Goal: Information Seeking & Learning: Learn about a topic

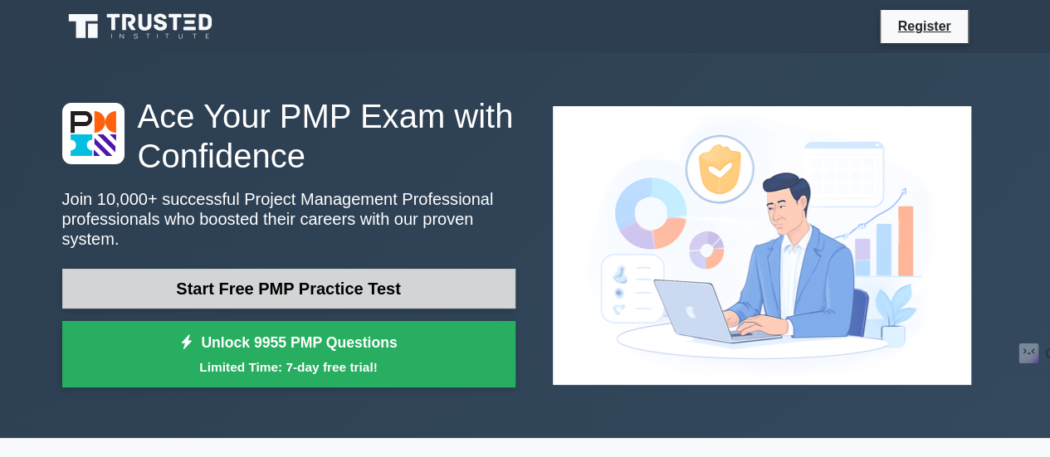
drag, startPoint x: 0, startPoint y: 0, endPoint x: 357, endPoint y: 288, distance: 458.6
click at [357, 288] on link "Start Free PMP Practice Test" at bounding box center [288, 289] width 453 height 40
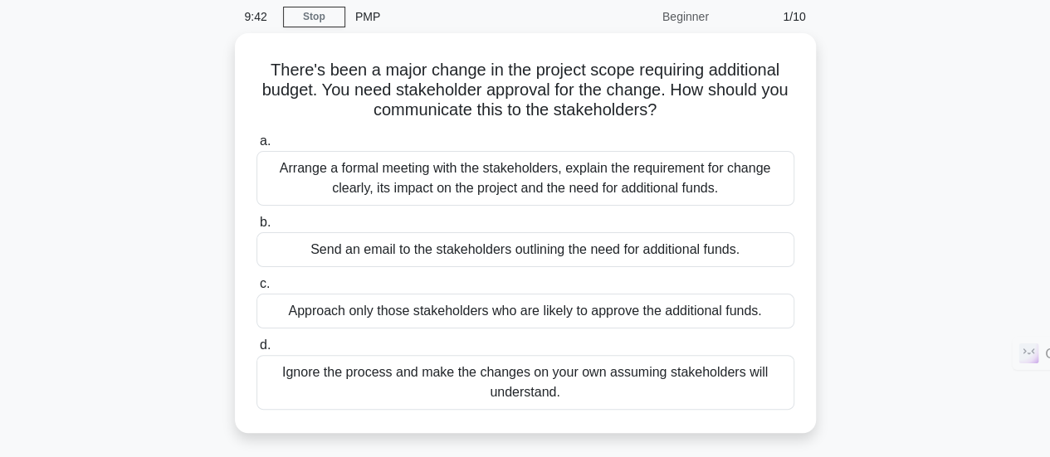
scroll to position [66, 0]
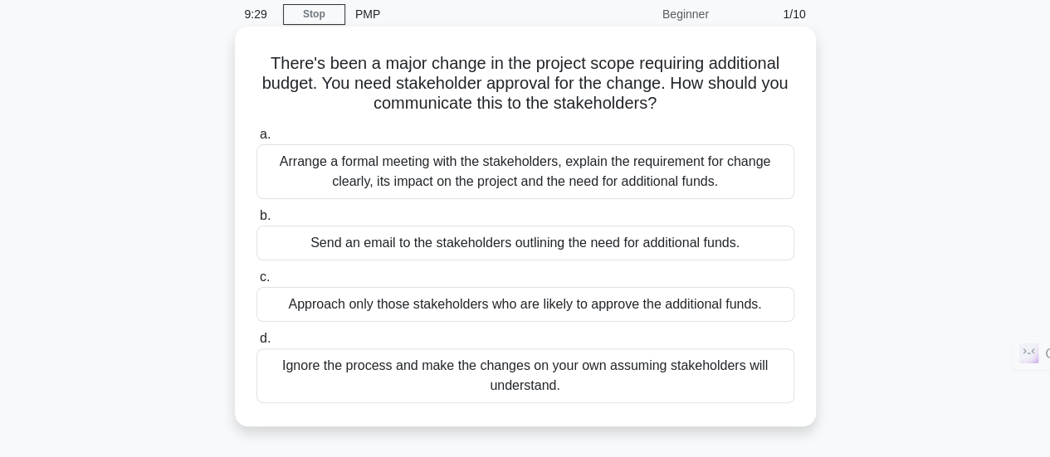
click at [623, 182] on div "Arrange a formal meeting with the stakeholders, explain the requirement for cha…" at bounding box center [525, 171] width 538 height 55
click at [256, 140] on input "a. Arrange a formal meeting with the stakeholders, explain the requirement for …" at bounding box center [256, 134] width 0 height 11
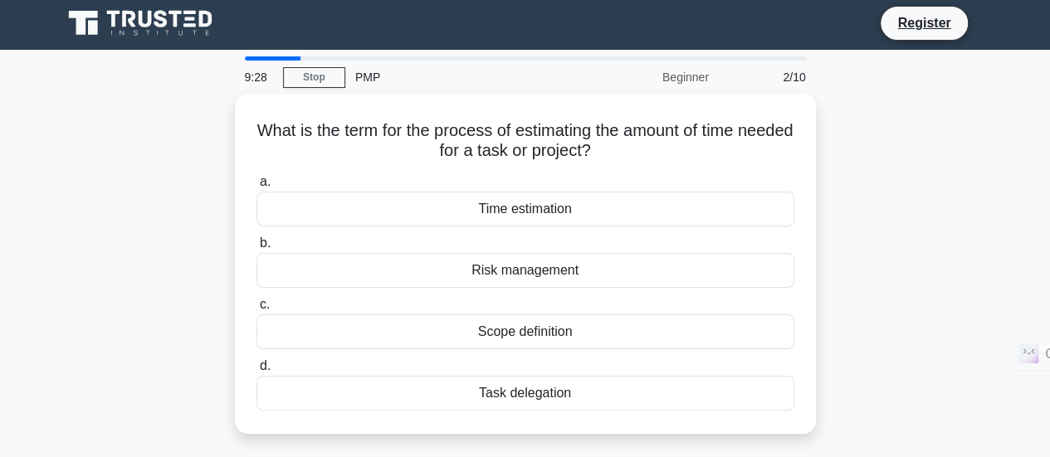
scroll to position [0, 0]
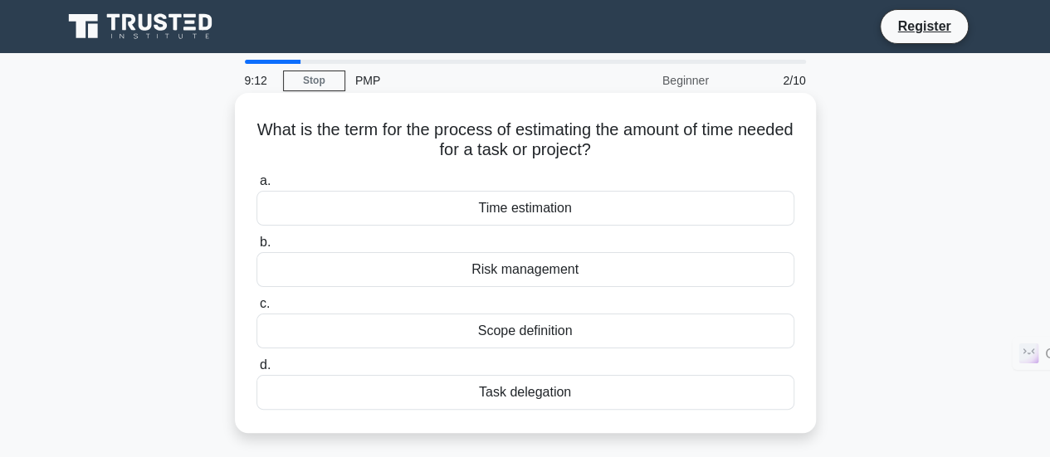
click at [641, 208] on div "Time estimation" at bounding box center [525, 208] width 538 height 35
click at [256, 187] on input "a. Time estimation" at bounding box center [256, 181] width 0 height 11
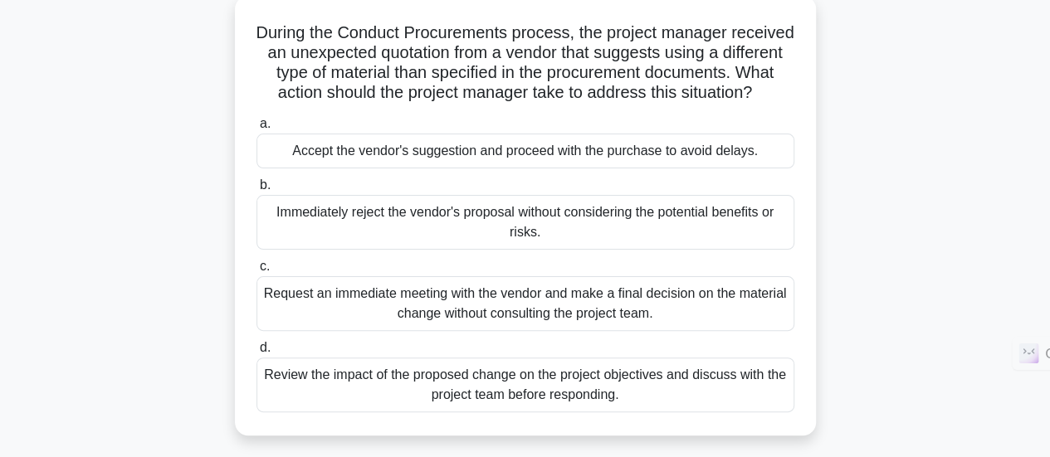
scroll to position [102, 0]
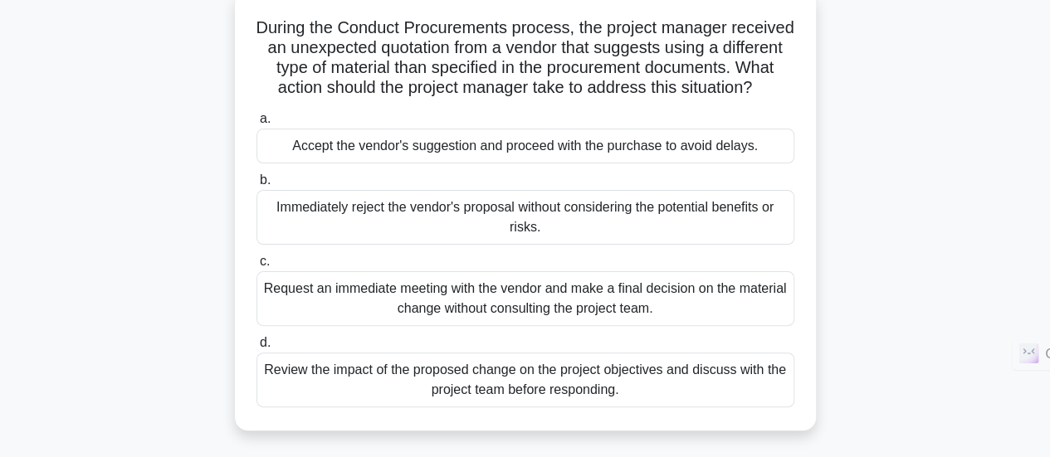
click at [740, 404] on div "Review the impact of the proposed change on the project objectives and discuss …" at bounding box center [525, 380] width 538 height 55
click at [256, 349] on input "d. Review the impact of the proposed change on the project objectives and discu…" at bounding box center [256, 343] width 0 height 11
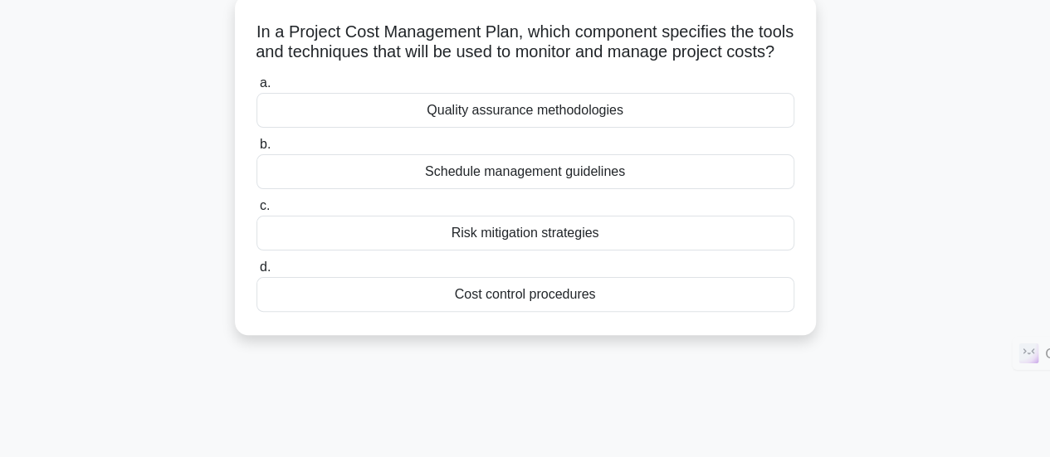
scroll to position [0, 0]
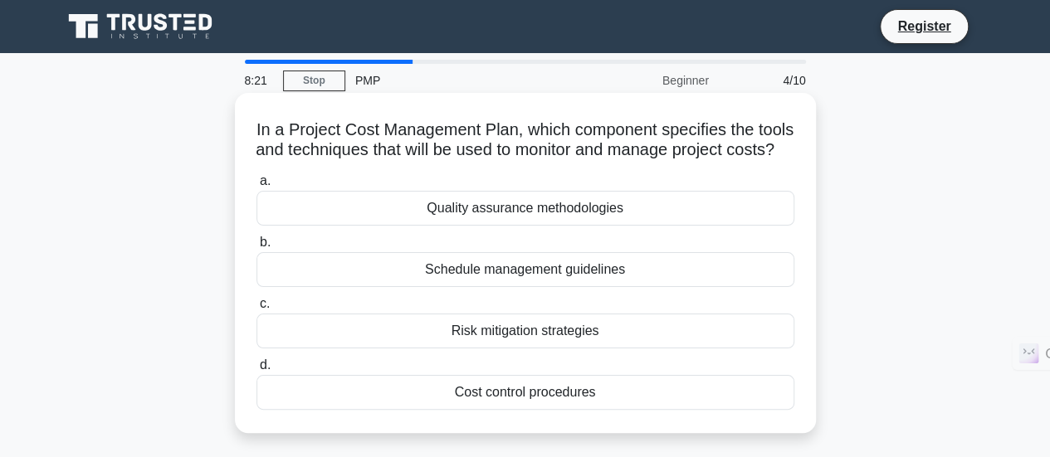
click at [671, 410] on div "Cost control procedures" at bounding box center [525, 392] width 538 height 35
click at [256, 371] on input "d. Cost control procedures" at bounding box center [256, 365] width 0 height 11
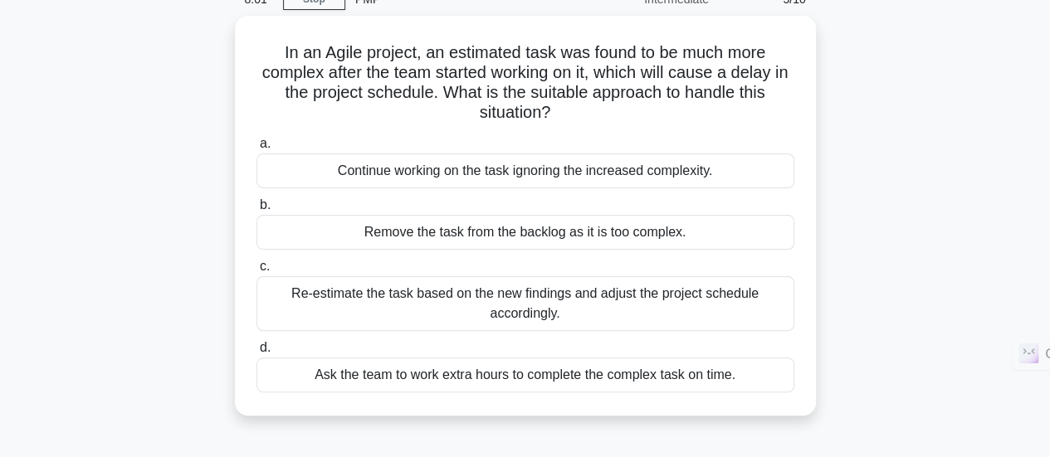
scroll to position [83, 0]
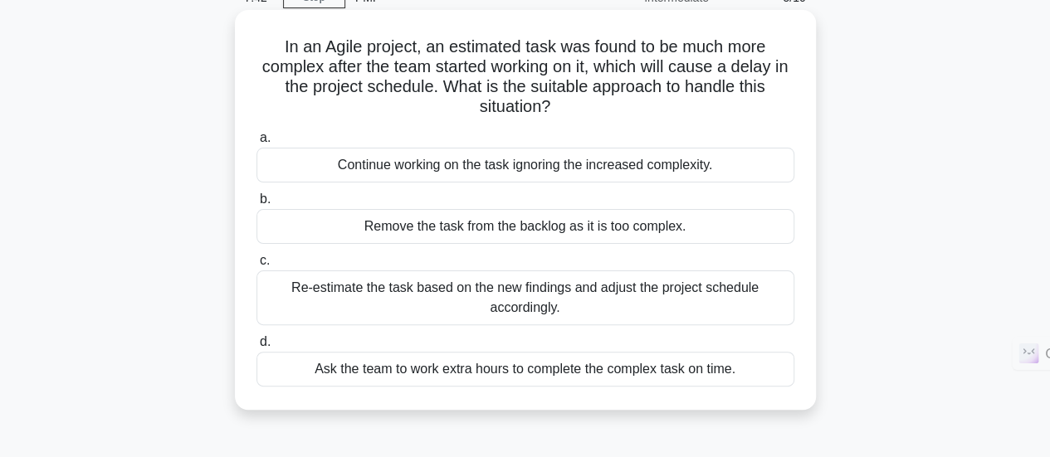
click at [749, 290] on div "Re-estimate the task based on the new findings and adjust the project schedule …" at bounding box center [525, 298] width 538 height 55
click at [256, 266] on input "c. Re-estimate the task based on the new findings and adjust the project schedu…" at bounding box center [256, 261] width 0 height 11
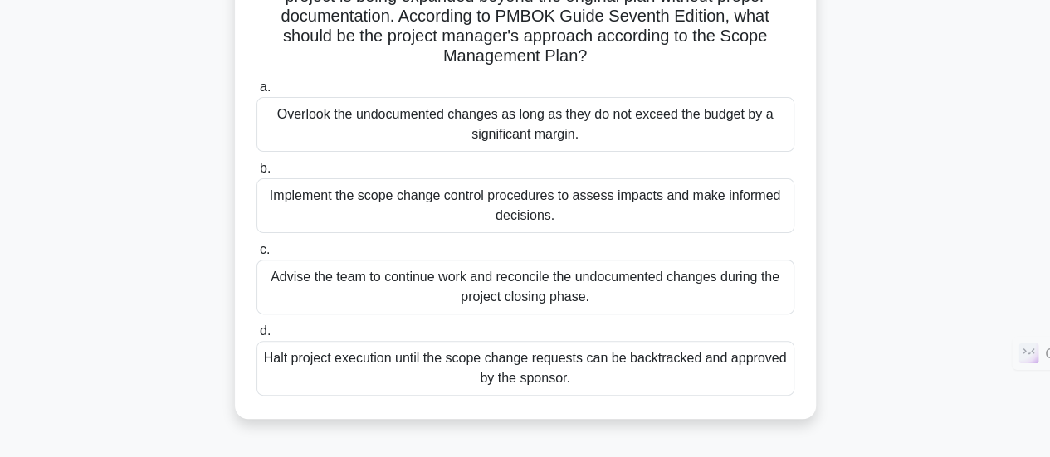
scroll to position [160, 0]
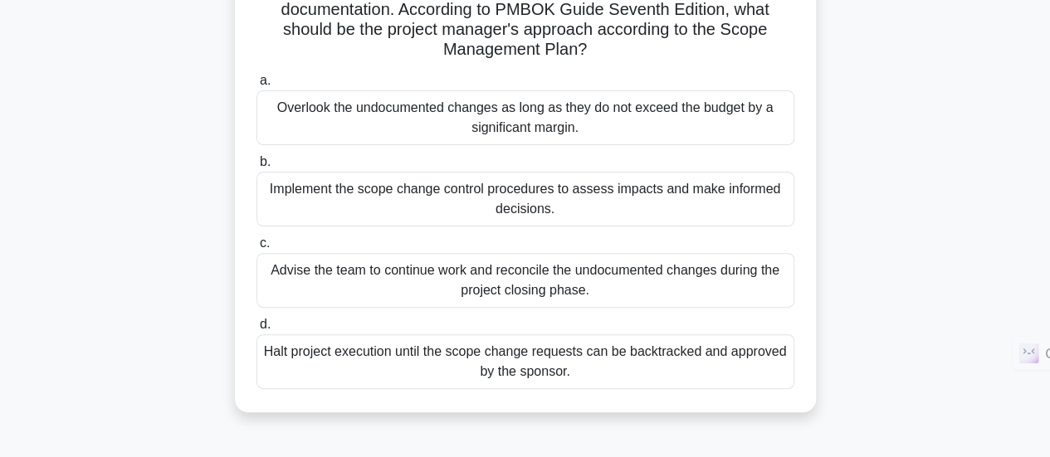
click at [697, 205] on div "Implement the scope change control procedures to assess impacts and make inform…" at bounding box center [525, 199] width 538 height 55
click at [256, 168] on input "b. Implement the scope change control procedures to assess impacts and make inf…" at bounding box center [256, 162] width 0 height 11
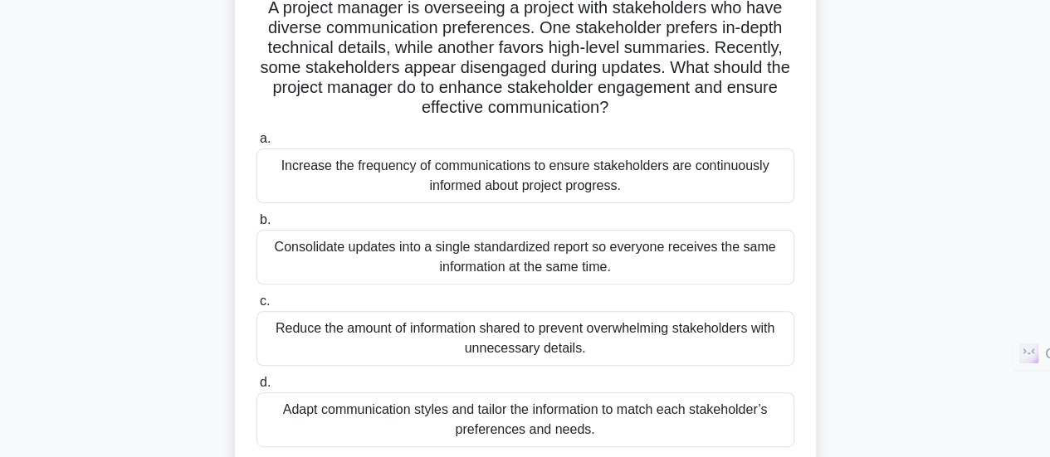
scroll to position [130, 0]
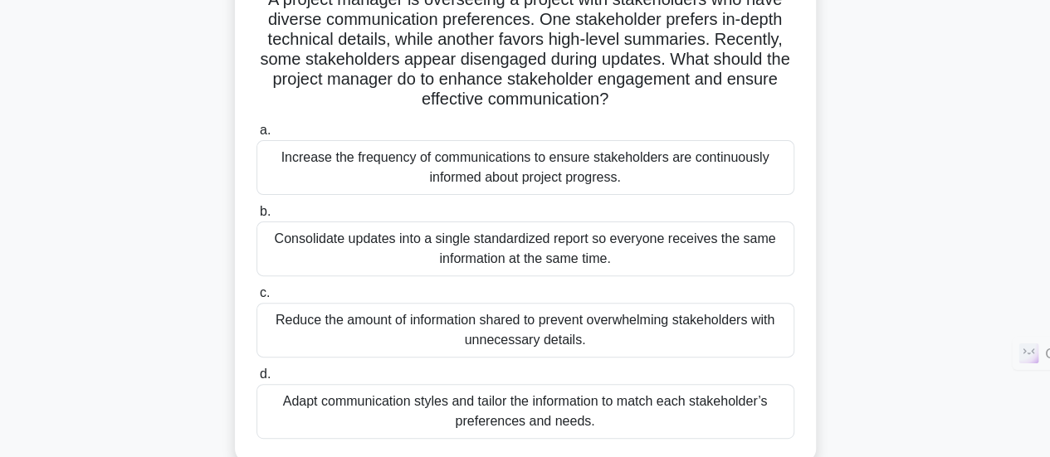
click at [691, 412] on div "Adapt communication styles and tailor the information to match each stakeholder…" at bounding box center [525, 411] width 538 height 55
click at [256, 380] on input "d. Adapt communication styles and tailor the information to match each stakehol…" at bounding box center [256, 374] width 0 height 11
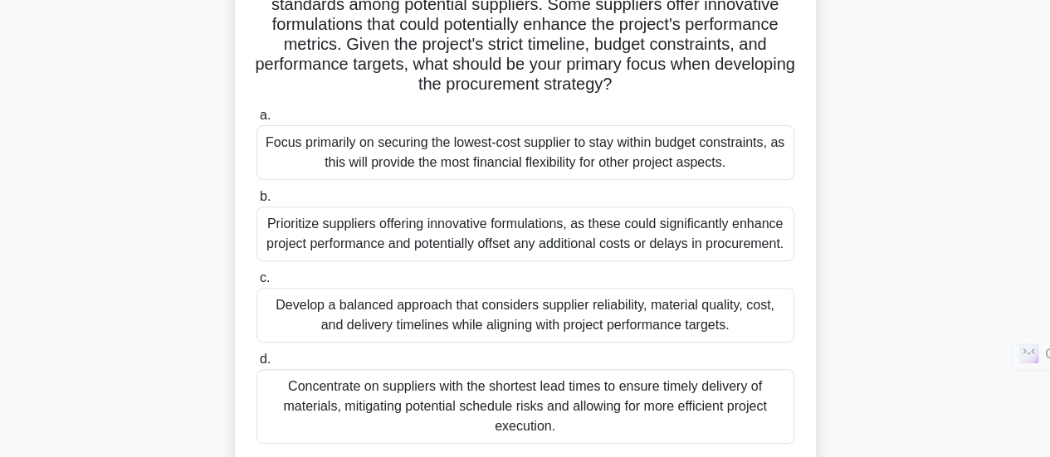
scroll to position [236, 0]
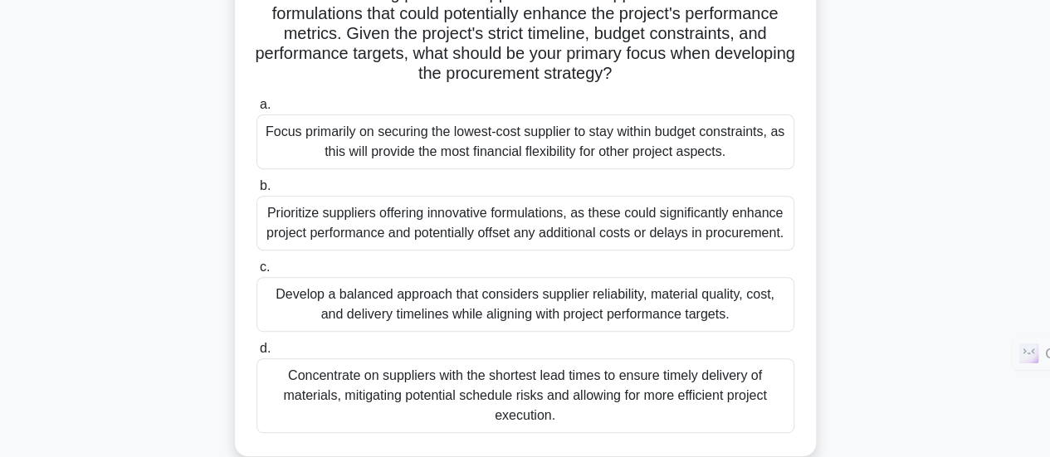
click at [657, 306] on div "Develop a balanced approach that considers supplier reliability, material quali…" at bounding box center [525, 304] width 538 height 55
click at [256, 273] on input "c. Develop a balanced approach that considers supplier reliability, material qu…" at bounding box center [256, 267] width 0 height 11
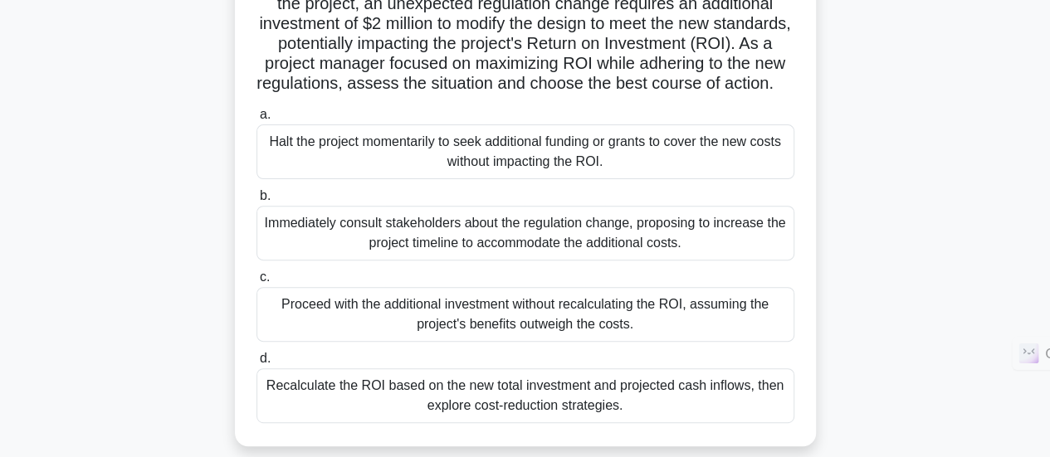
scroll to position [215, 0]
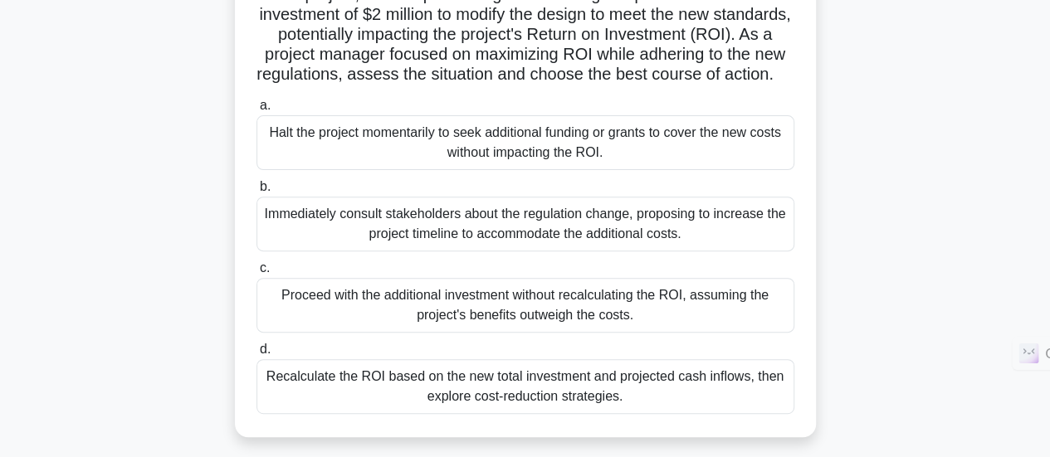
click at [685, 397] on div "Recalculate the ROI based on the new total investment and projected cash inflow…" at bounding box center [525, 386] width 538 height 55
click at [256, 355] on input "d. Recalculate the ROI based on the new total investment and projected cash inf…" at bounding box center [256, 349] width 0 height 11
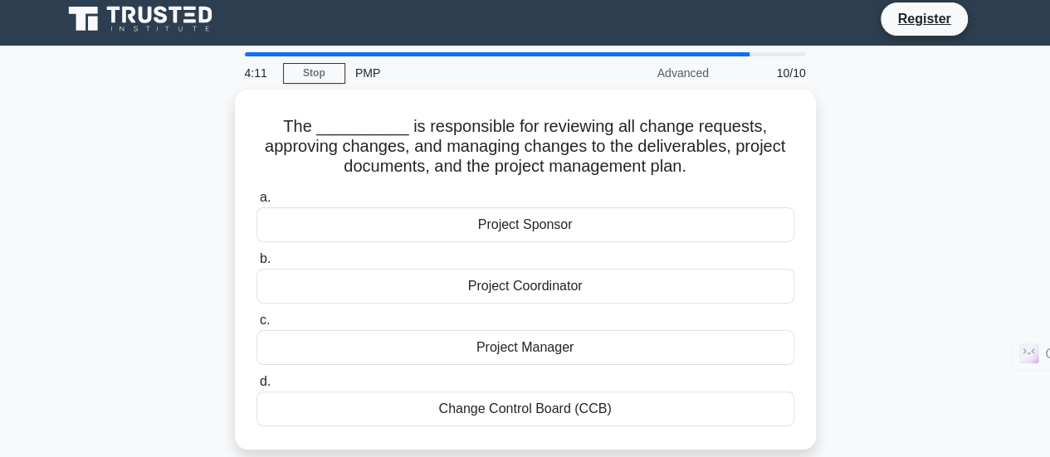
scroll to position [0, 0]
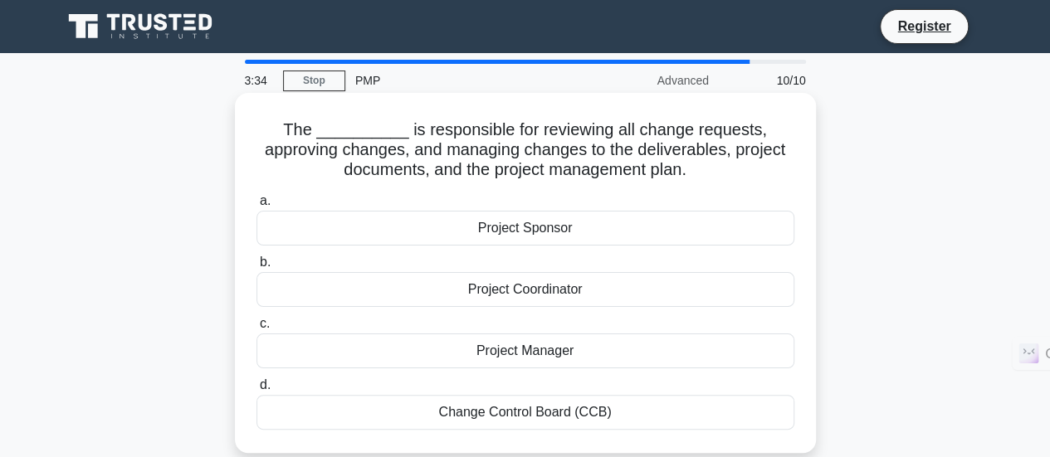
click at [598, 410] on div "Change Control Board (CCB)" at bounding box center [525, 412] width 538 height 35
click at [256, 391] on input "d. Change Control Board (CCB)" at bounding box center [256, 385] width 0 height 11
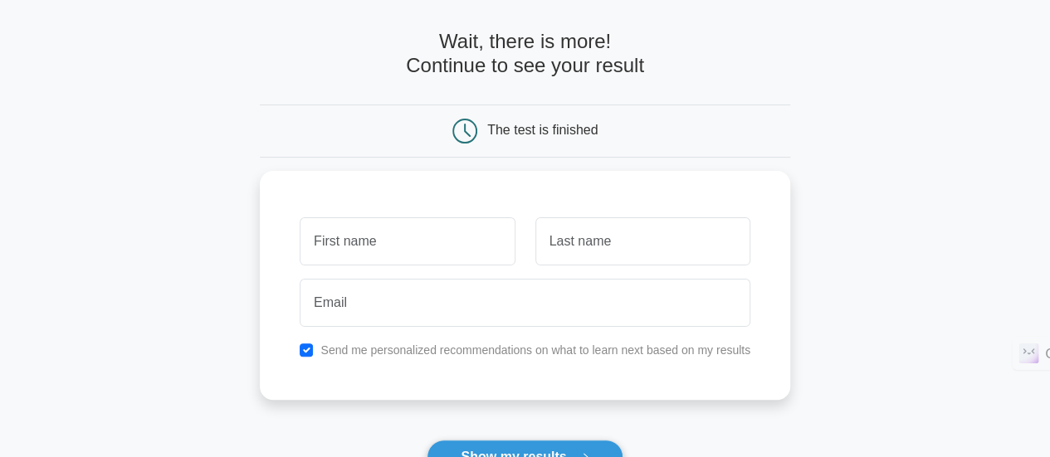
scroll to position [67, 0]
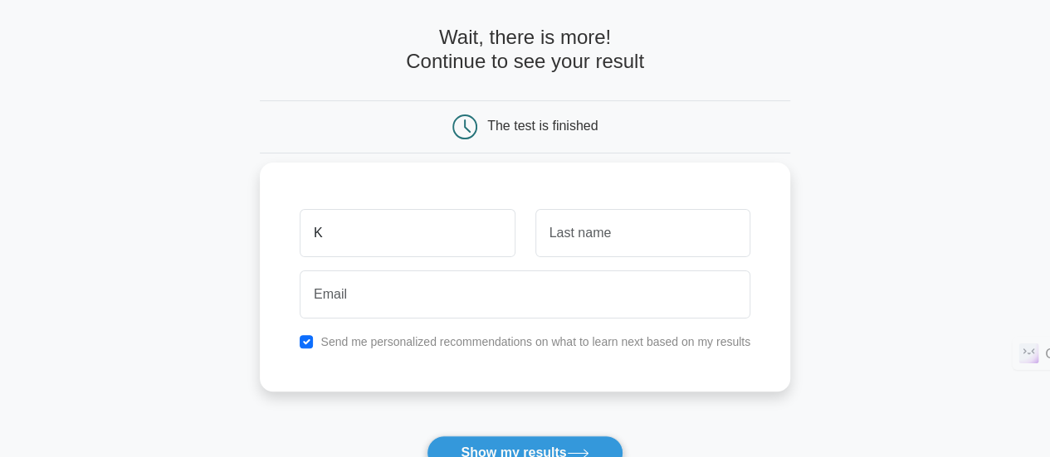
type input "K"
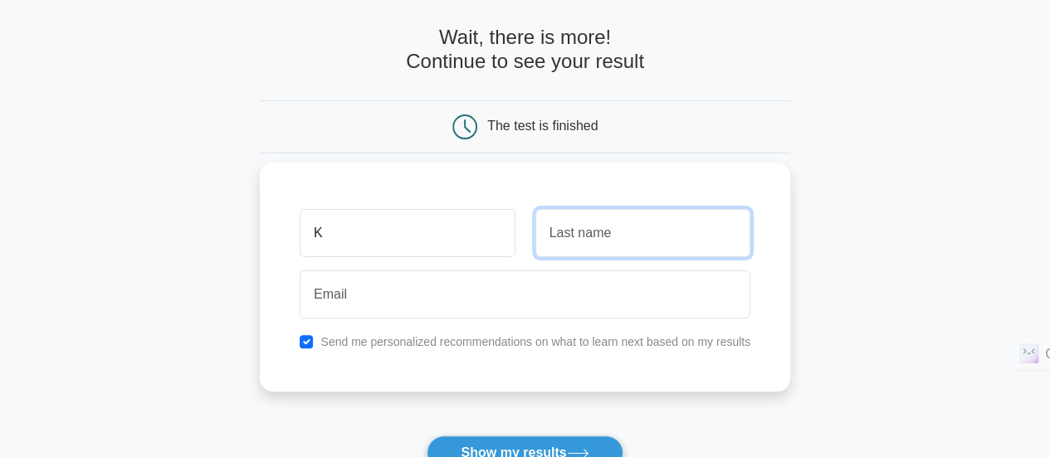
click at [576, 224] on input "text" at bounding box center [642, 233] width 215 height 48
type input "[PERSON_NAME]"
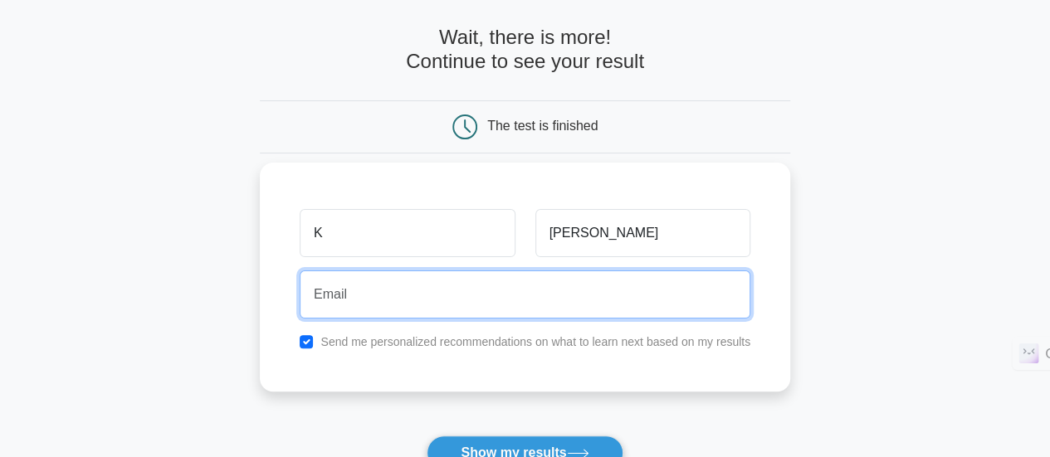
click at [359, 296] on input "email" at bounding box center [525, 295] width 451 height 48
type input "[EMAIL_ADDRESS][DOMAIN_NAME]"
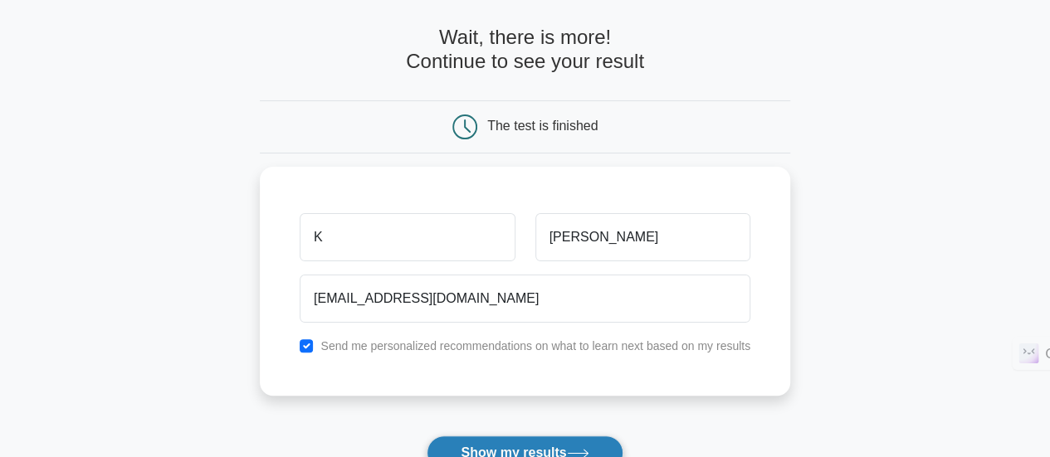
click at [539, 448] on button "Show my results" at bounding box center [525, 453] width 196 height 35
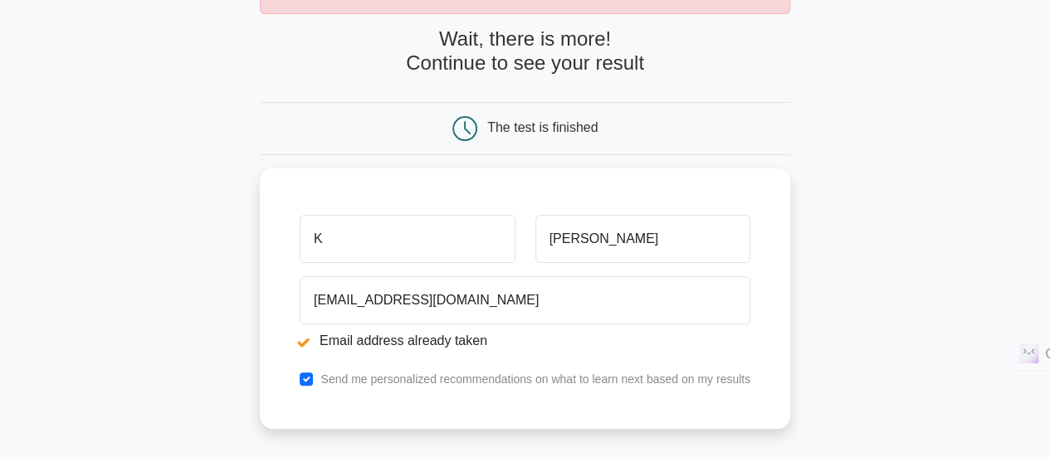
scroll to position [126, 0]
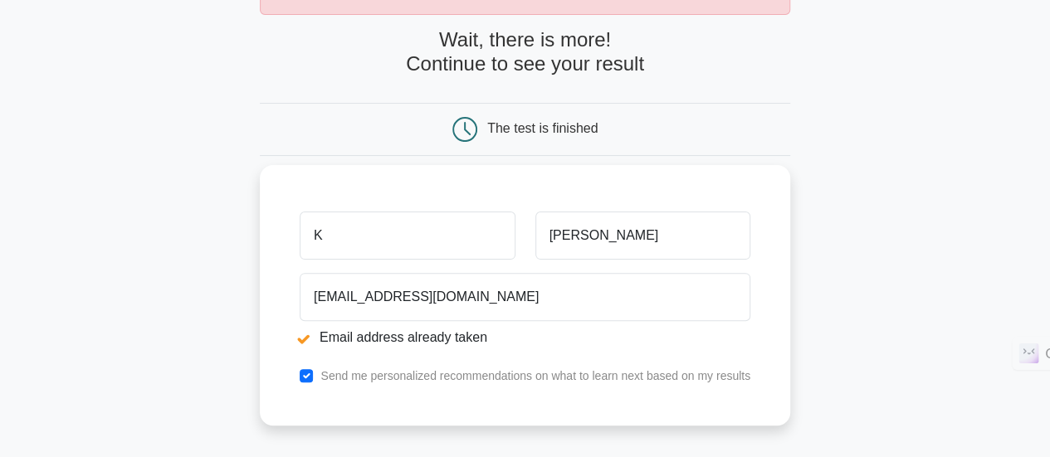
click at [340, 239] on input "K" at bounding box center [407, 236] width 215 height 48
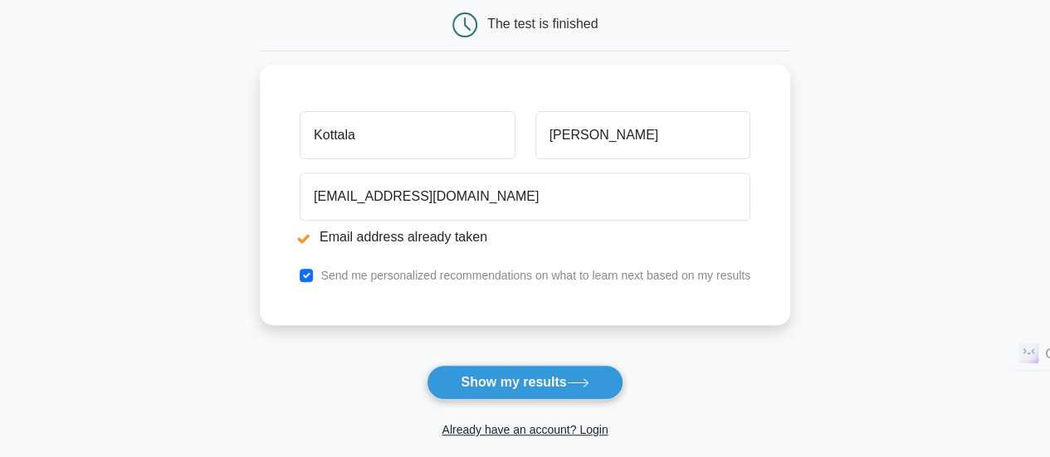
scroll to position [239, 0]
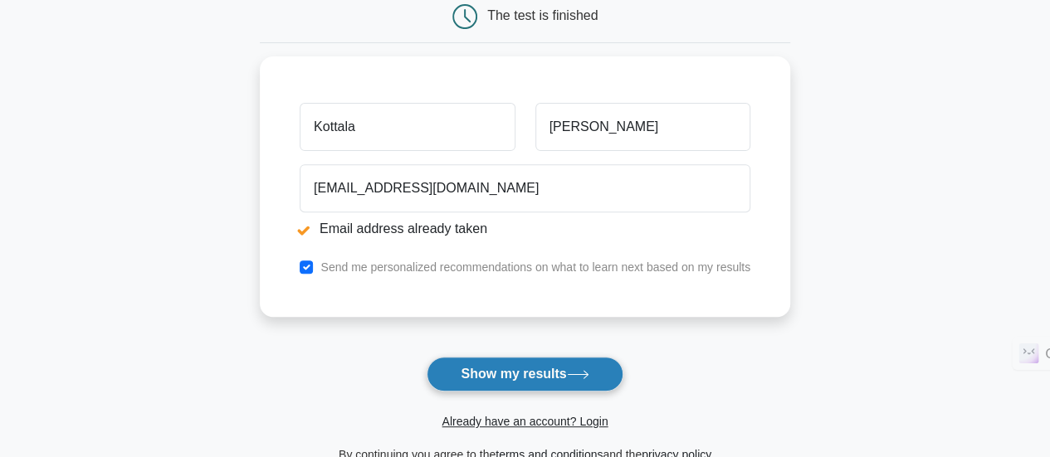
type input "Kottala"
click at [485, 371] on button "Show my results" at bounding box center [525, 374] width 196 height 35
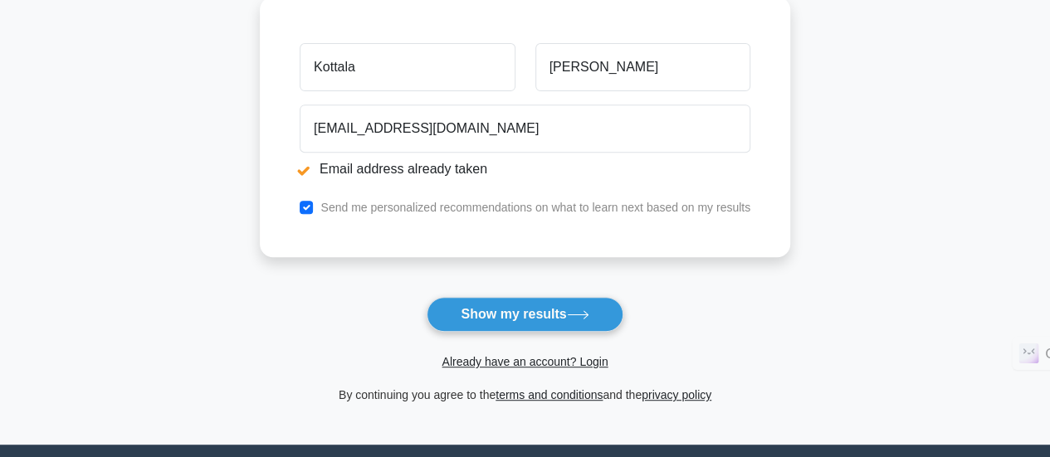
scroll to position [300, 0]
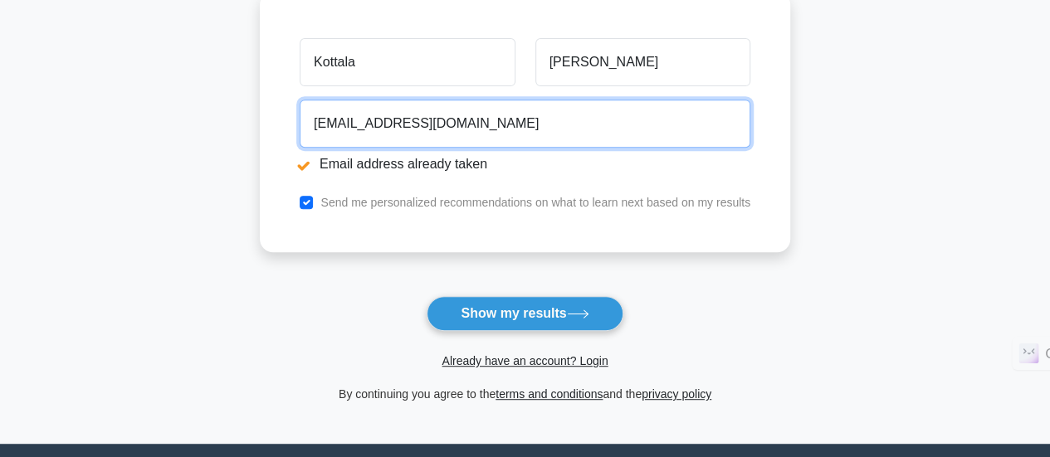
click at [518, 124] on input "kottaladhanunjaya@gmail.com" at bounding box center [525, 124] width 451 height 48
type input "k"
type input "d"
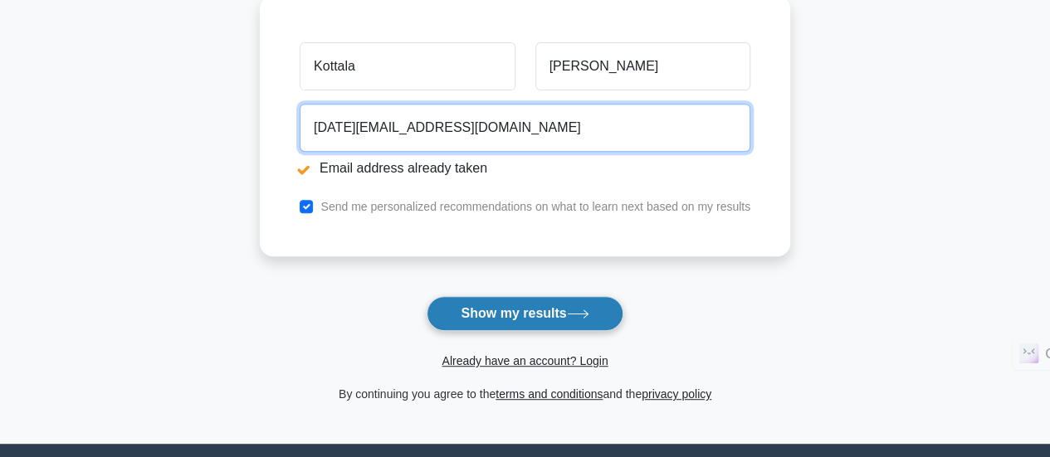
type input "dhanu.kottala1991@gmail.com"
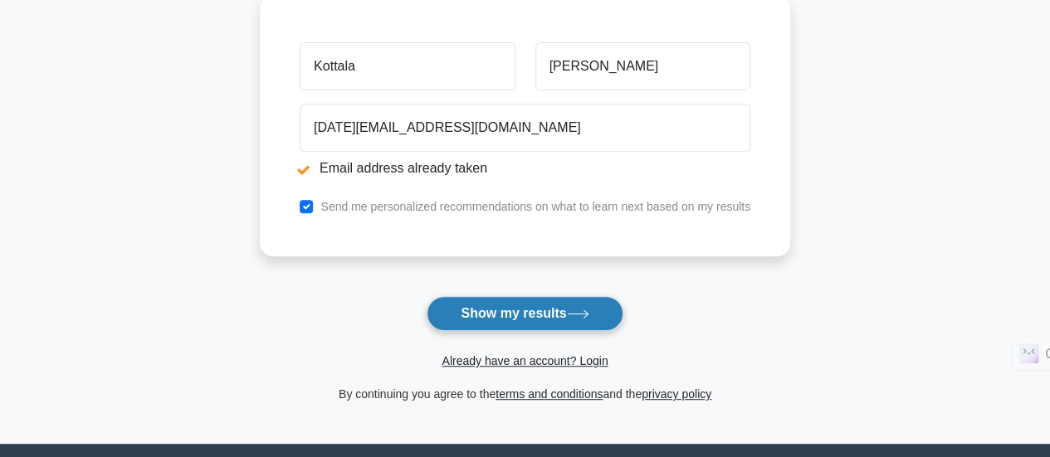
click at [515, 301] on button "Show my results" at bounding box center [525, 313] width 196 height 35
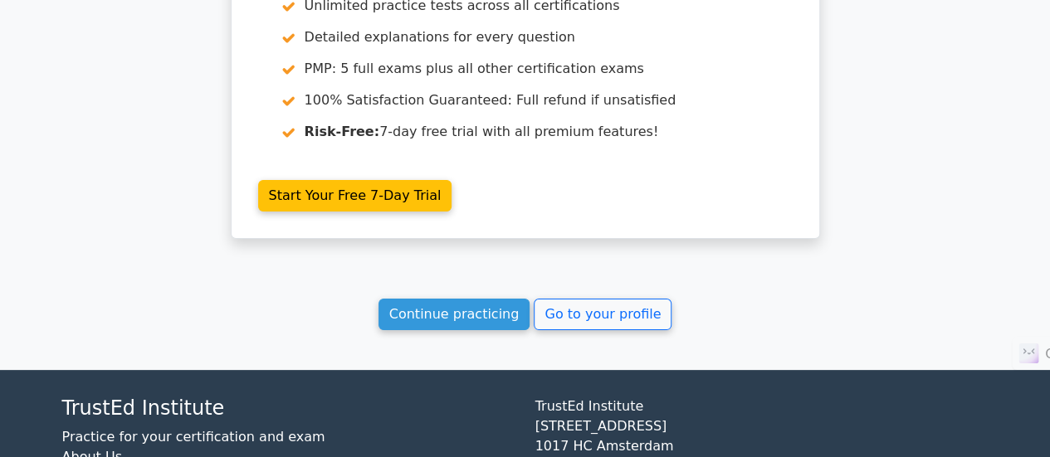
scroll to position [3192, 0]
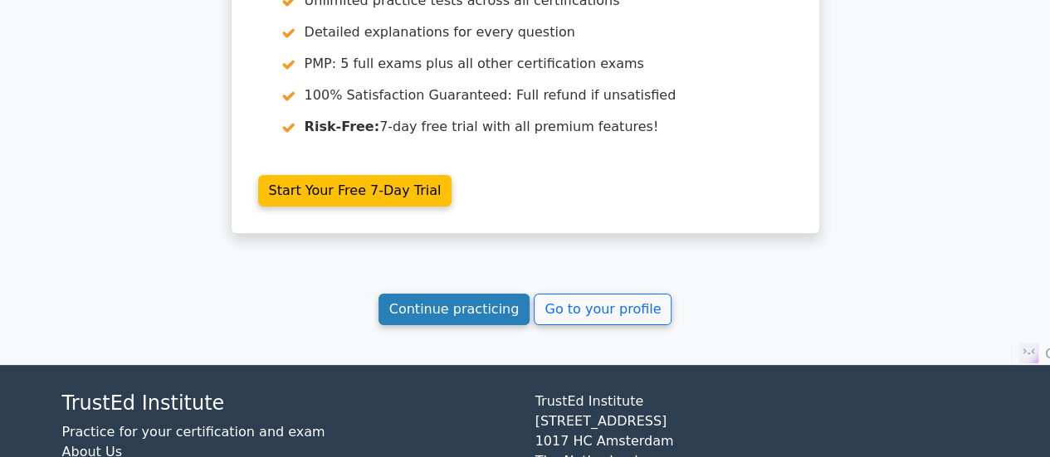
click at [471, 294] on link "Continue practicing" at bounding box center [454, 310] width 152 height 32
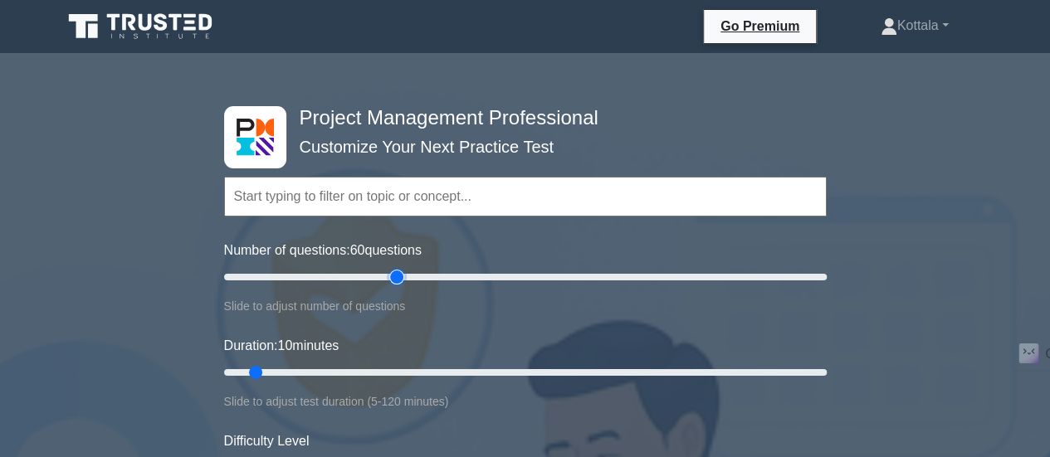
drag, startPoint x: 245, startPoint y: 278, endPoint x: 398, endPoint y: 276, distance: 153.6
type input "60"
click at [398, 276] on input "Number of questions: 60 questions" at bounding box center [525, 277] width 603 height 20
drag, startPoint x: 256, startPoint y: 368, endPoint x: 598, endPoint y: 398, distance: 343.3
click at [598, 383] on input "Duration: 75 minutes" at bounding box center [525, 373] width 603 height 20
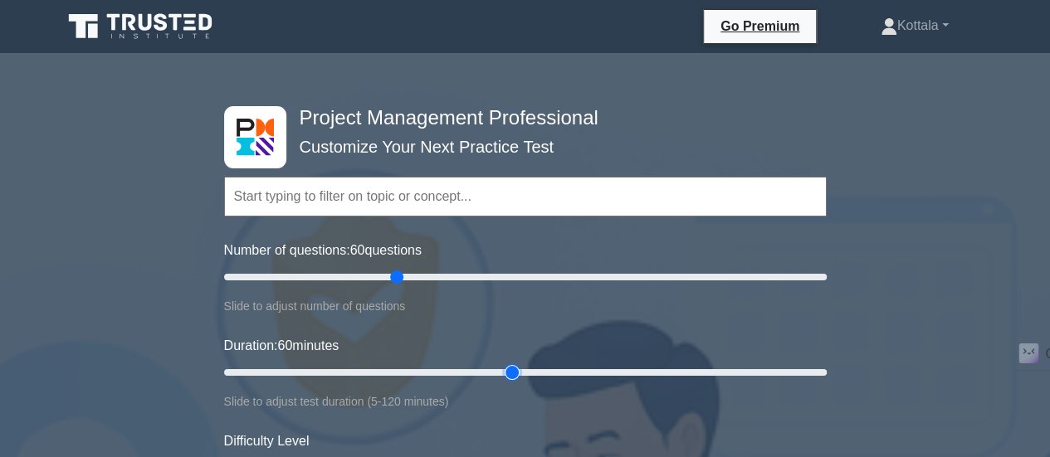
drag, startPoint x: 588, startPoint y: 374, endPoint x: 503, endPoint y: 372, distance: 85.5
type input "60"
click at [503, 372] on input "Duration: 60 minutes" at bounding box center [525, 373] width 603 height 20
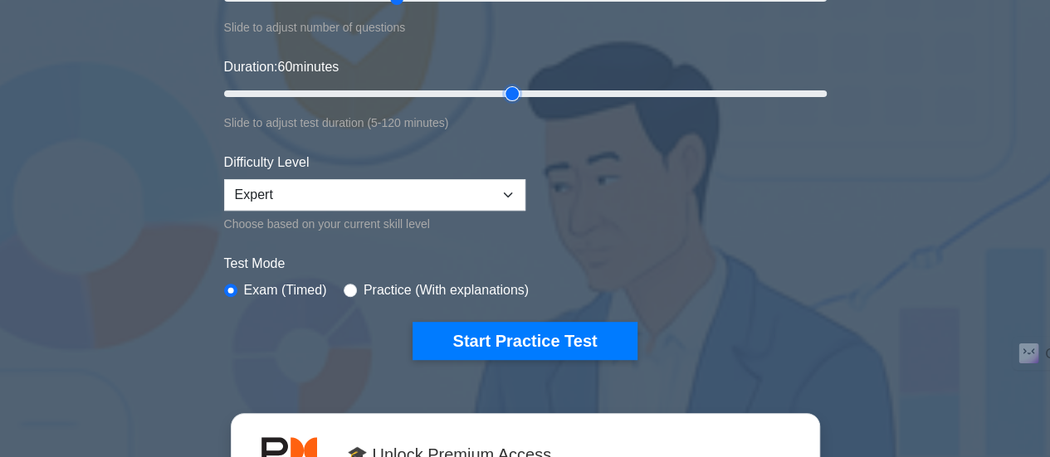
scroll to position [289, 0]
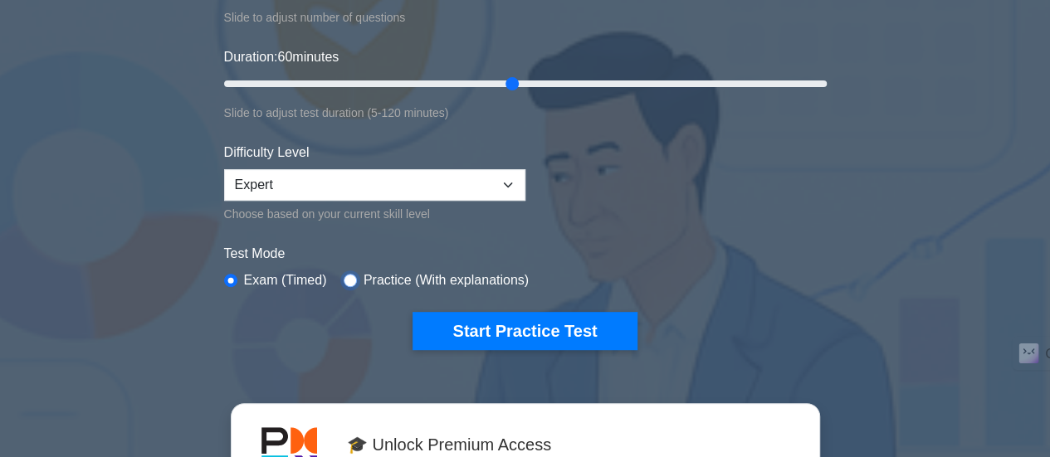
click at [344, 276] on input "radio" at bounding box center [350, 280] width 13 height 13
radio input "true"
click at [236, 278] on input "radio" at bounding box center [230, 280] width 13 height 13
radio input "true"
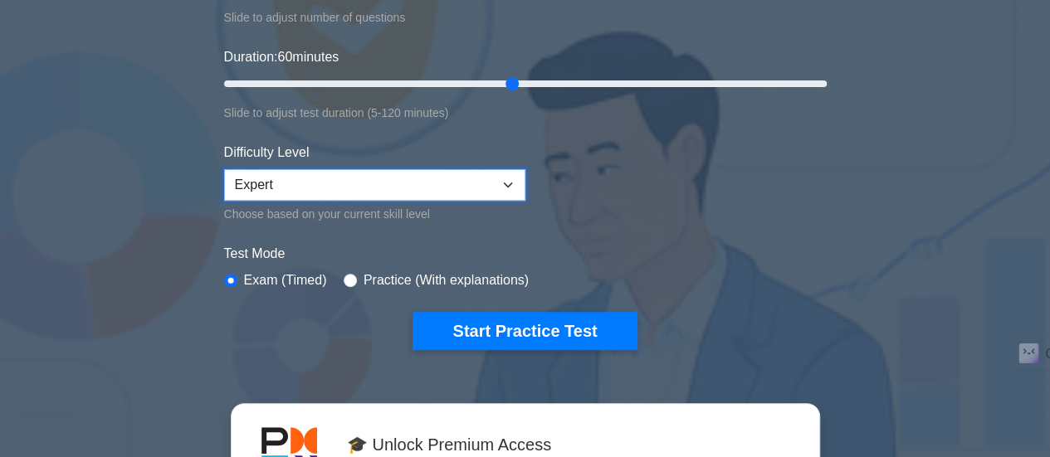
click at [346, 180] on select "Beginner Intermediate Expert" at bounding box center [374, 185] width 301 height 32
select select "intermediate"
click at [224, 169] on select "Beginner Intermediate Expert" at bounding box center [374, 185] width 301 height 32
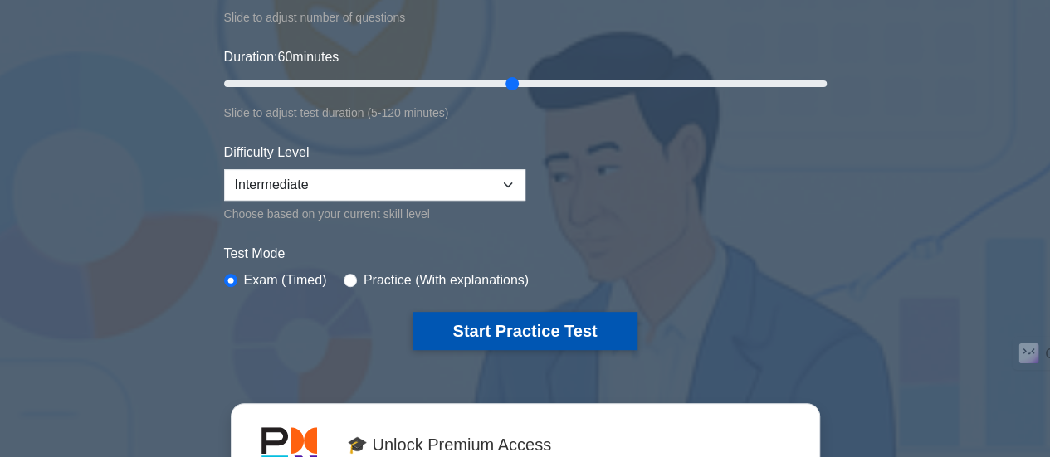
click at [535, 329] on button "Start Practice Test" at bounding box center [525, 331] width 224 height 38
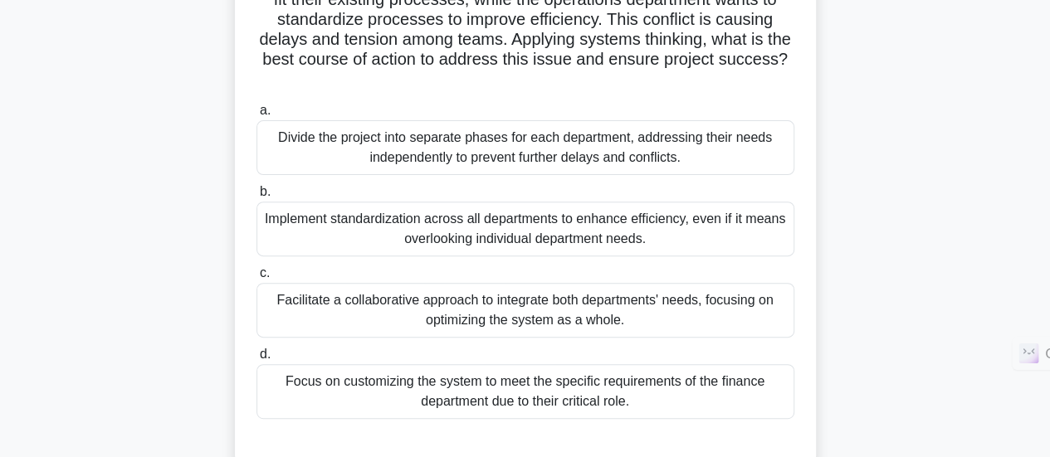
scroll to position [196, 0]
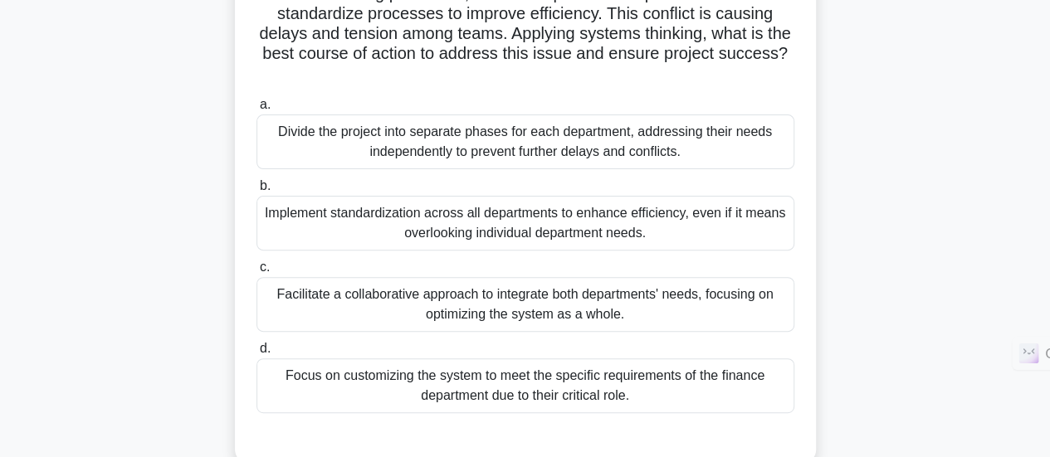
click at [653, 314] on div "Facilitate a collaborative approach to integrate both departments' needs, focus…" at bounding box center [525, 304] width 538 height 55
click at [256, 273] on input "c. Facilitate a collaborative approach to integrate both departments' needs, fo…" at bounding box center [256, 267] width 0 height 11
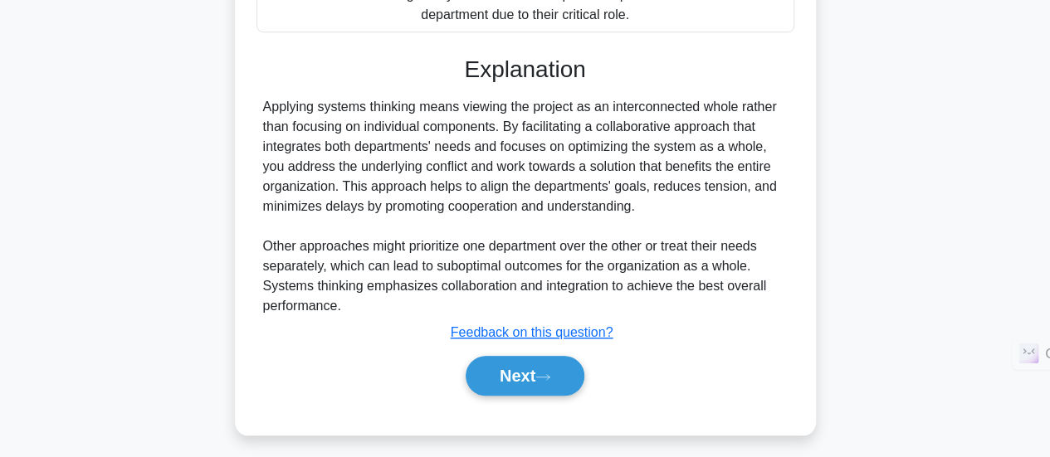
scroll to position [579, 0]
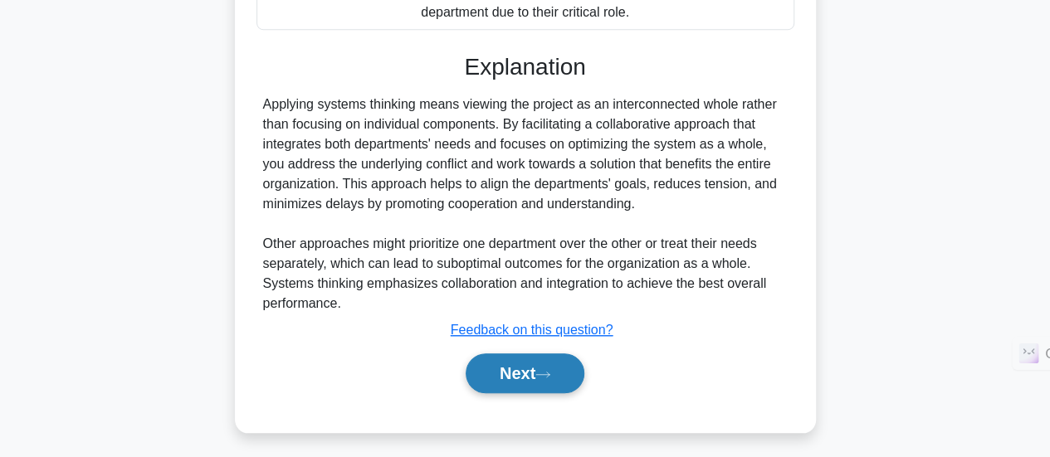
click at [541, 376] on button "Next" at bounding box center [525, 374] width 119 height 40
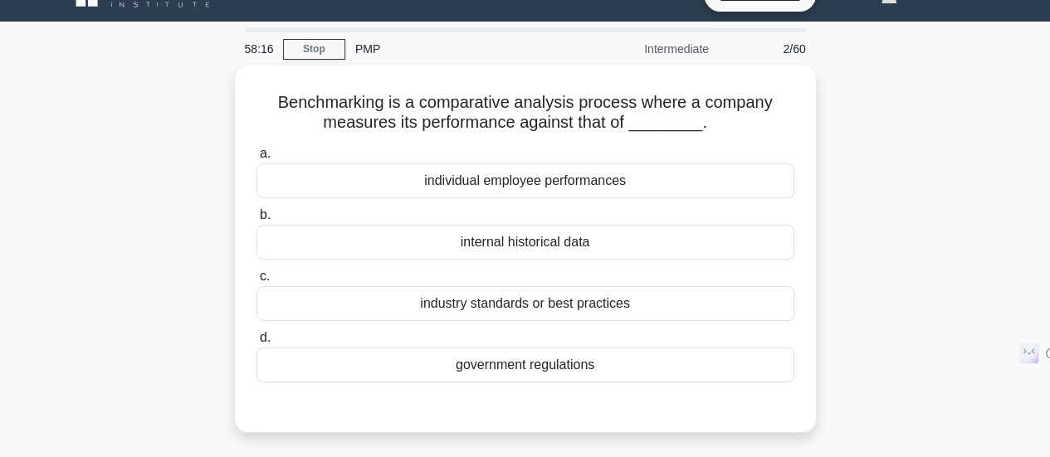
scroll to position [45, 0]
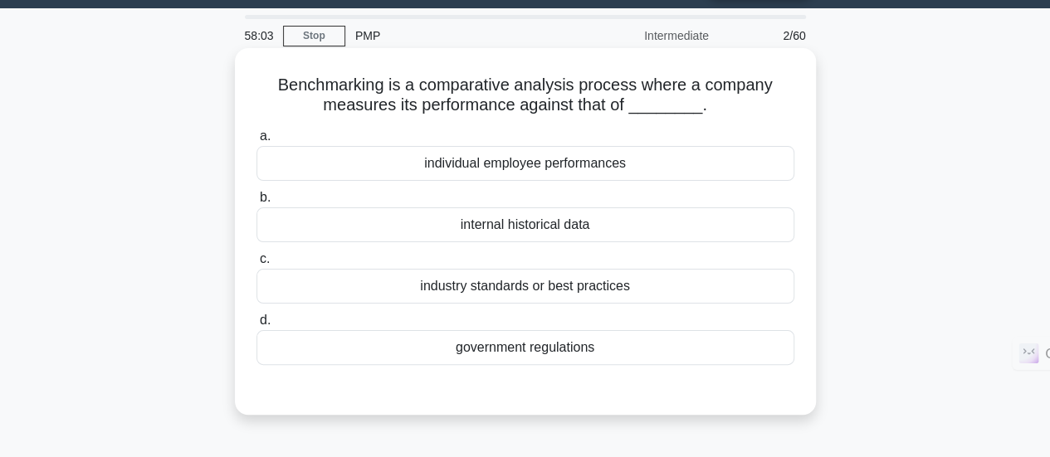
click at [616, 286] on div "industry standards or best practices" at bounding box center [525, 286] width 538 height 35
click at [256, 265] on input "c. industry standards or best practices" at bounding box center [256, 259] width 0 height 11
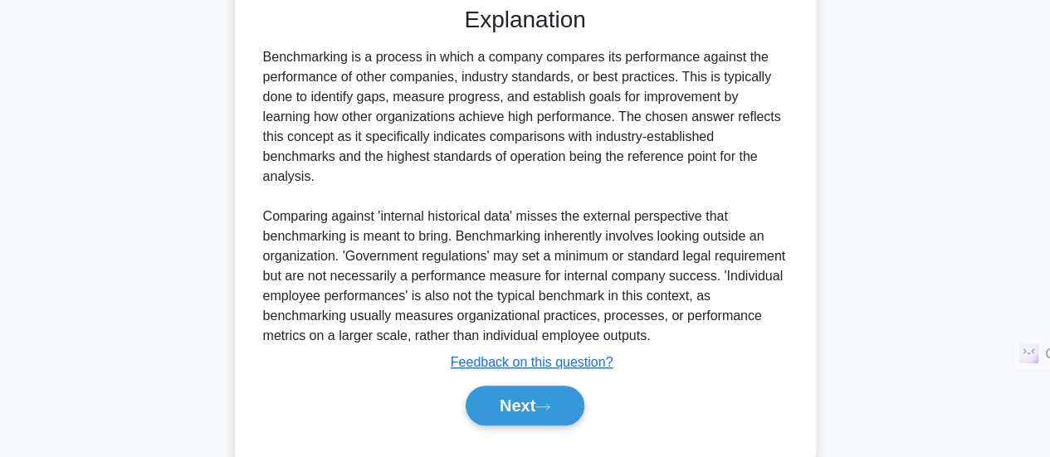
scroll to position [444, 0]
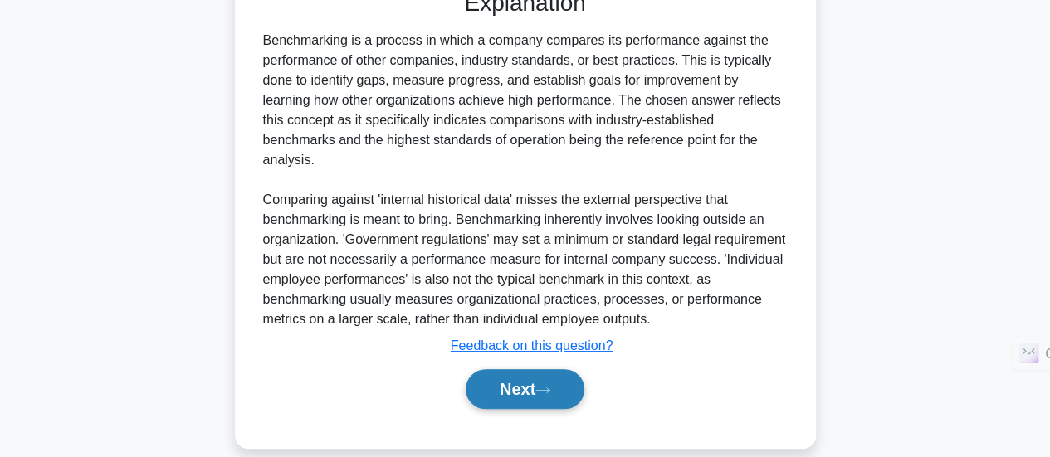
click at [520, 369] on button "Next" at bounding box center [525, 389] width 119 height 40
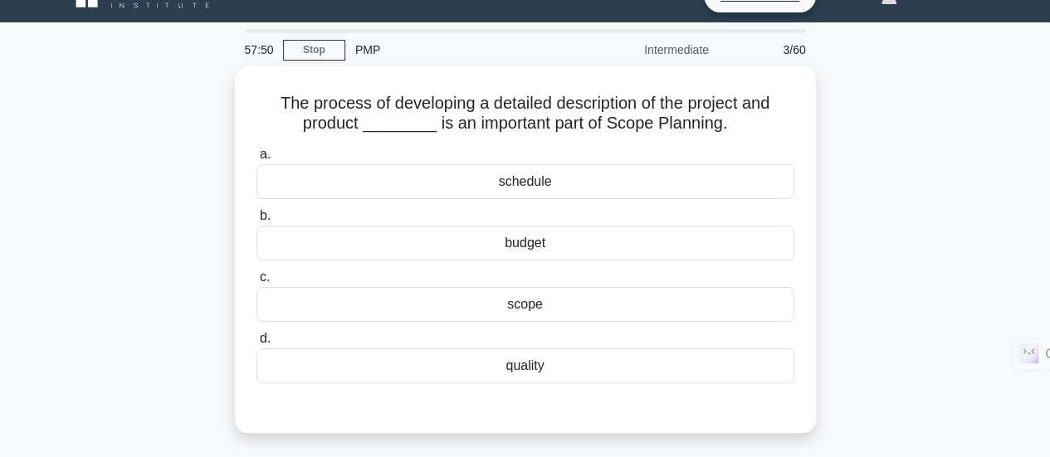
scroll to position [33, 0]
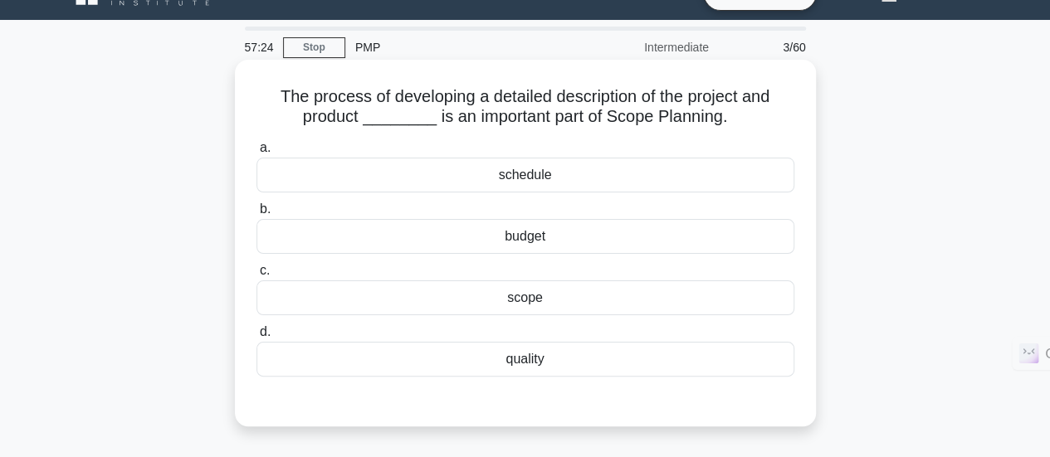
click at [641, 305] on div "scope" at bounding box center [525, 298] width 538 height 35
click at [256, 276] on input "c. scope" at bounding box center [256, 271] width 0 height 11
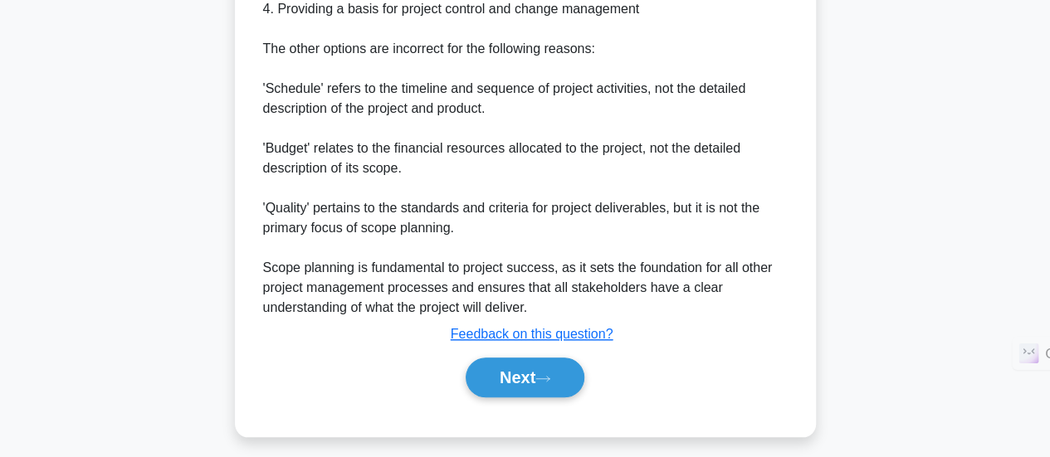
scroll to position [683, 0]
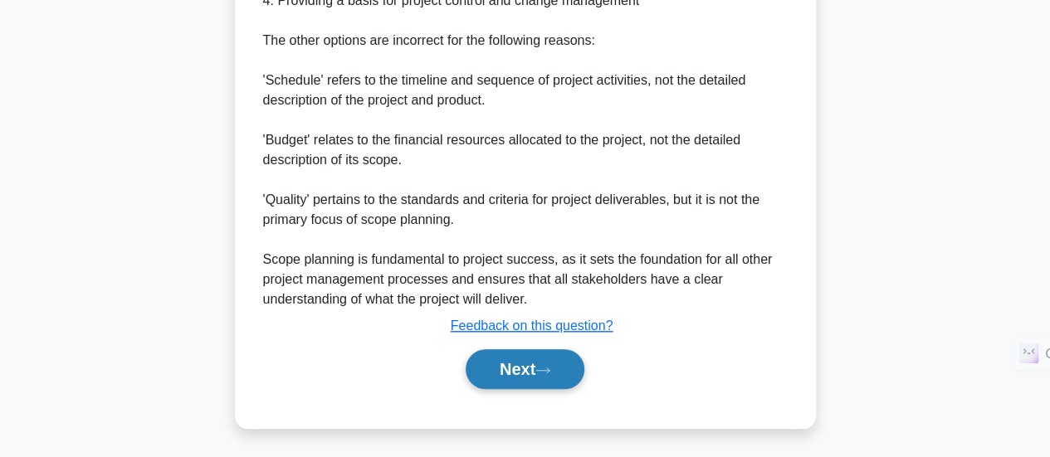
click at [540, 375] on button "Next" at bounding box center [525, 369] width 119 height 40
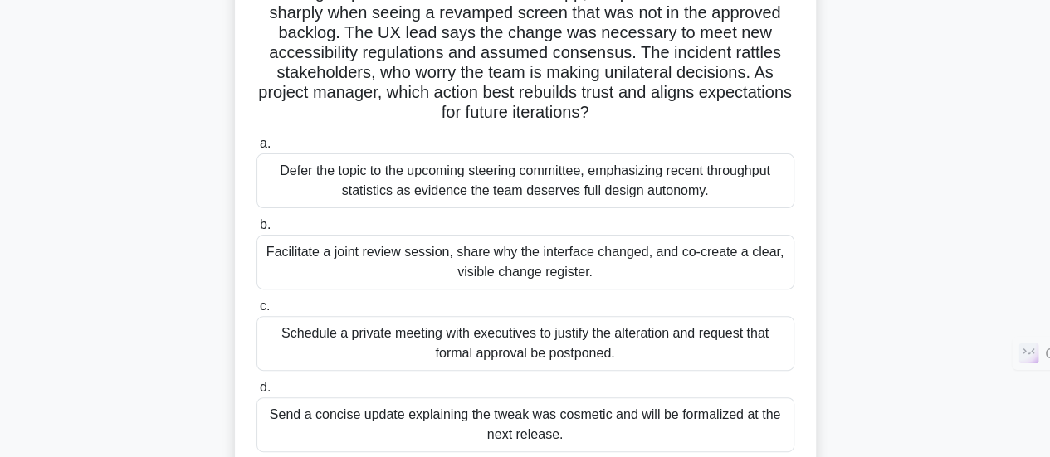
scroll to position [143, 0]
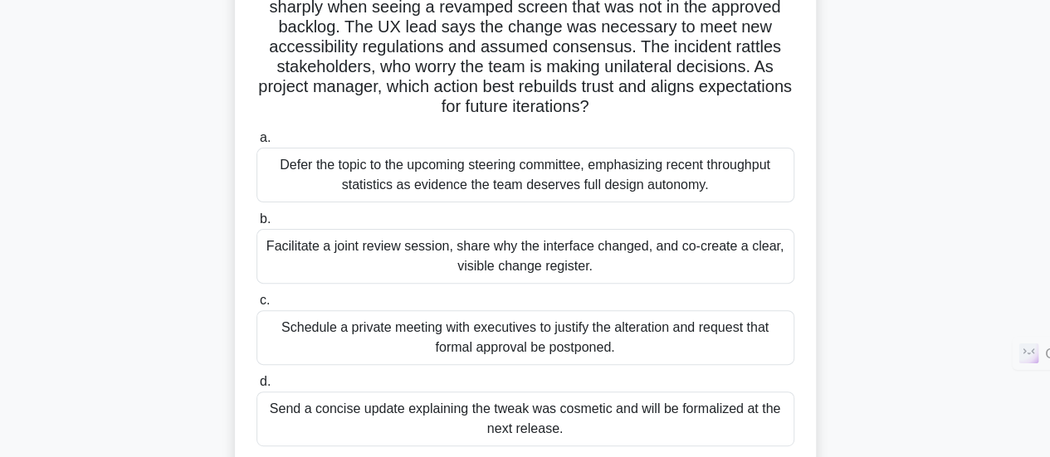
click at [561, 267] on div "Facilitate a joint review session, share why the interface changed, and co-crea…" at bounding box center [525, 256] width 538 height 55
click at [256, 225] on input "b. Facilitate a joint review session, share why the interface changed, and co-c…" at bounding box center [256, 219] width 0 height 11
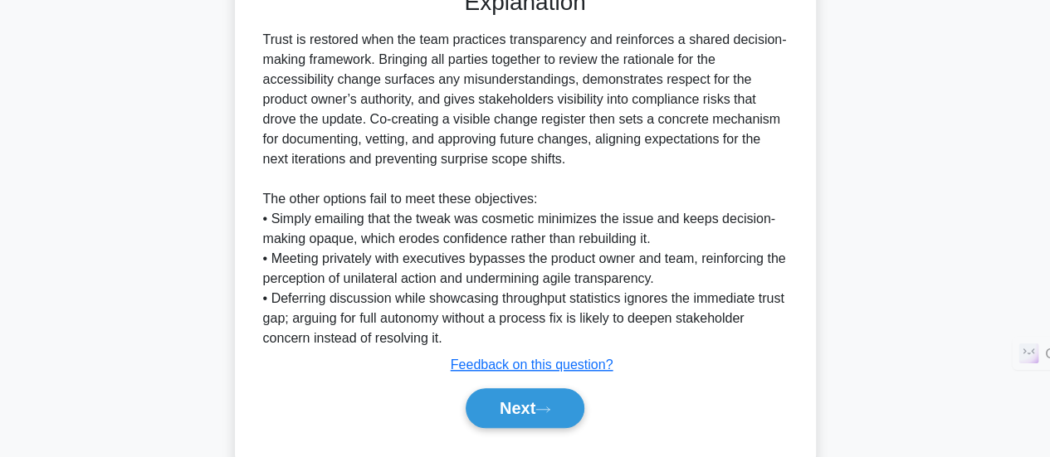
scroll to position [663, 0]
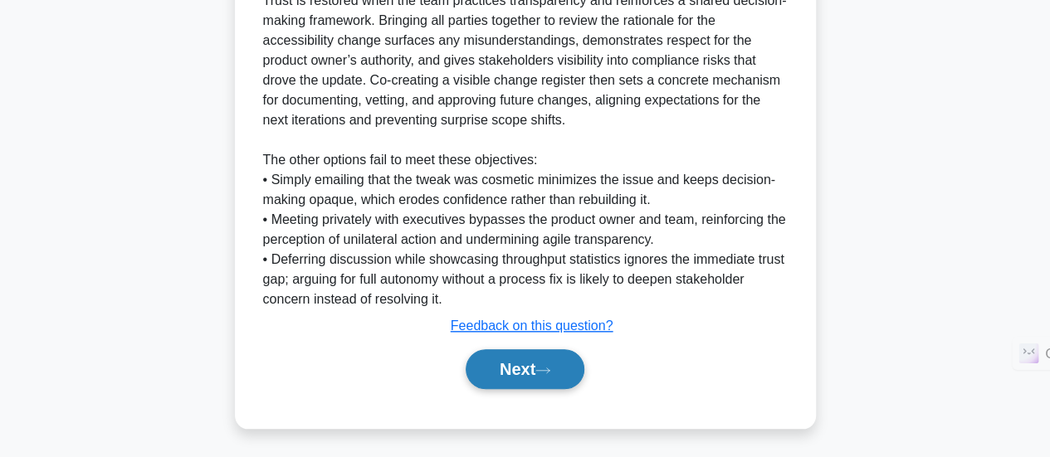
click at [563, 363] on button "Next" at bounding box center [525, 369] width 119 height 40
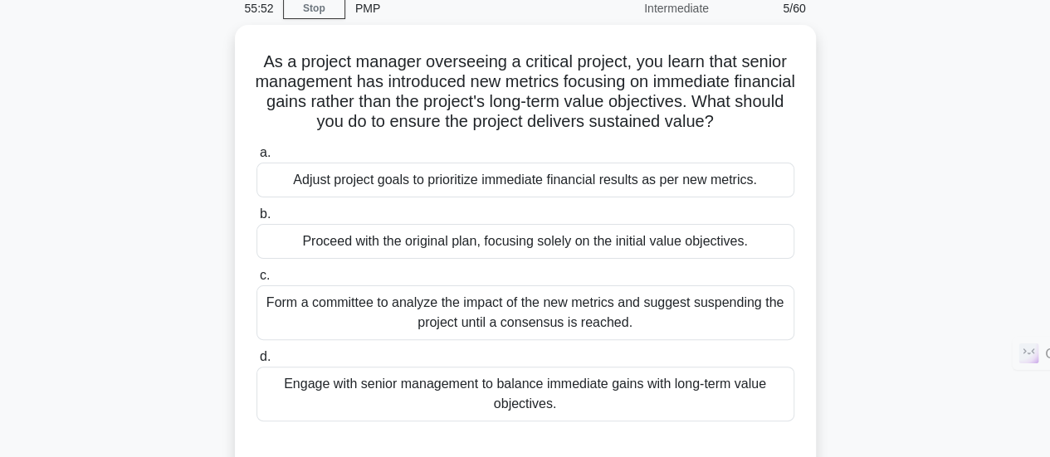
scroll to position [73, 0]
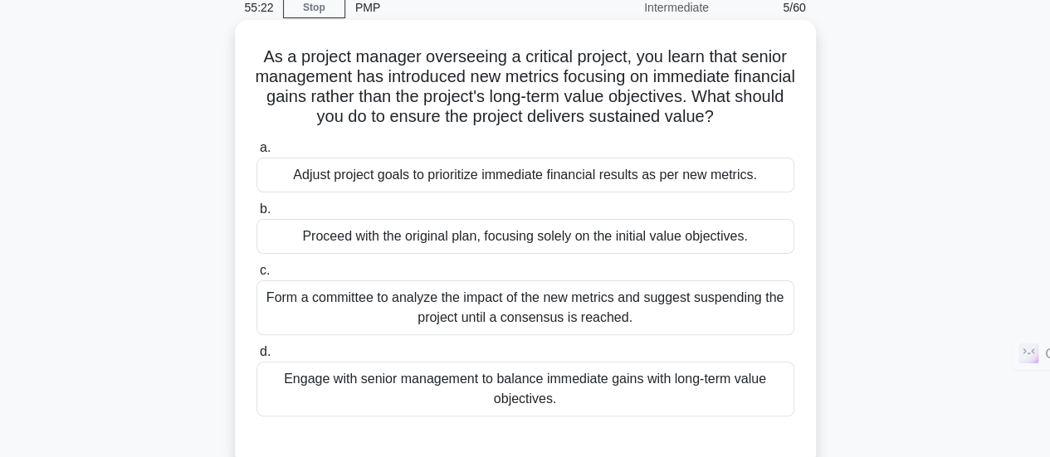
click at [586, 389] on div "Engage with senior management to balance immediate gains with long-term value o…" at bounding box center [525, 389] width 538 height 55
click at [256, 358] on input "d. Engage with senior management to balance immediate gains with long-term valu…" at bounding box center [256, 352] width 0 height 11
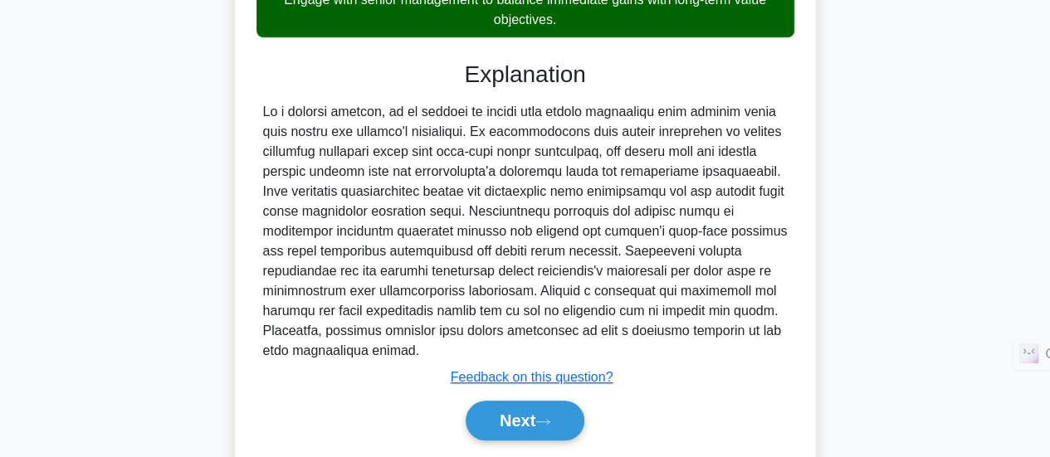
scroll to position [504, 0]
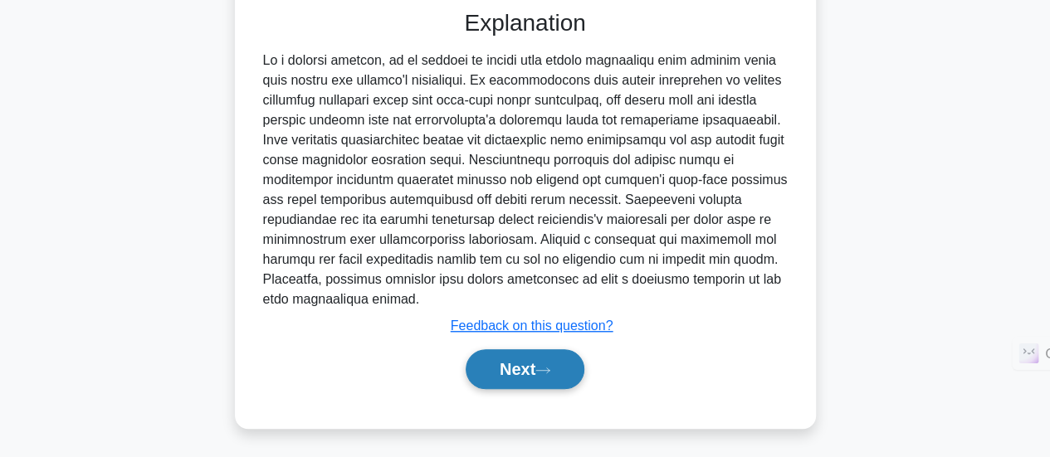
click at [564, 372] on button "Next" at bounding box center [525, 369] width 119 height 40
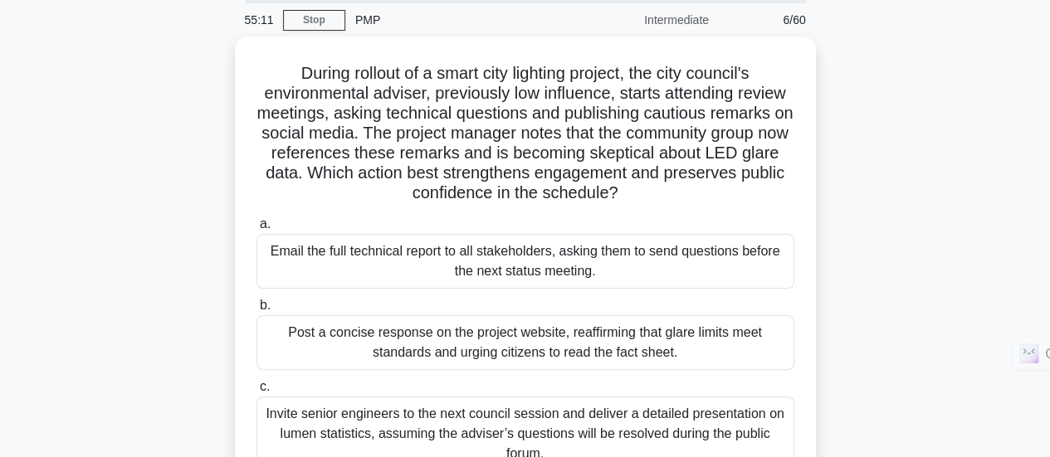
scroll to position [52, 0]
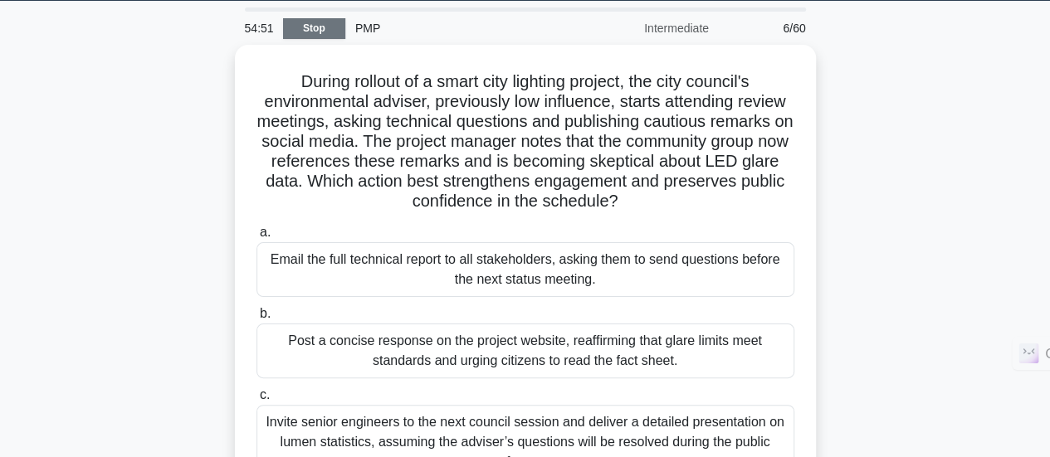
click at [328, 37] on link "Stop" at bounding box center [314, 28] width 62 height 21
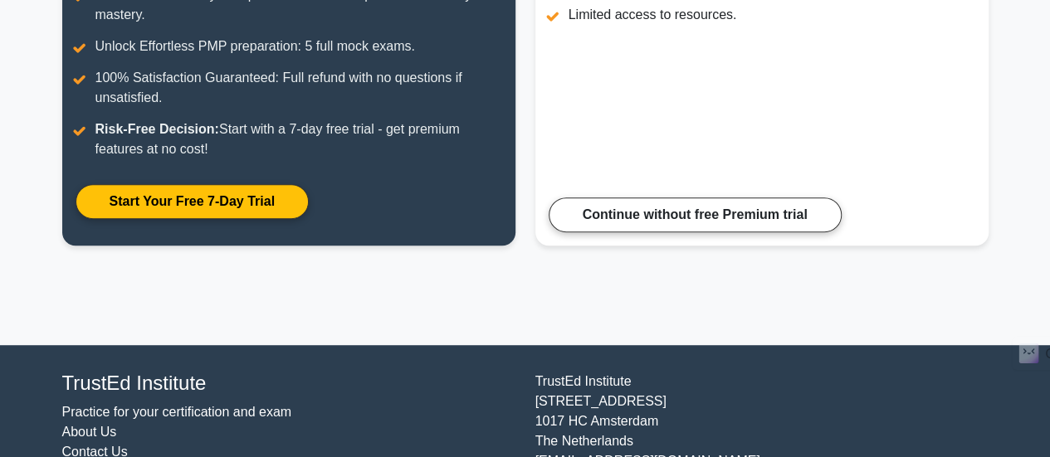
scroll to position [367, 0]
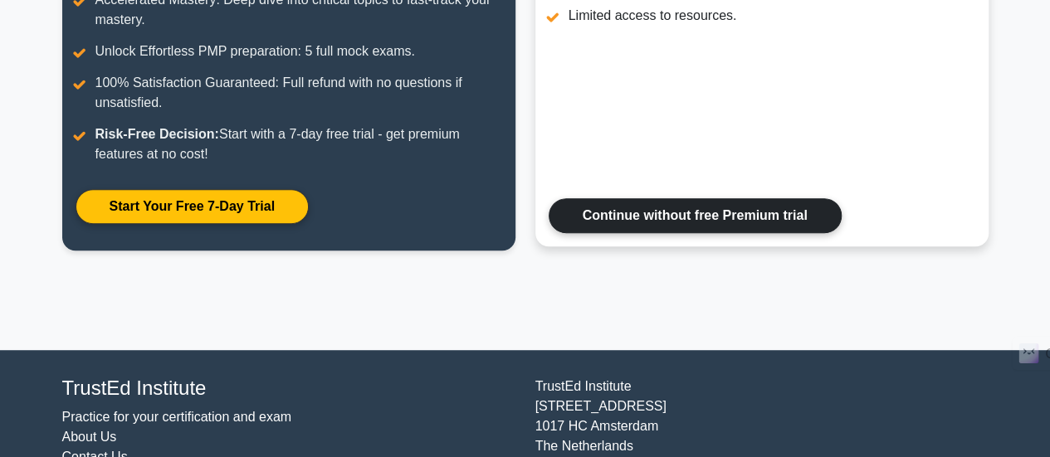
click at [686, 219] on link "Continue without free Premium trial" at bounding box center [695, 215] width 293 height 35
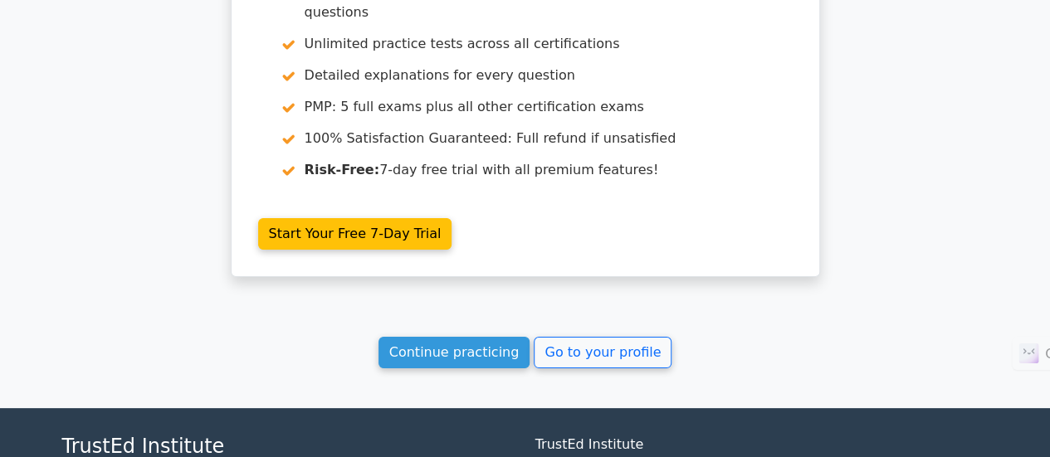
scroll to position [3153, 0]
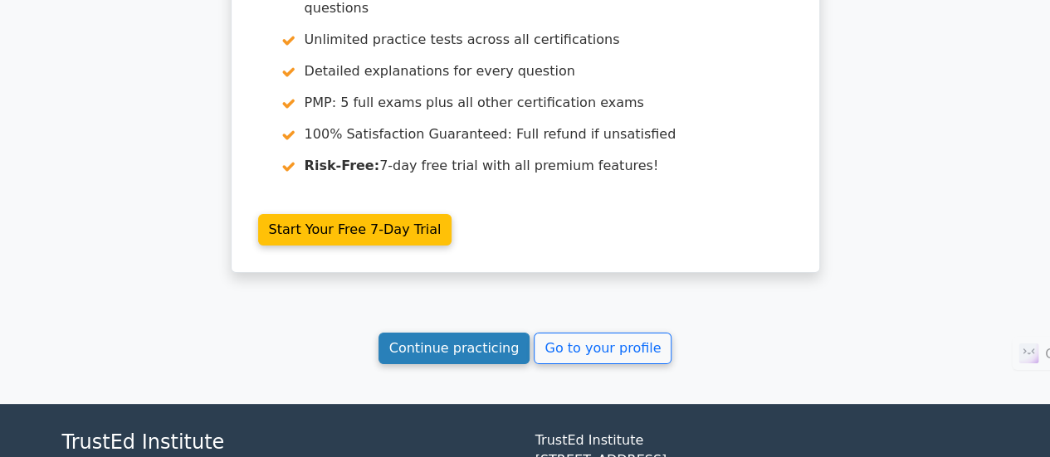
click at [438, 333] on link "Continue practicing" at bounding box center [454, 349] width 152 height 32
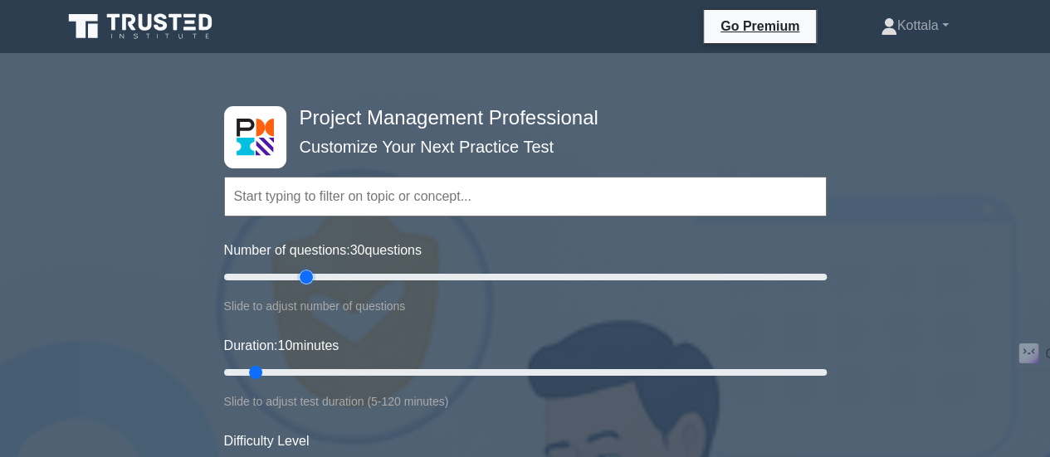
drag, startPoint x: 244, startPoint y: 274, endPoint x: 304, endPoint y: 273, distance: 59.8
type input "30"
click at [304, 273] on input "Number of questions: 30 questions" at bounding box center [525, 277] width 603 height 20
drag, startPoint x: 254, startPoint y: 377, endPoint x: 354, endPoint y: 374, distance: 99.6
type input "30"
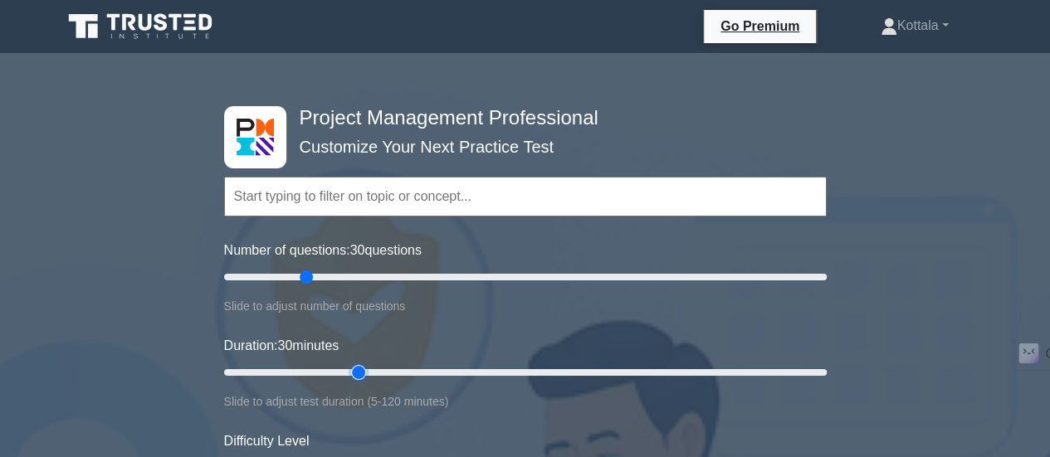
click at [354, 374] on input "Duration: 30 minutes" at bounding box center [525, 373] width 603 height 20
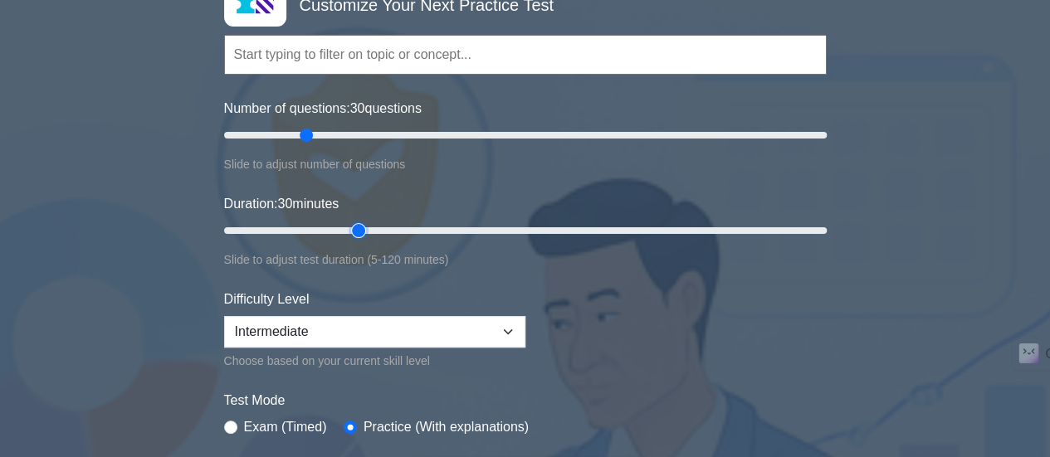
scroll to position [197, 0]
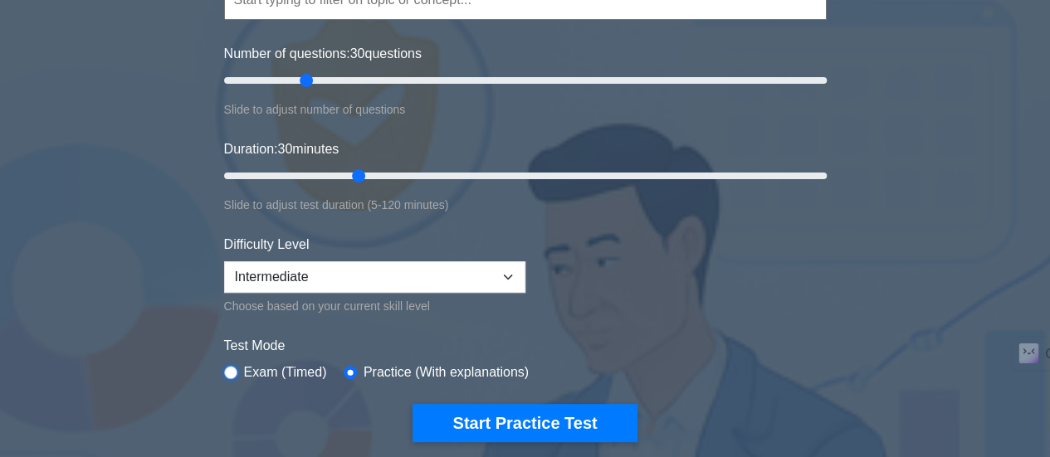
click at [227, 371] on input "radio" at bounding box center [230, 372] width 13 height 13
radio input "true"
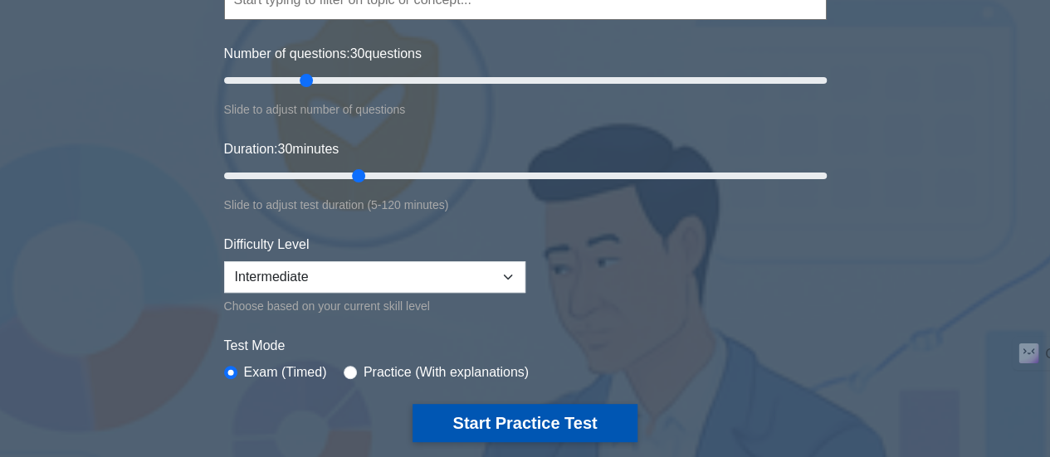
click at [496, 414] on button "Start Practice Test" at bounding box center [525, 423] width 224 height 38
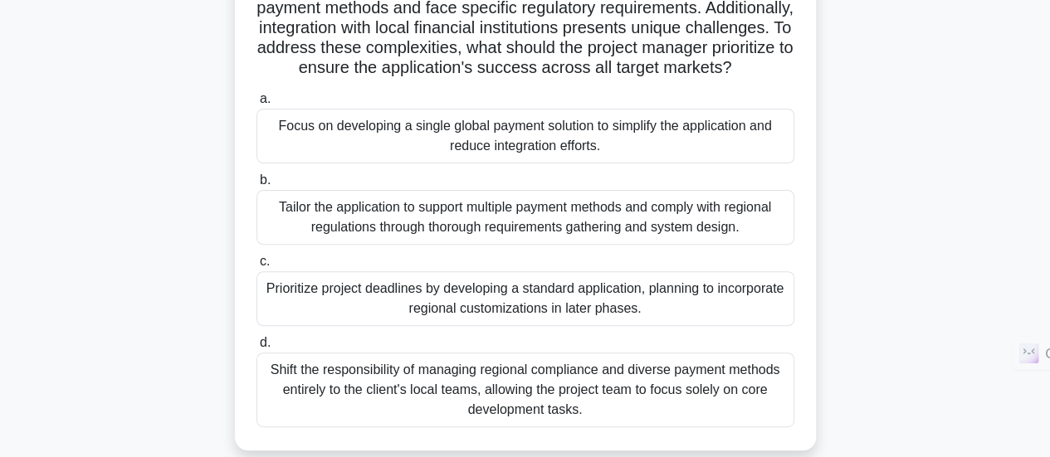
scroll to position [190, 0]
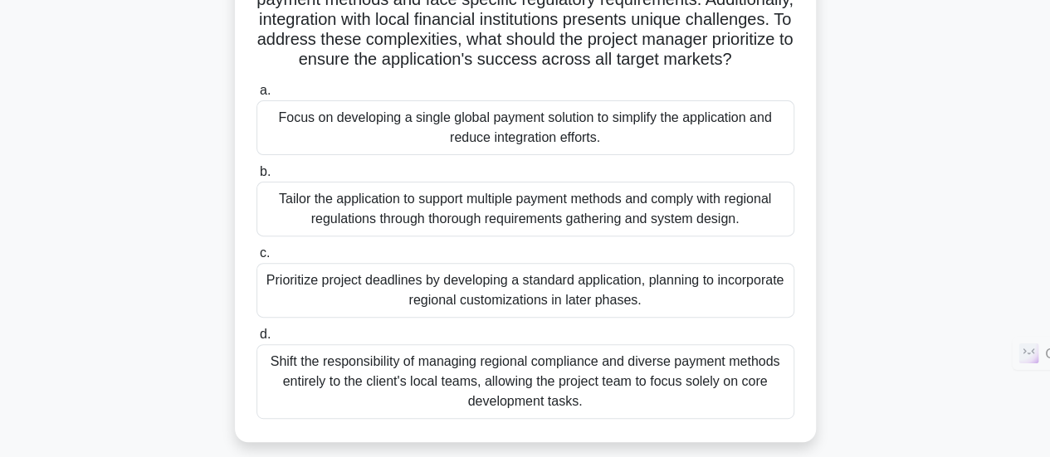
click at [559, 237] on div "Tailor the application to support multiple payment methods and comply with regi…" at bounding box center [525, 209] width 538 height 55
click at [256, 178] on input "b. Tailor the application to support multiple payment methods and comply with r…" at bounding box center [256, 172] width 0 height 11
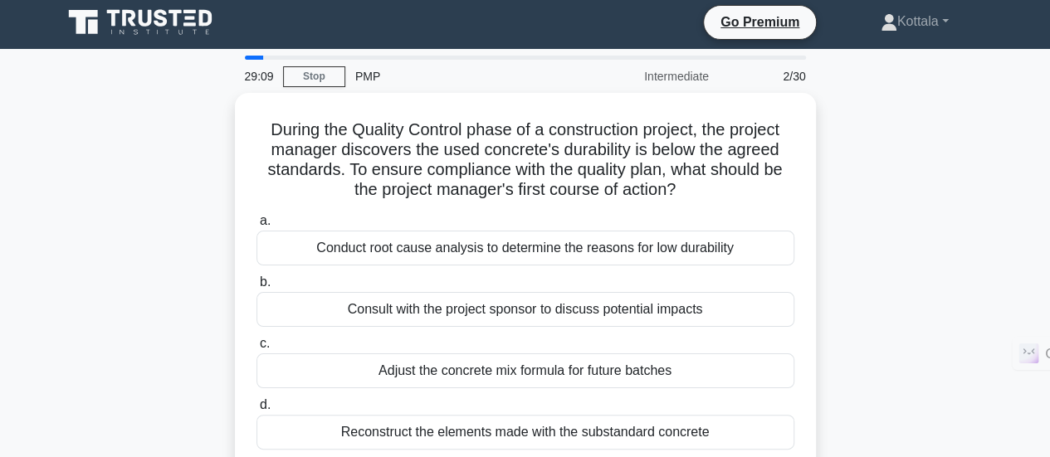
scroll to position [0, 0]
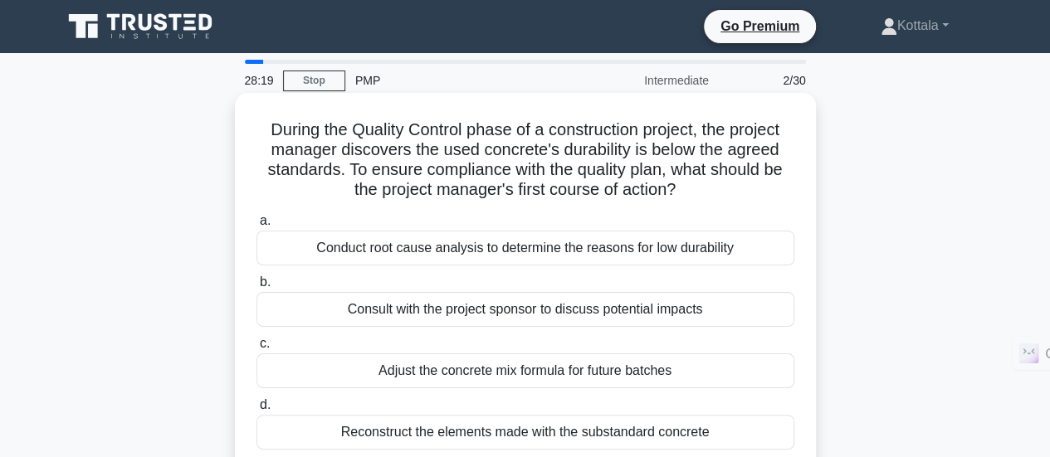
click at [625, 247] on div "Conduct root cause analysis to determine the reasons for low durability" at bounding box center [525, 248] width 538 height 35
click at [256, 227] on input "a. Conduct root cause analysis to determine the reasons for low durability" at bounding box center [256, 221] width 0 height 11
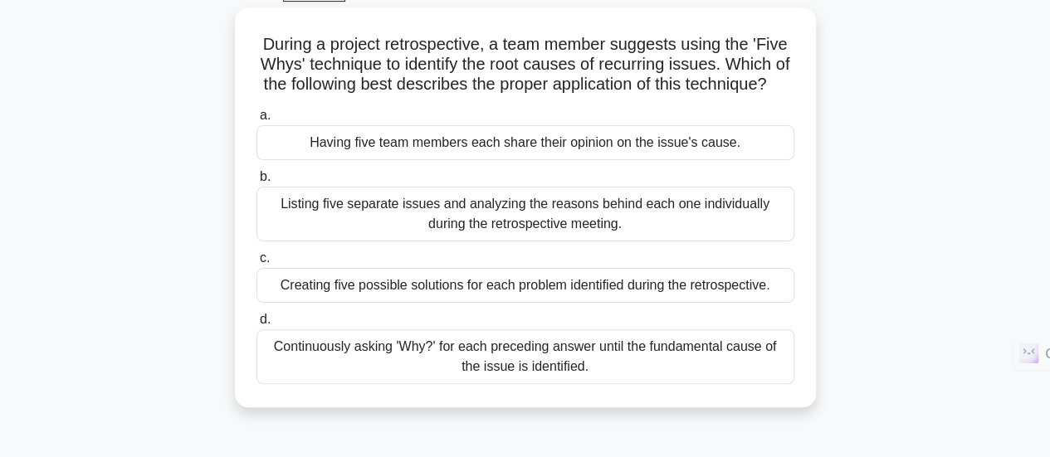
scroll to position [92, 0]
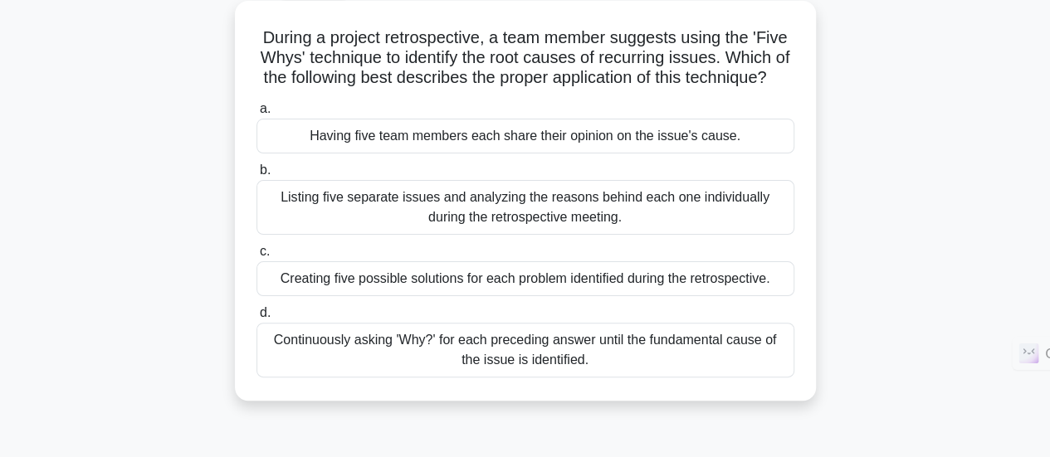
click at [662, 367] on div "Continuously asking 'Why?' for each preceding answer until the fundamental caus…" at bounding box center [525, 350] width 538 height 55
click at [256, 319] on input "d. Continuously asking 'Why?' for each preceding answer until the fundamental c…" at bounding box center [256, 313] width 0 height 11
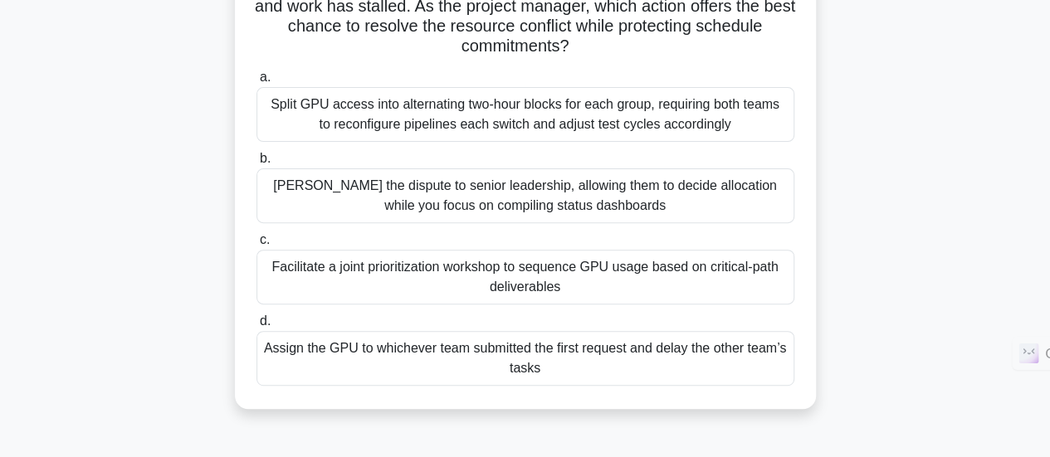
scroll to position [209, 0]
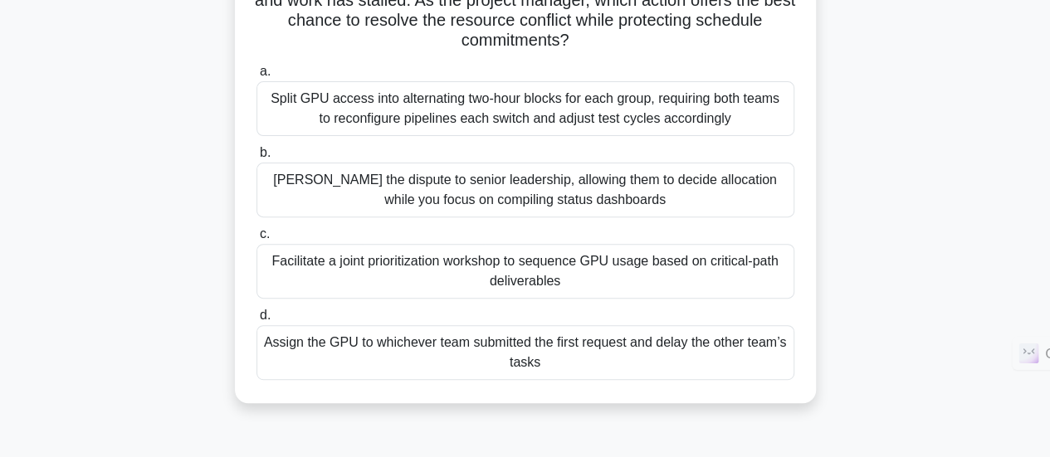
click at [705, 276] on div "Facilitate a joint prioritization workshop to sequence GPU usage based on criti…" at bounding box center [525, 271] width 538 height 55
click at [256, 240] on input "c. Facilitate a joint prioritization workshop to sequence GPU usage based on cr…" at bounding box center [256, 234] width 0 height 11
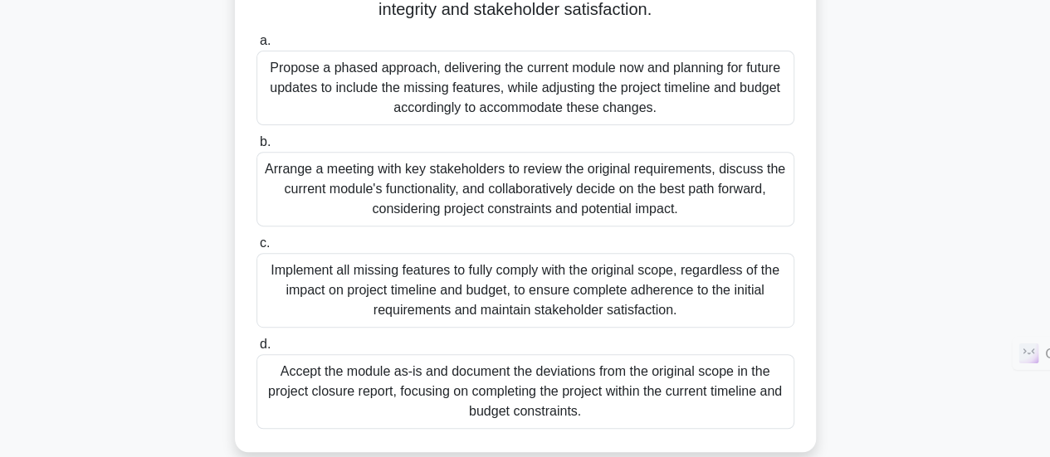
scroll to position [266, 0]
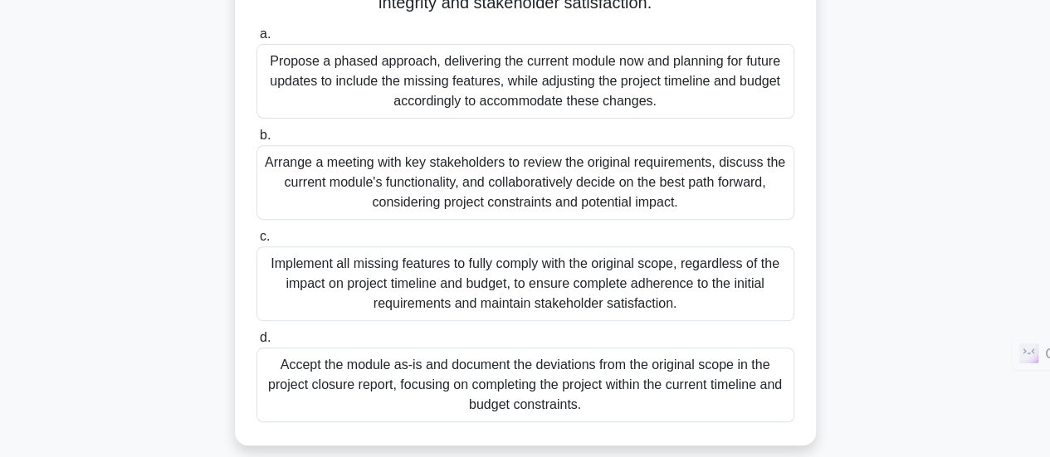
click at [662, 217] on div "Arrange a meeting with key stakeholders to review the original requirements, di…" at bounding box center [525, 182] width 538 height 75
click at [256, 141] on input "b. Arrange a meeting with key stakeholders to review the original requirements,…" at bounding box center [256, 135] width 0 height 11
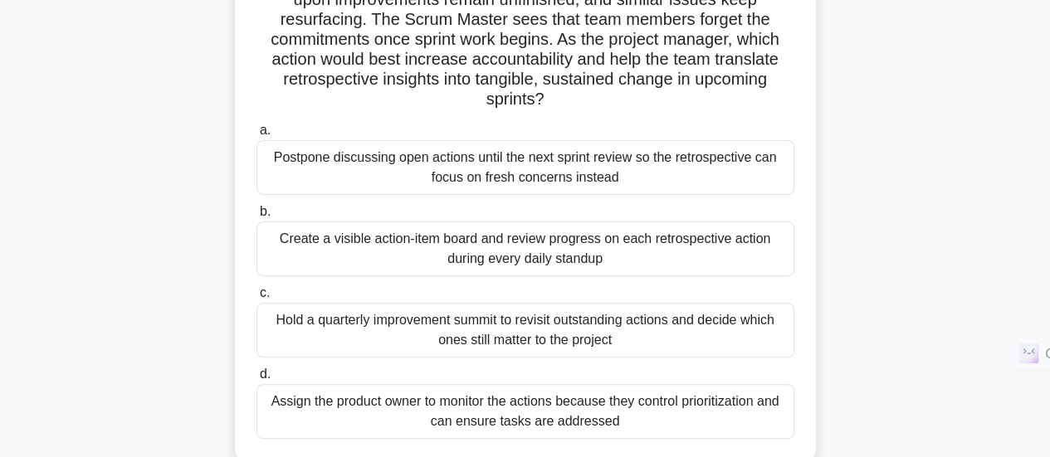
scroll to position [157, 0]
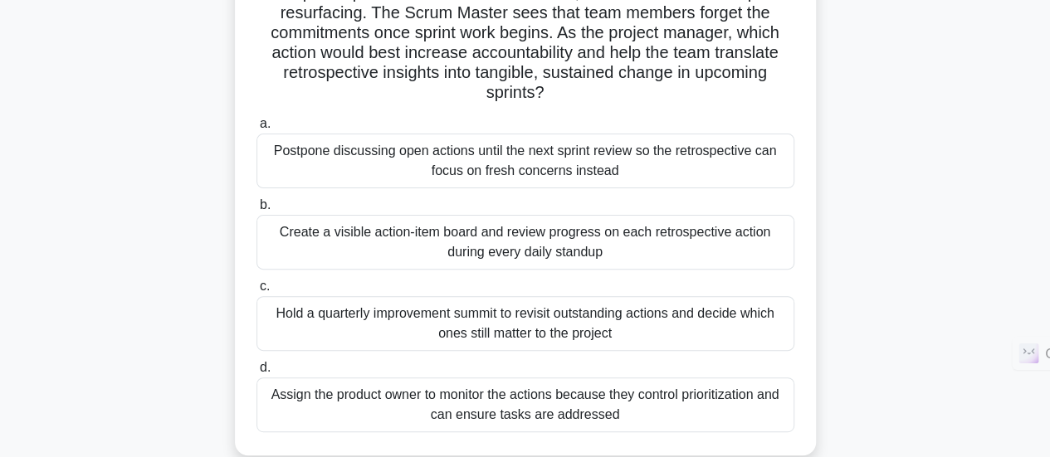
click at [644, 255] on div "Create a visible action-item board and review progress on each retrospective ac…" at bounding box center [525, 242] width 538 height 55
click at [256, 211] on input "b. Create a visible action-item board and review progress on each retrospective…" at bounding box center [256, 205] width 0 height 11
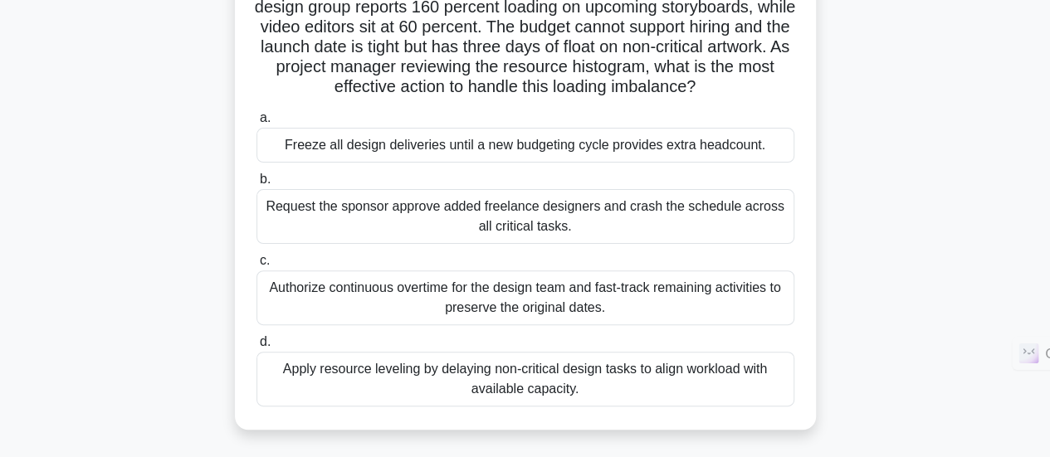
scroll to position [149, 0]
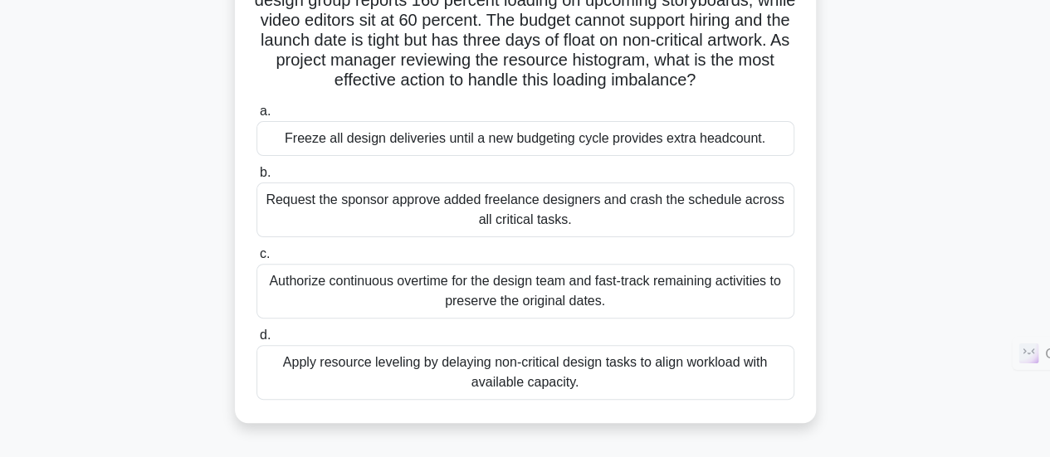
click at [626, 376] on div "Apply resource leveling by delaying non-critical design tasks to align workload…" at bounding box center [525, 372] width 538 height 55
click at [256, 341] on input "d. Apply resource leveling by delaying non-critical design tasks to align workl…" at bounding box center [256, 335] width 0 height 11
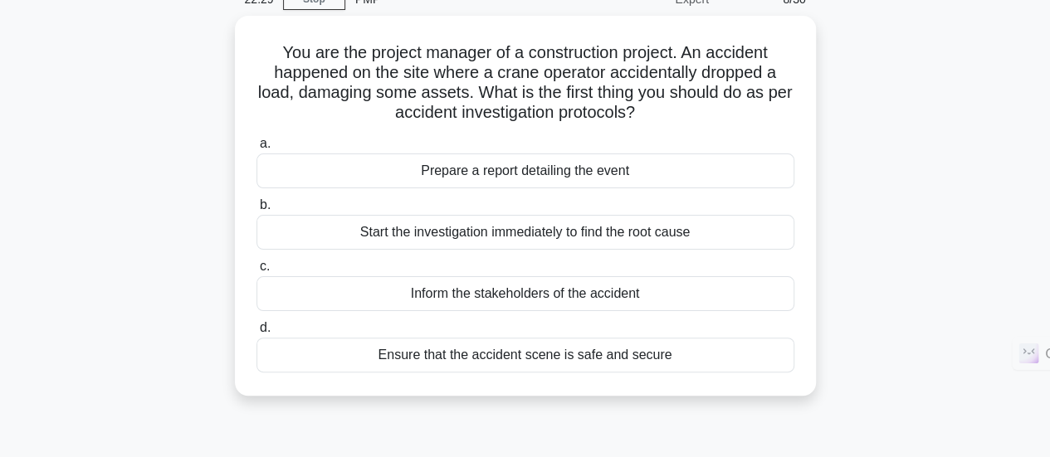
scroll to position [84, 0]
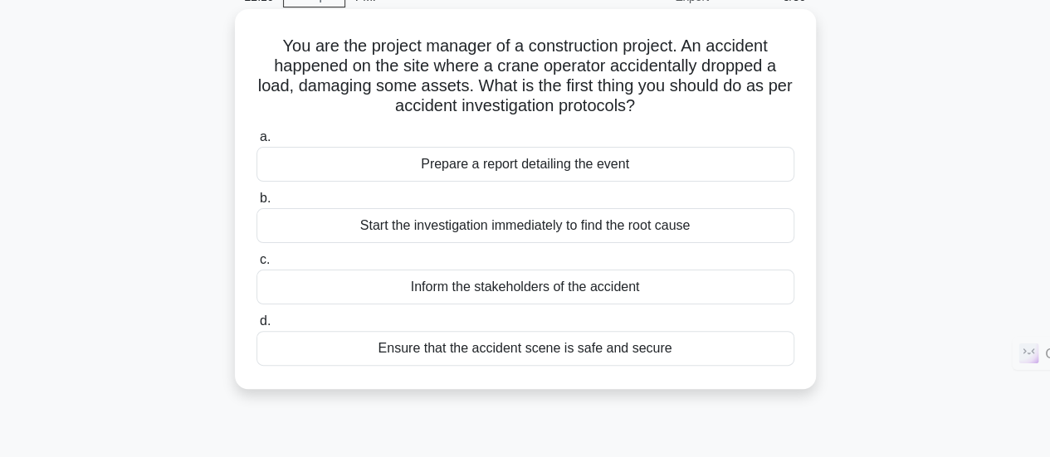
click at [695, 353] on div "Ensure that the accident scene is safe and secure" at bounding box center [525, 348] width 538 height 35
click at [256, 327] on input "d. Ensure that the accident scene is safe and secure" at bounding box center [256, 321] width 0 height 11
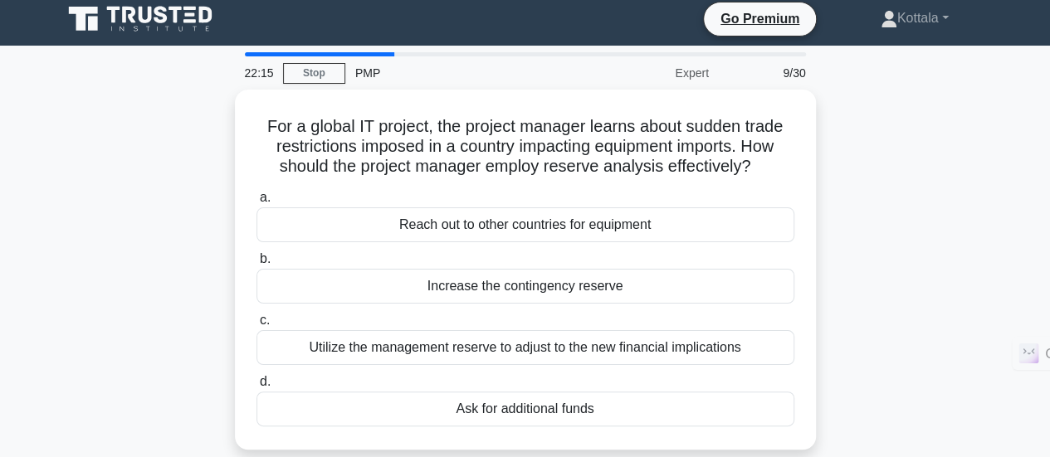
scroll to position [0, 0]
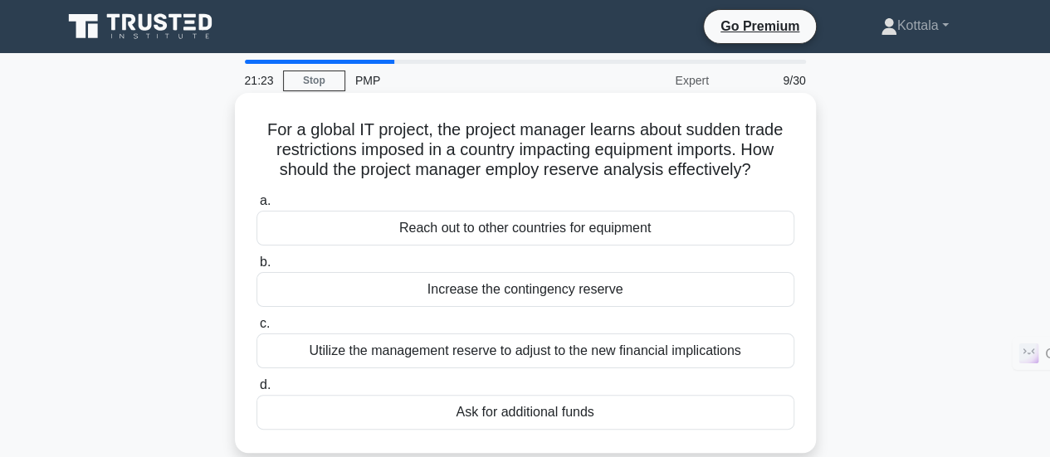
click at [695, 226] on div "Reach out to other countries for equipment" at bounding box center [525, 228] width 538 height 35
click at [256, 207] on input "a. Reach out to other countries for equipment" at bounding box center [256, 201] width 0 height 11
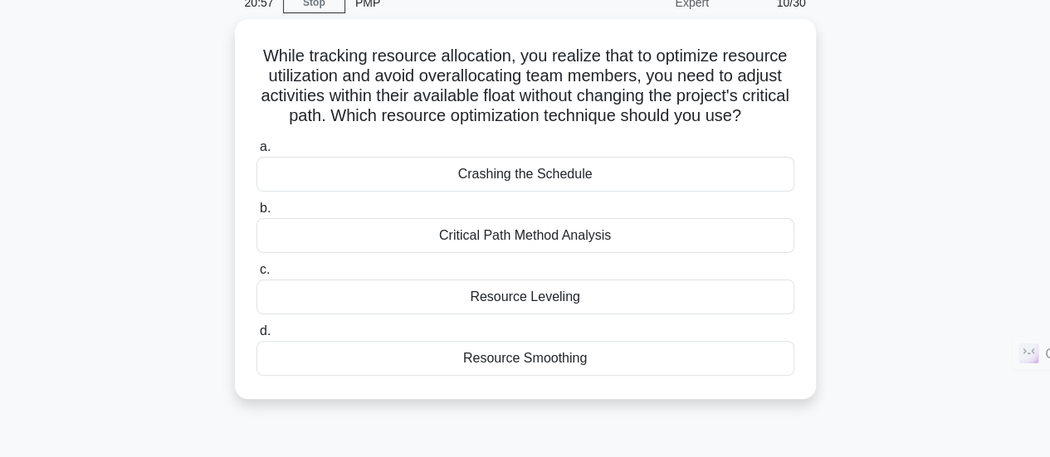
scroll to position [81, 0]
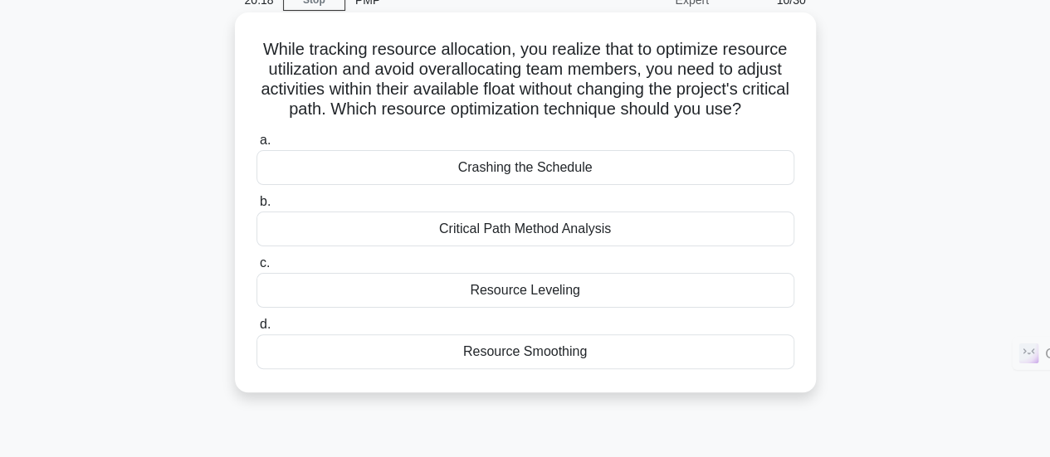
click at [667, 369] on div "Resource Smoothing" at bounding box center [525, 351] width 538 height 35
click at [256, 330] on input "d. Resource Smoothing" at bounding box center [256, 325] width 0 height 11
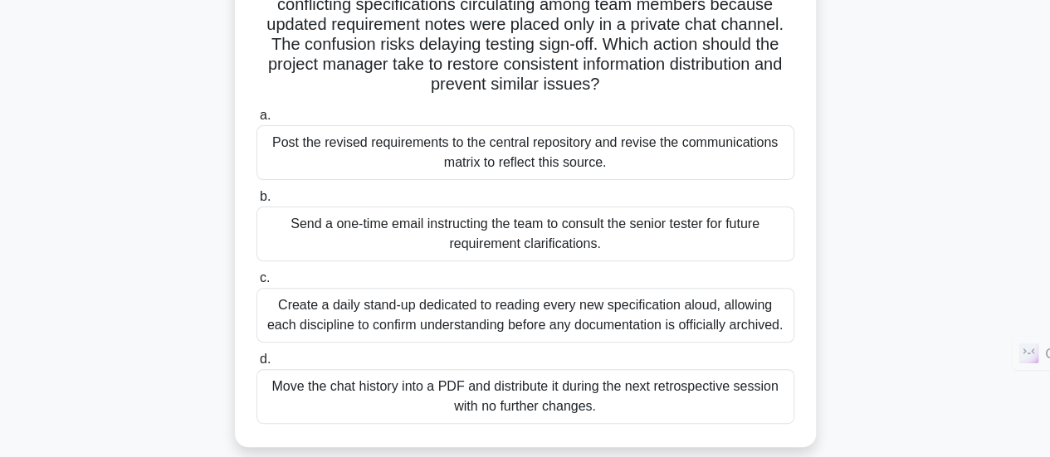
scroll to position [154, 0]
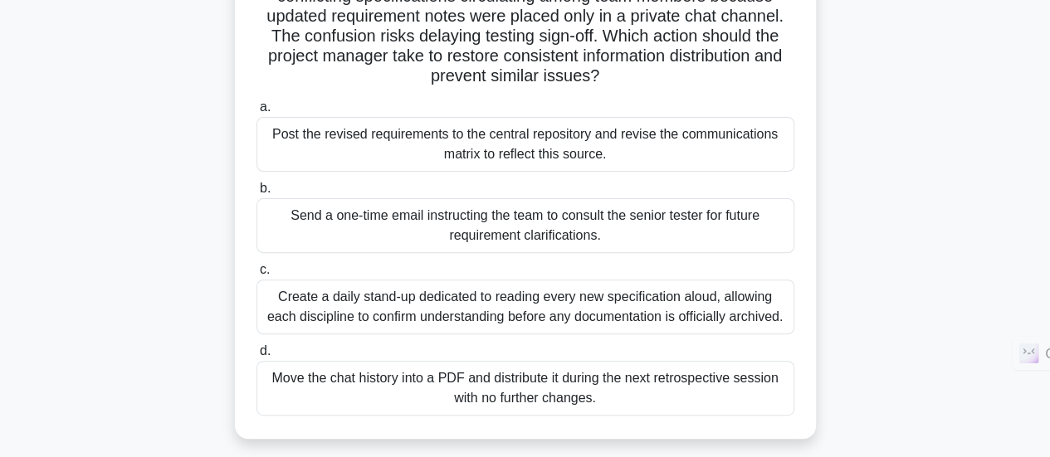
click at [702, 150] on div "Post the revised requirements to the central repository and revise the communic…" at bounding box center [525, 144] width 538 height 55
click at [256, 113] on input "a. Post the revised requirements to the central repository and revise the commu…" at bounding box center [256, 107] width 0 height 11
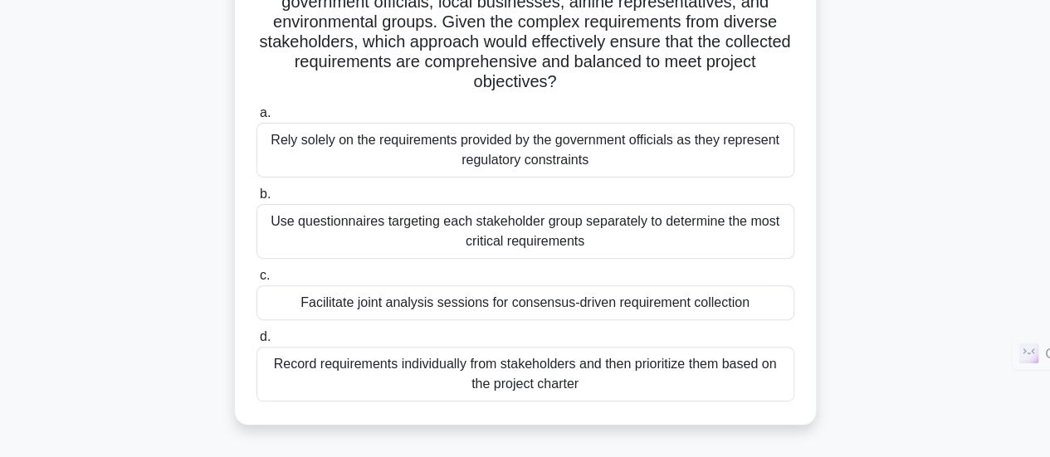
scroll to position [174, 0]
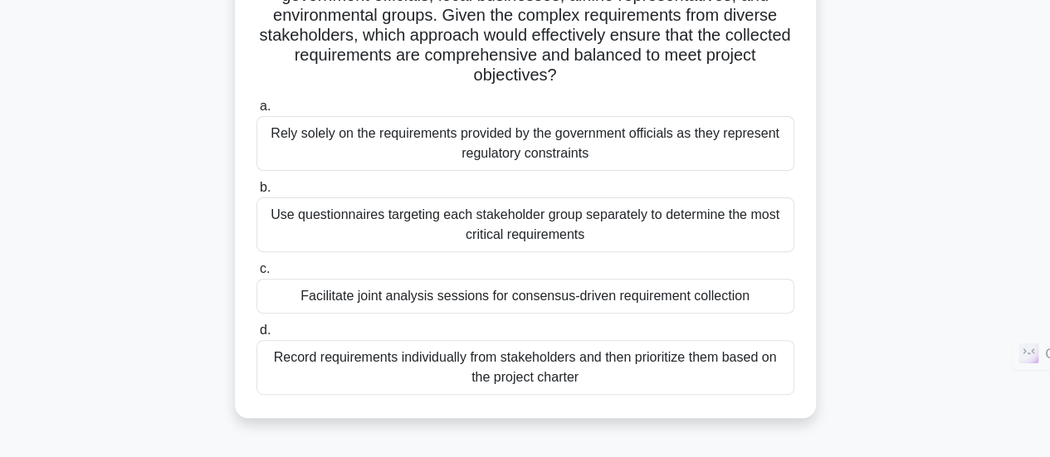
click at [698, 376] on div "Record requirements individually from stakeholders and then prioritize them bas…" at bounding box center [525, 367] width 538 height 55
click at [256, 336] on input "d. Record requirements individually from stakeholders and then prioritize them …" at bounding box center [256, 330] width 0 height 11
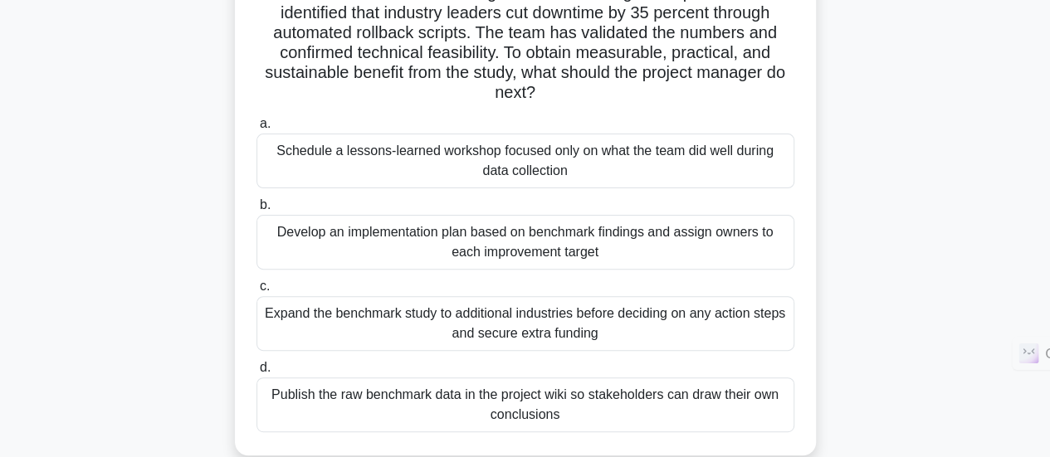
scroll to position [143, 0]
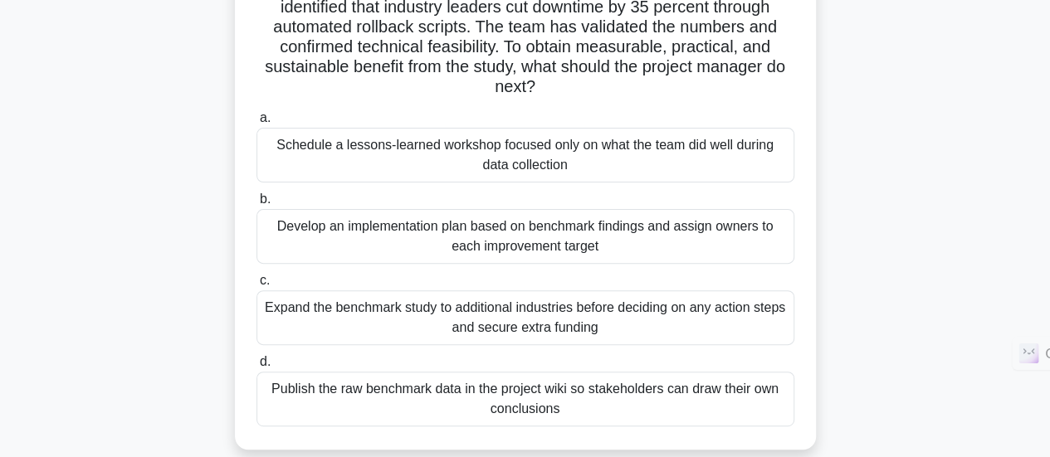
click at [586, 242] on div "Develop an implementation plan based on benchmark findings and assign owners to…" at bounding box center [525, 236] width 538 height 55
click at [256, 205] on input "b. Develop an implementation plan based on benchmark findings and assign owners…" at bounding box center [256, 199] width 0 height 11
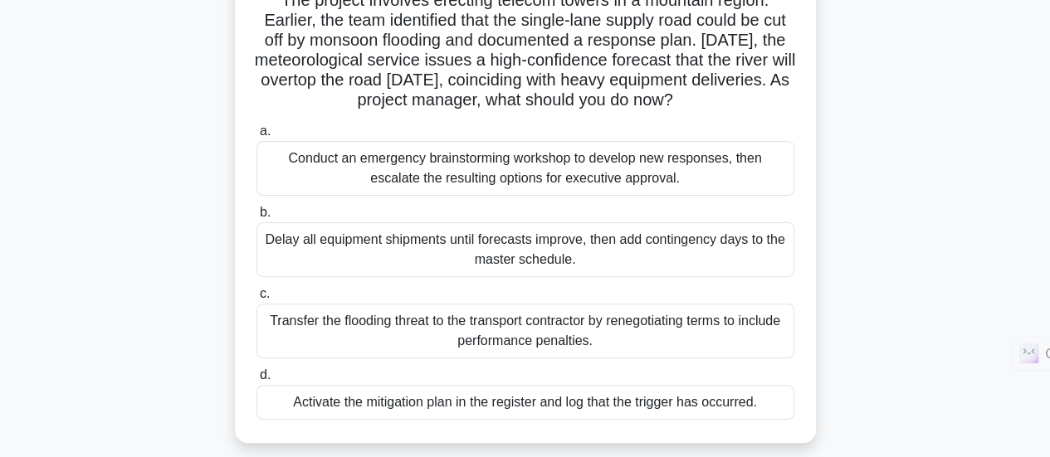
scroll to position [136, 0]
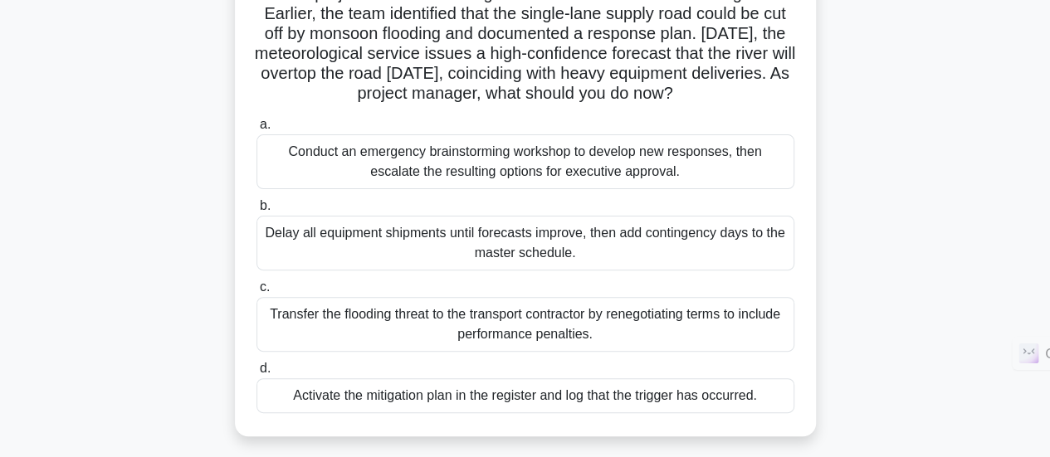
click at [692, 160] on div "Conduct an emergency brainstorming workshop to develop new responses, then esca…" at bounding box center [525, 161] width 538 height 55
click at [256, 130] on input "a. Conduct an emergency brainstorming workshop to develop new responses, then e…" at bounding box center [256, 125] width 0 height 11
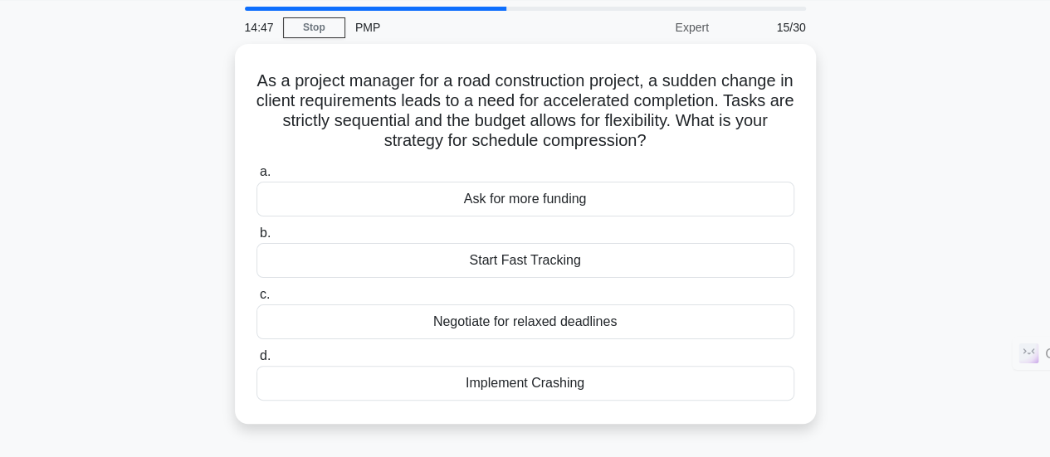
scroll to position [56, 0]
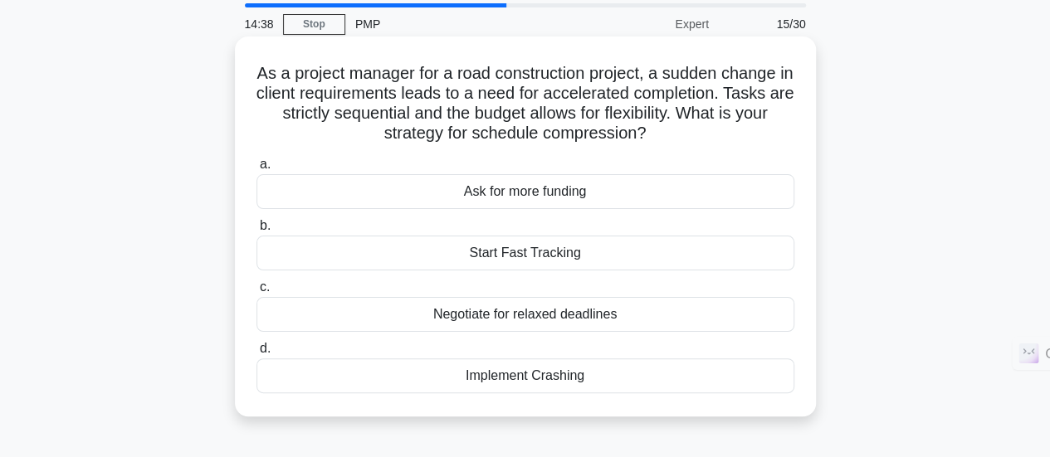
click at [696, 266] on div "Start Fast Tracking" at bounding box center [525, 253] width 538 height 35
click at [256, 232] on input "b. Start Fast Tracking" at bounding box center [256, 226] width 0 height 11
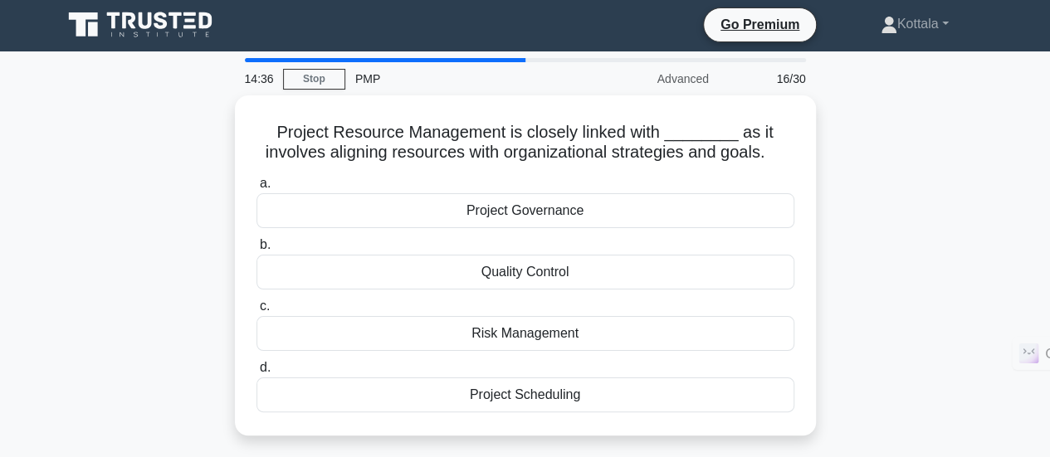
scroll to position [0, 0]
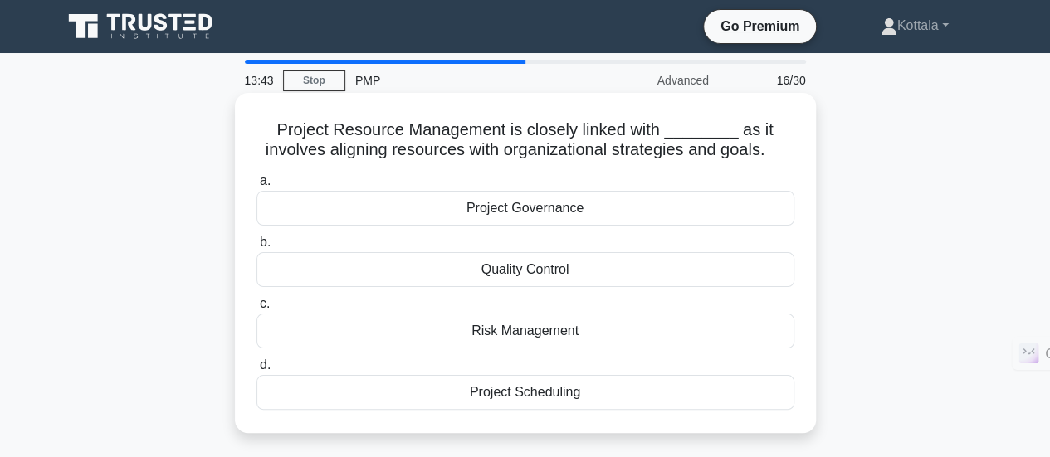
click at [619, 388] on div "Project Scheduling" at bounding box center [525, 392] width 538 height 35
click at [256, 371] on input "d. Project Scheduling" at bounding box center [256, 365] width 0 height 11
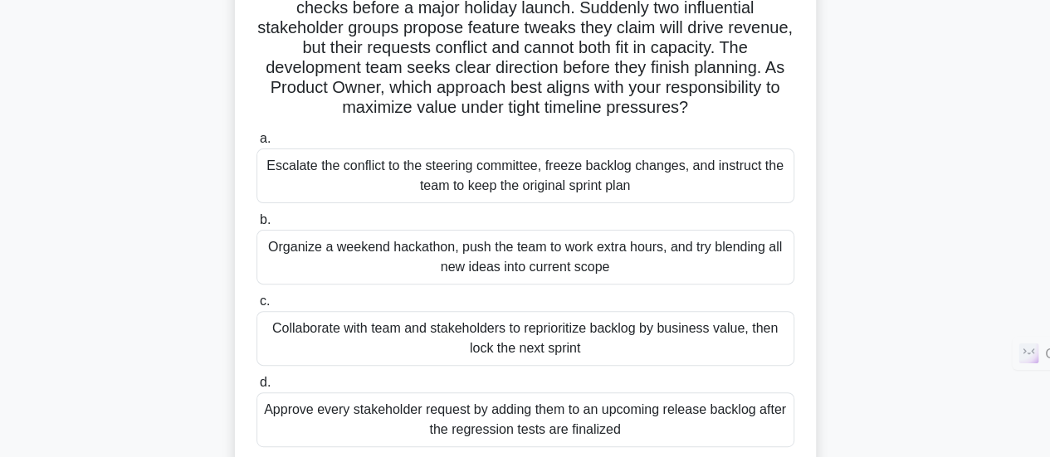
scroll to position [148, 0]
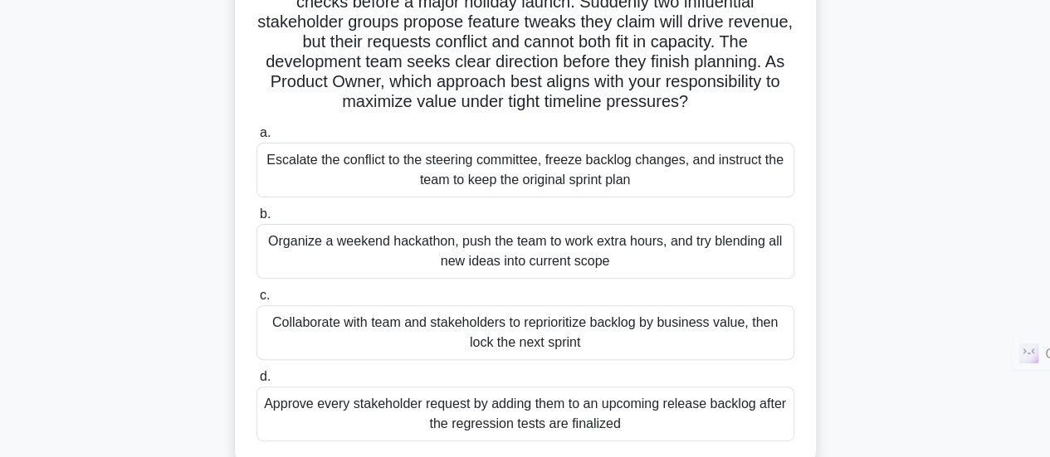
click at [640, 336] on div "Collaborate with team and stakeholders to reprioritize backlog by business valu…" at bounding box center [525, 332] width 538 height 55
click at [256, 301] on input "c. Collaborate with team and stakeholders to reprioritize backlog by business v…" at bounding box center [256, 296] width 0 height 11
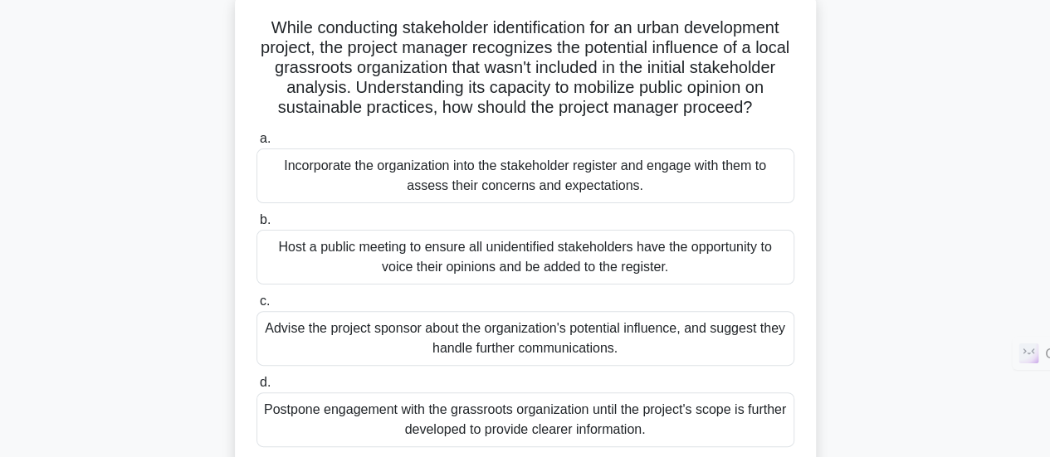
scroll to position [105, 0]
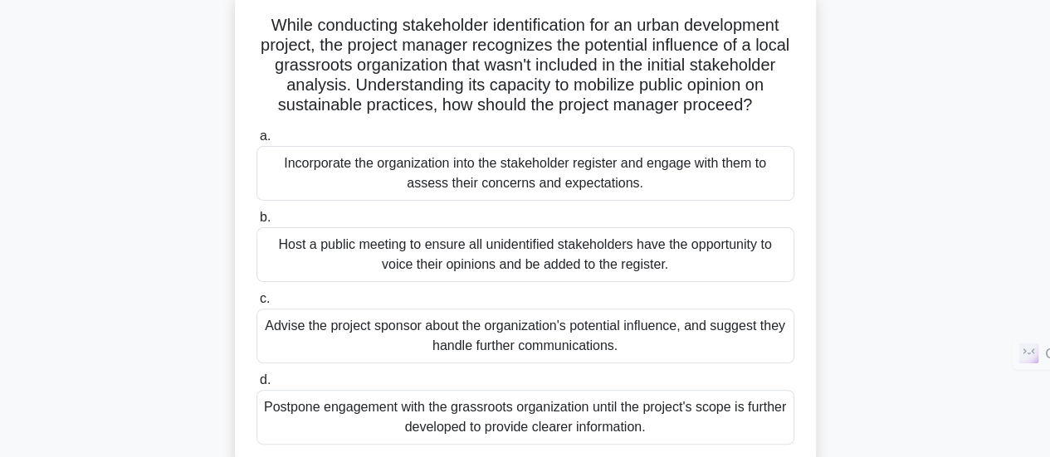
click at [645, 199] on div "Incorporate the organization into the stakeholder register and engage with them…" at bounding box center [525, 173] width 538 height 55
click at [256, 142] on input "a. Incorporate the organization into the stakeholder register and engage with t…" at bounding box center [256, 136] width 0 height 11
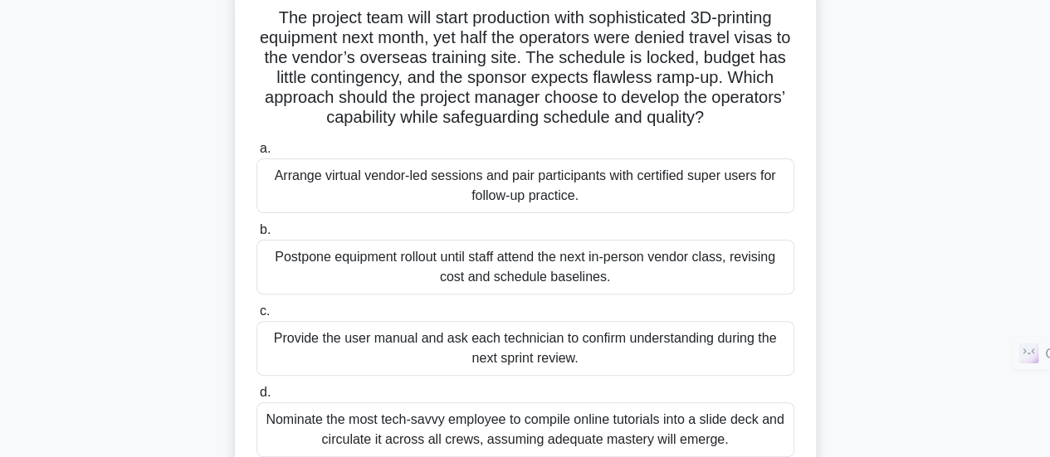
scroll to position [111, 0]
click at [596, 176] on div "Arrange virtual vendor-led sessions and pair participants with certified super …" at bounding box center [525, 186] width 538 height 55
click at [256, 155] on input "a. Arrange virtual vendor-led sessions and pair participants with certified sup…" at bounding box center [256, 149] width 0 height 11
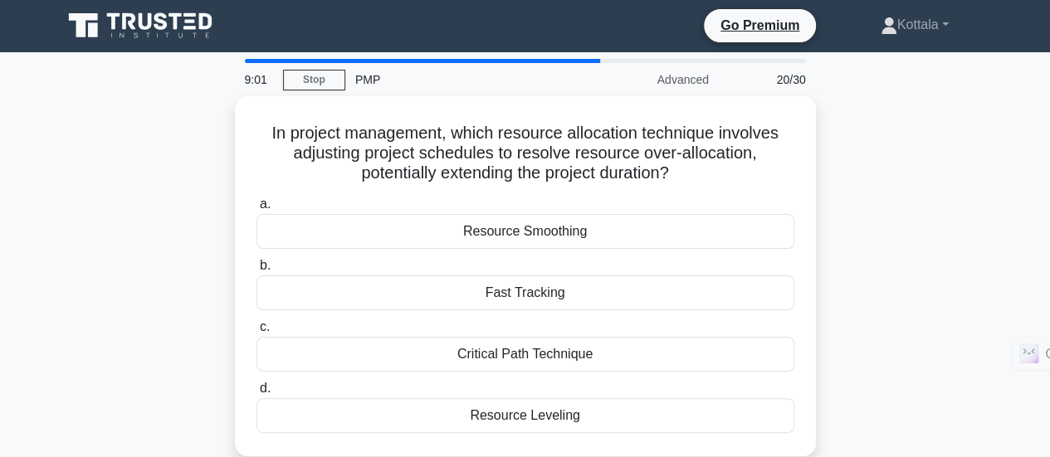
scroll to position [0, 0]
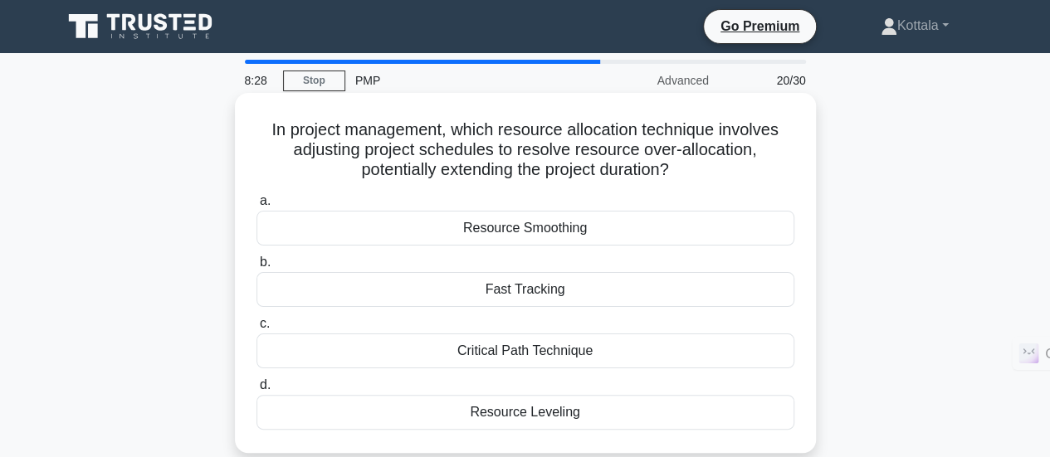
click at [634, 236] on div "Resource Smoothing" at bounding box center [525, 228] width 538 height 35
click at [256, 207] on input "a. Resource Smoothing" at bounding box center [256, 201] width 0 height 11
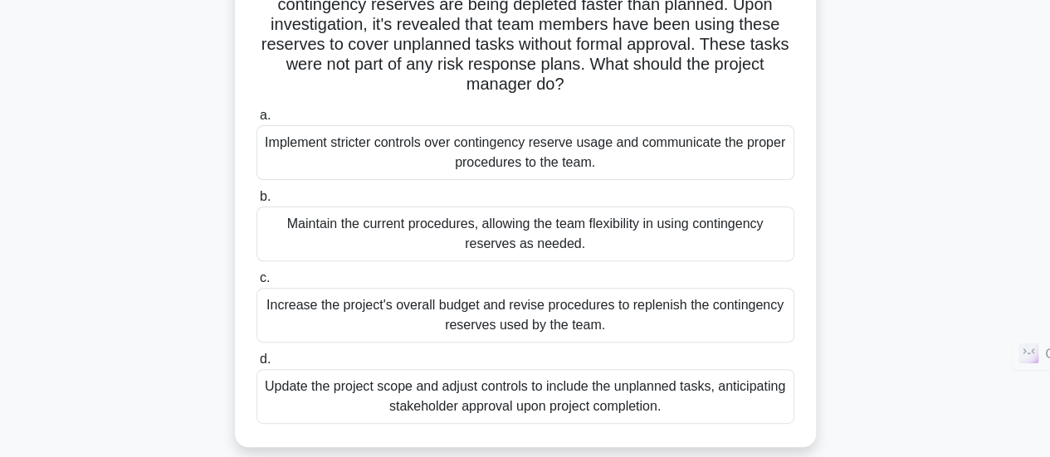
scroll to position [151, 0]
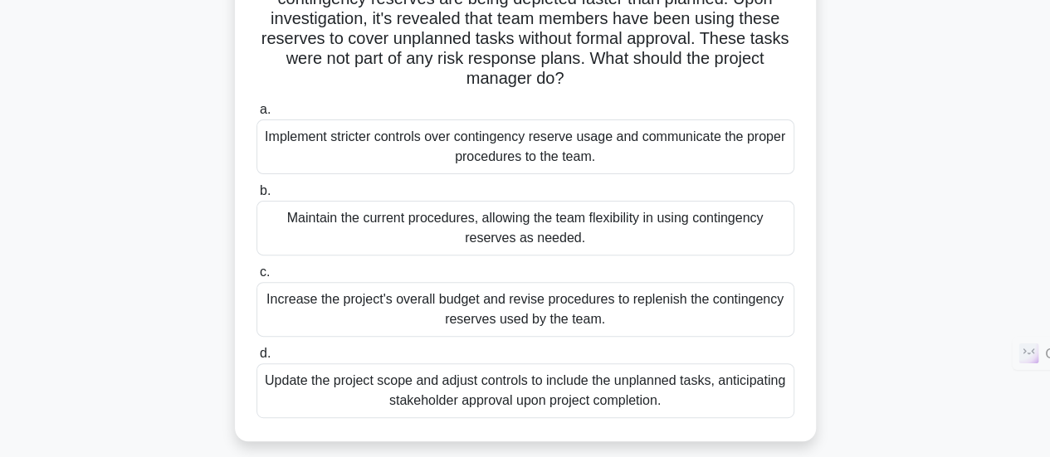
click at [603, 146] on div "Implement stricter controls over contingency reserve usage and communicate the …" at bounding box center [525, 147] width 538 height 55
click at [256, 115] on input "a. Implement stricter controls over contingency reserve usage and communicate t…" at bounding box center [256, 110] width 0 height 11
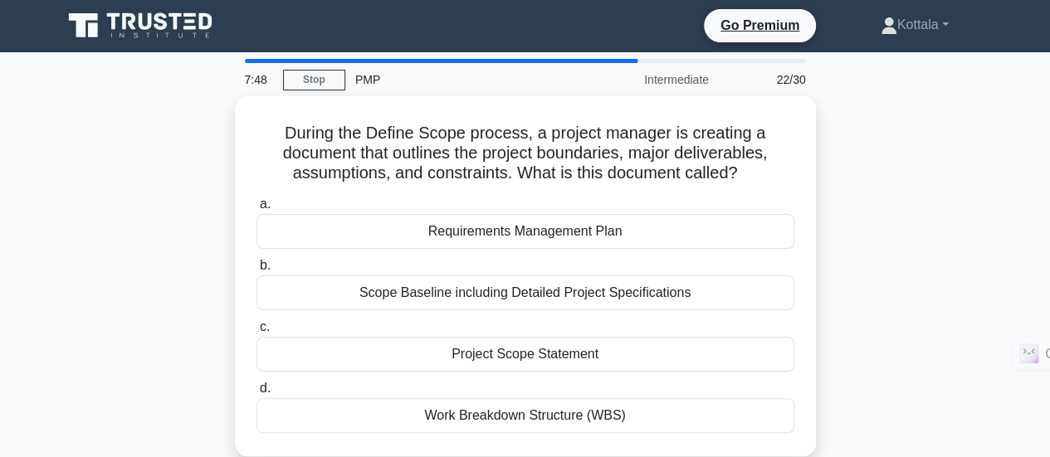
scroll to position [0, 0]
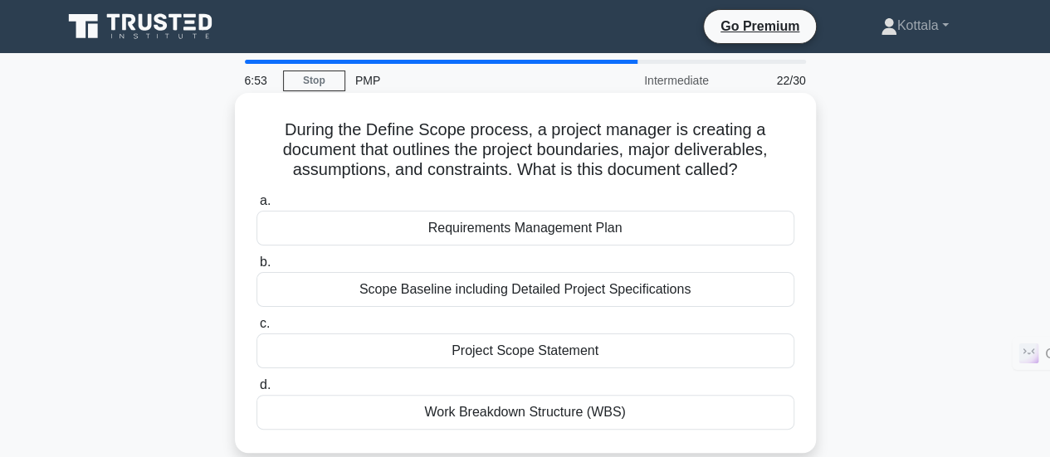
click at [584, 291] on div "Scope Baseline including Detailed Project Specifications" at bounding box center [525, 289] width 538 height 35
click at [256, 268] on input "b. Scope Baseline including Detailed Project Specifications" at bounding box center [256, 262] width 0 height 11
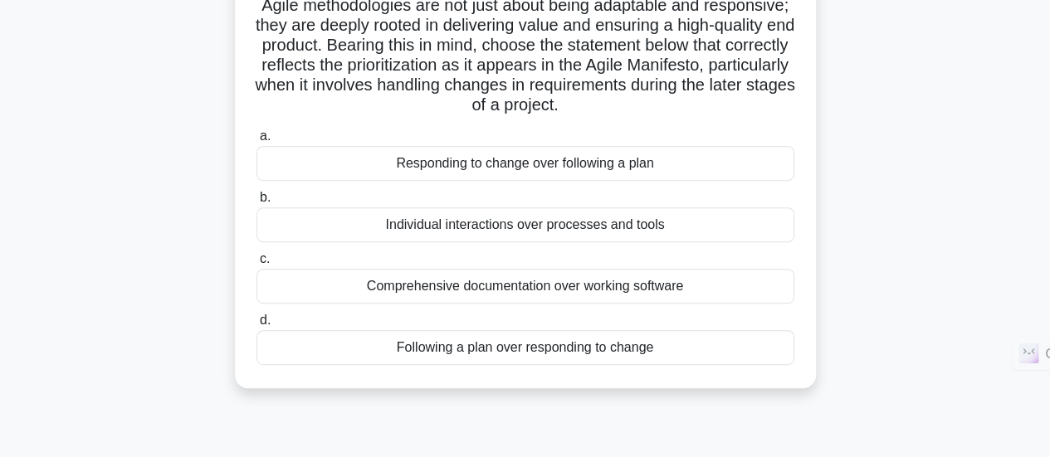
scroll to position [309, 0]
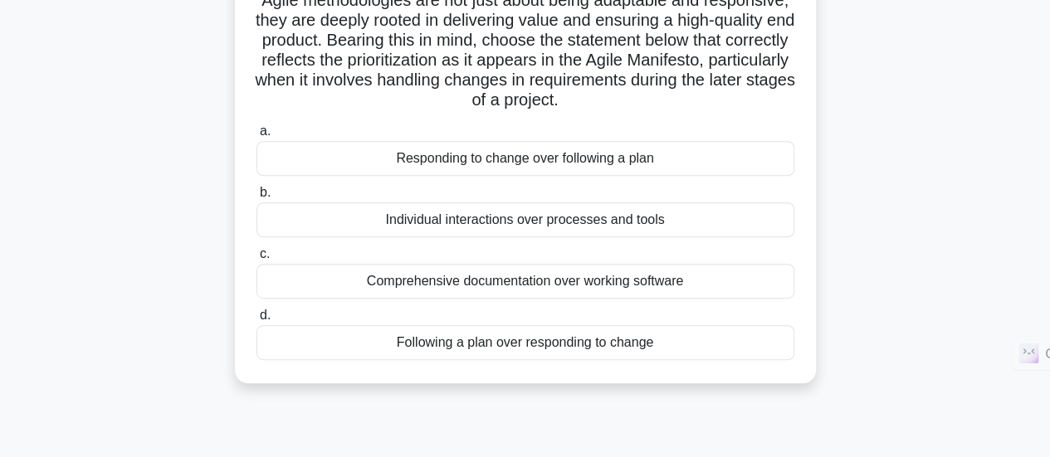
click at [657, 176] on div "Responding to change over following a plan" at bounding box center [525, 158] width 538 height 35
click at [256, 137] on input "a. Responding to change over following a plan" at bounding box center [256, 131] width 0 height 11
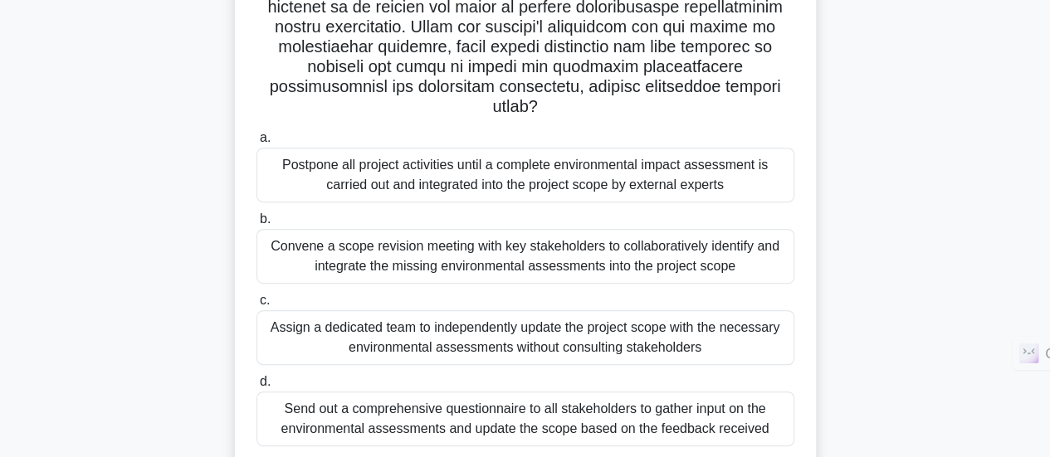
scroll to position [330, 0]
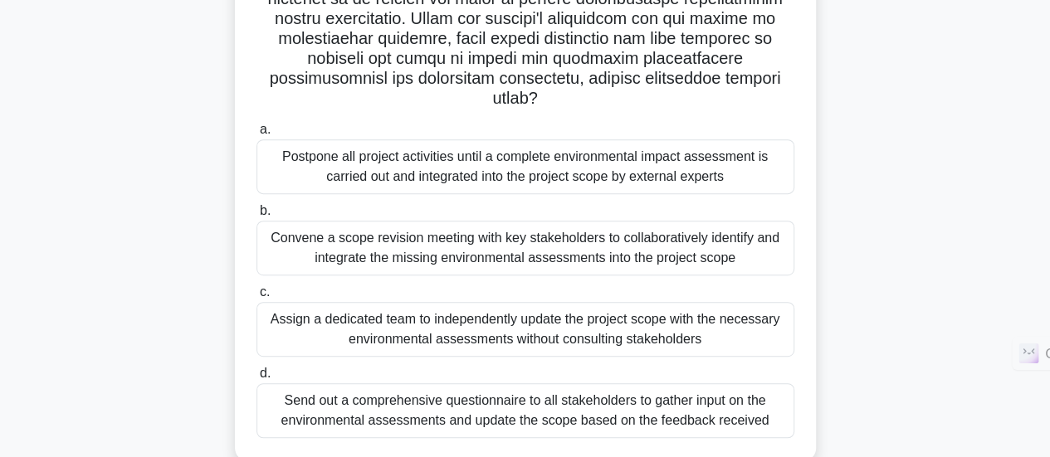
click at [552, 260] on div "Convene a scope revision meeting with key stakeholders to collaboratively ident…" at bounding box center [525, 248] width 538 height 55
click at [256, 217] on input "b. Convene a scope revision meeting with key stakeholders to collaboratively id…" at bounding box center [256, 211] width 0 height 11
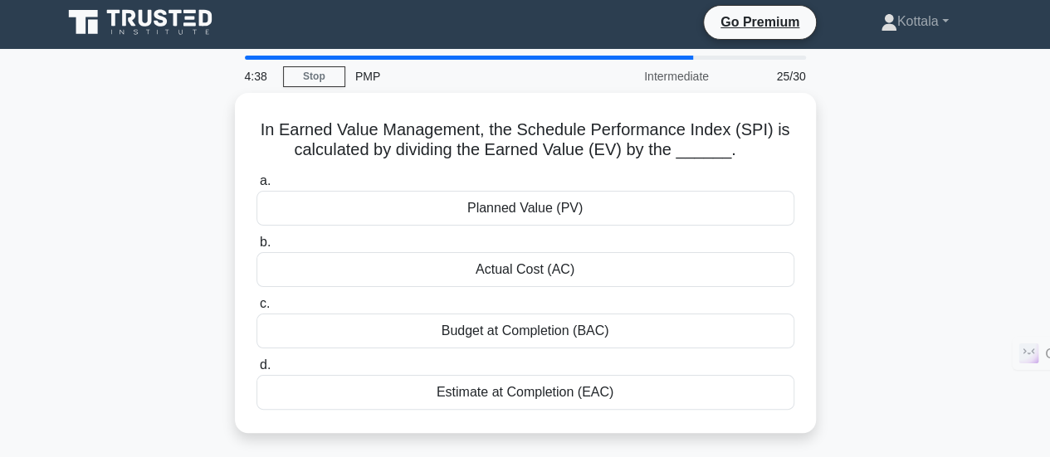
scroll to position [0, 0]
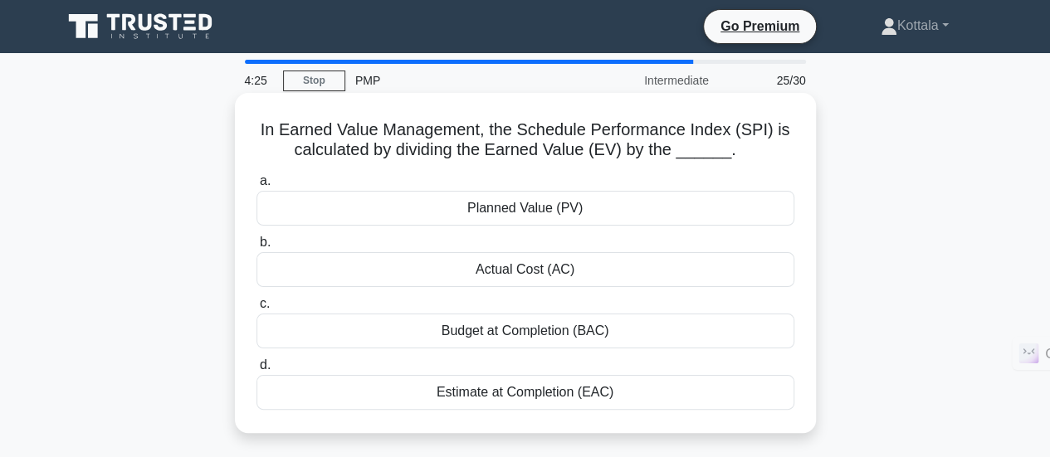
click at [696, 210] on div "Planned Value (PV)" at bounding box center [525, 208] width 538 height 35
click at [256, 187] on input "a. Planned Value (PV)" at bounding box center [256, 181] width 0 height 11
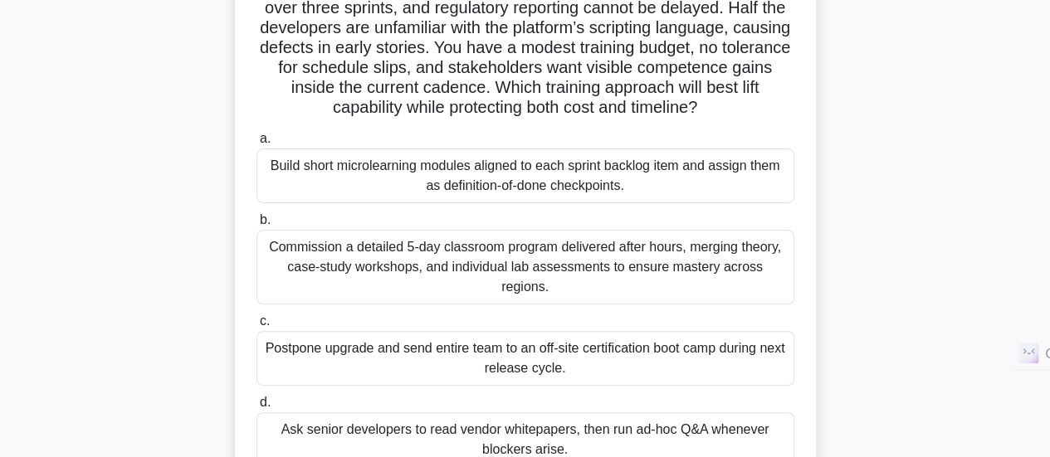
scroll to position [148, 0]
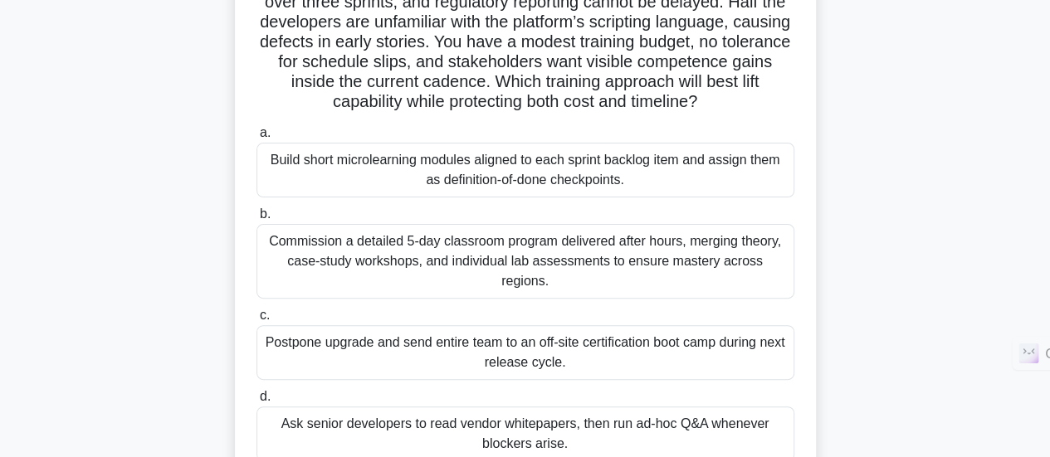
click at [619, 173] on div "Build short microlearning modules aligned to each sprint backlog item and assig…" at bounding box center [525, 170] width 538 height 55
click at [256, 139] on input "a. Build short microlearning modules aligned to each sprint backlog item and as…" at bounding box center [256, 133] width 0 height 11
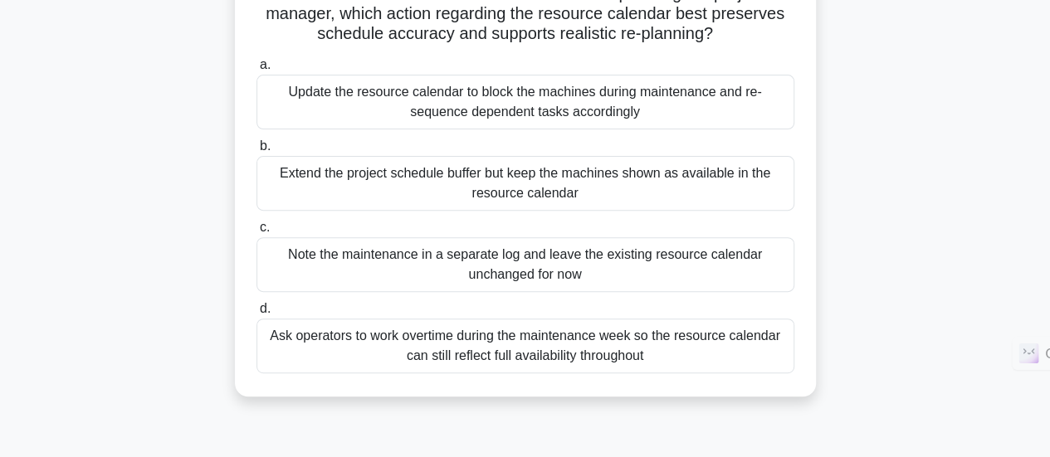
scroll to position [202, 0]
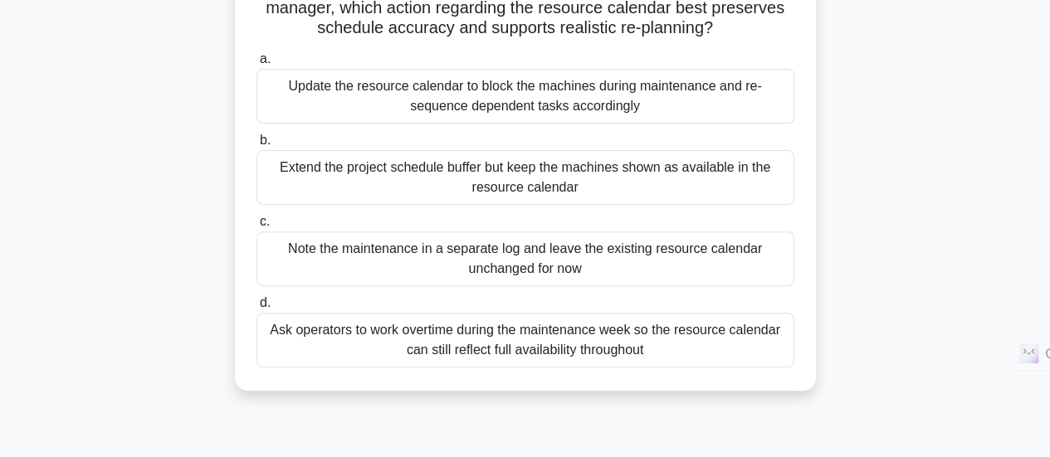
click at [583, 341] on div "Ask operators to work overtime during the maintenance week so the resource cale…" at bounding box center [525, 340] width 538 height 55
click at [256, 309] on input "d. Ask operators to work overtime during the maintenance week so the resource c…" at bounding box center [256, 303] width 0 height 11
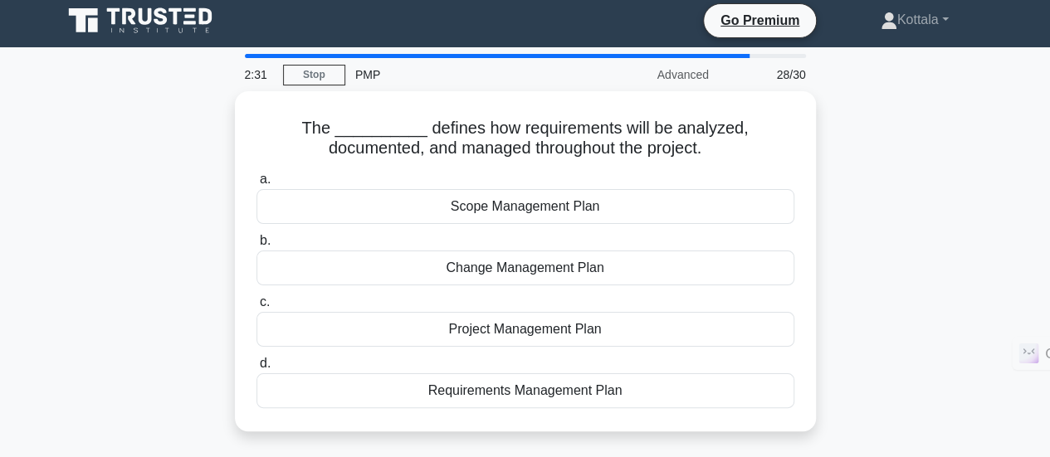
scroll to position [42, 0]
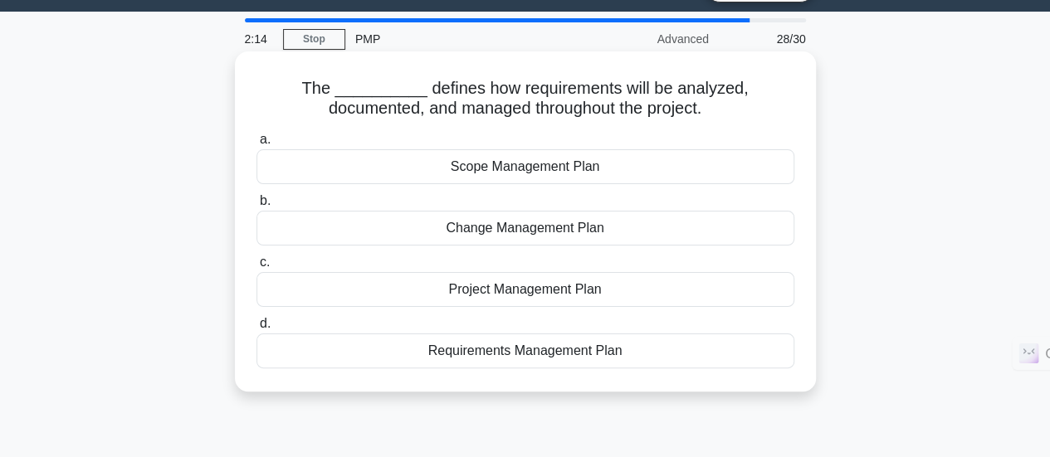
click at [547, 350] on div "Requirements Management Plan" at bounding box center [525, 351] width 538 height 35
click at [256, 330] on input "d. Requirements Management Plan" at bounding box center [256, 324] width 0 height 11
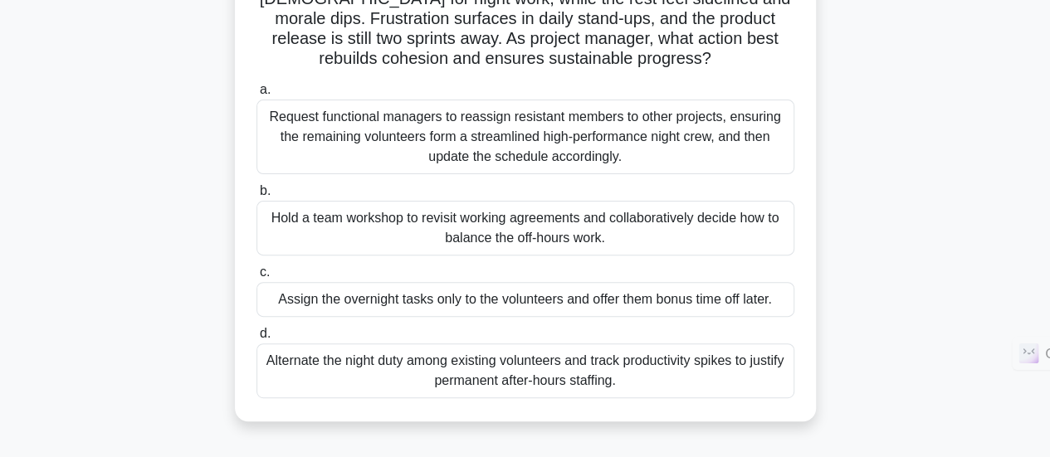
scroll to position [179, 0]
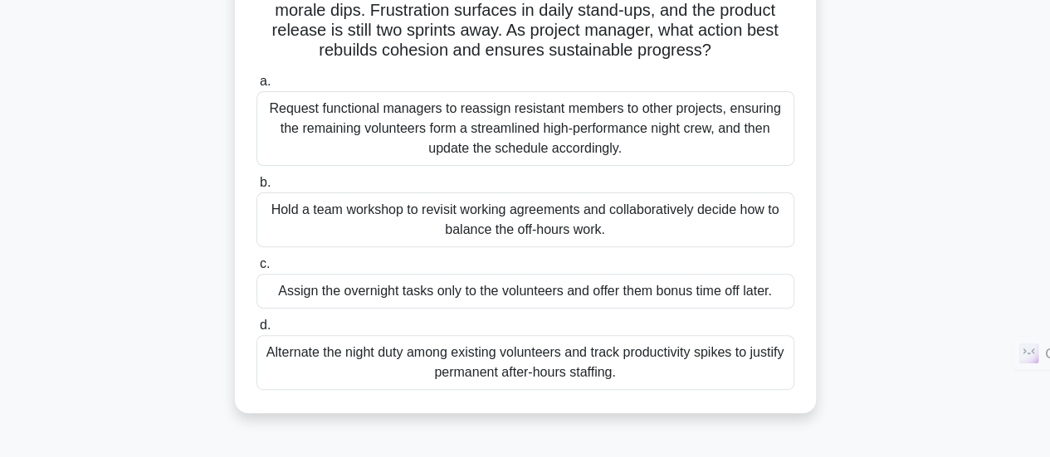
click at [530, 227] on div "Hold a team workshop to revisit working agreements and collaboratively decide h…" at bounding box center [525, 220] width 538 height 55
click at [256, 188] on input "b. Hold a team workshop to revisit working agreements and collaboratively decid…" at bounding box center [256, 183] width 0 height 11
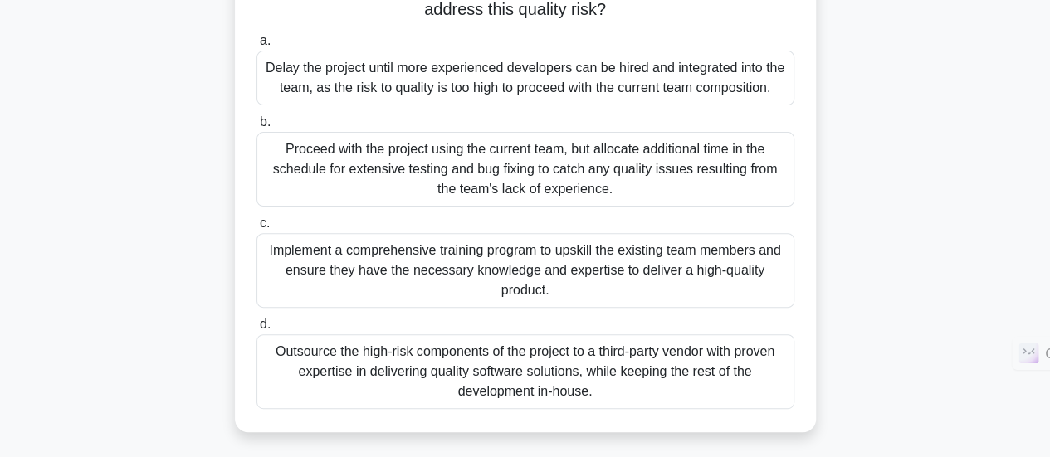
scroll to position [186, 0]
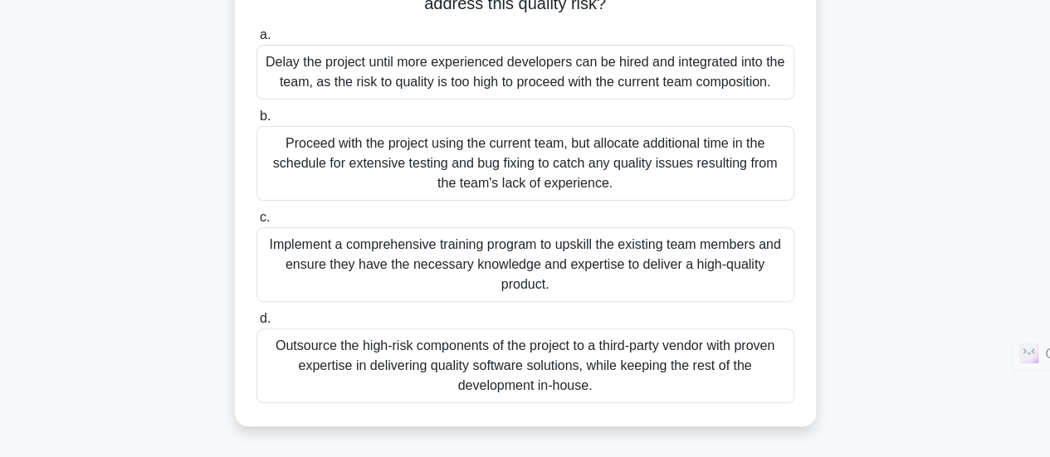
click at [690, 286] on div "Implement a comprehensive training program to upskill the existing team members…" at bounding box center [525, 264] width 538 height 75
click at [256, 223] on input "c. Implement a comprehensive training program to upskill the existing team memb…" at bounding box center [256, 217] width 0 height 11
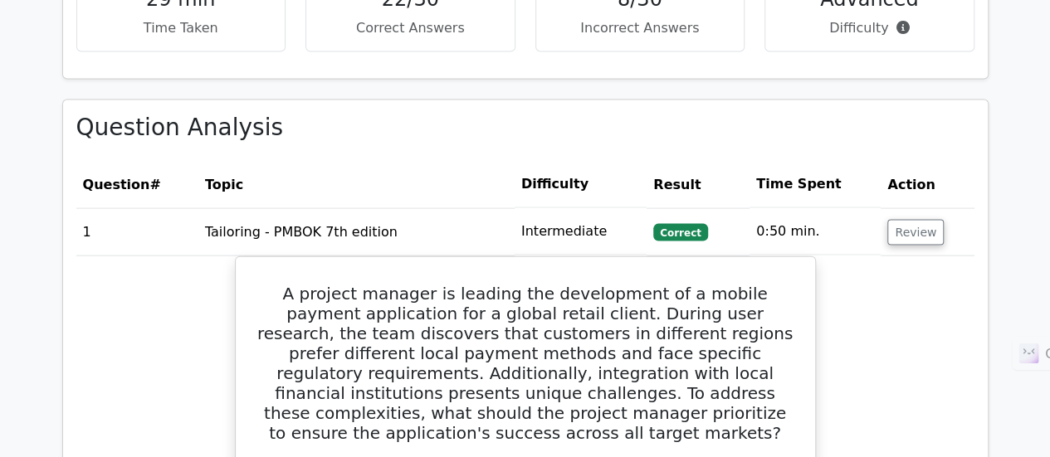
scroll to position [1792, 0]
